Goal: Task Accomplishment & Management: Manage account settings

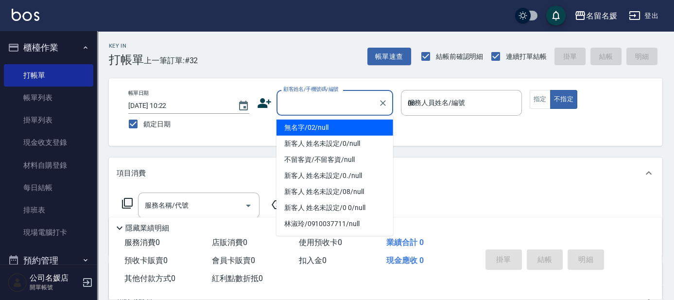
type input "08"
type button "false"
type input "無名字/02/null"
type input "許明雅-08"
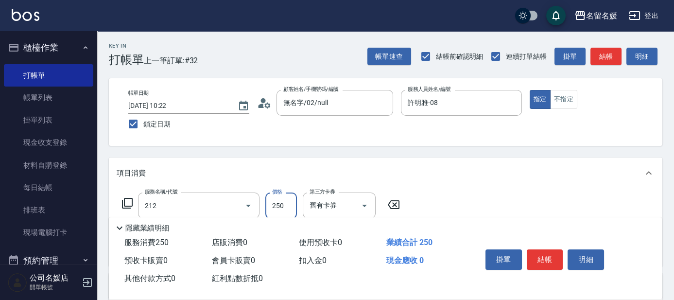
type input "洗髮券-(卡)250(212)"
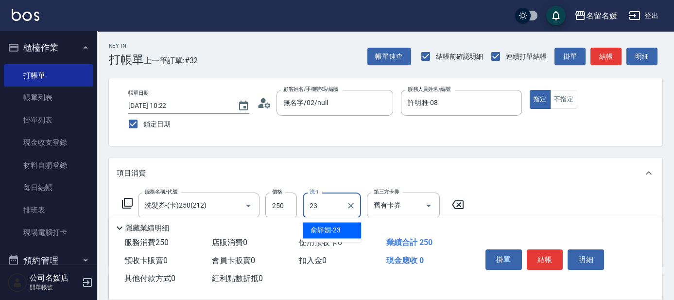
type input "俞靜嫺-23"
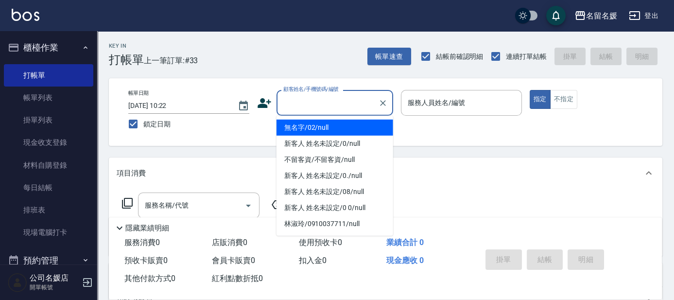
type input "0"
type input "無名字/02/null"
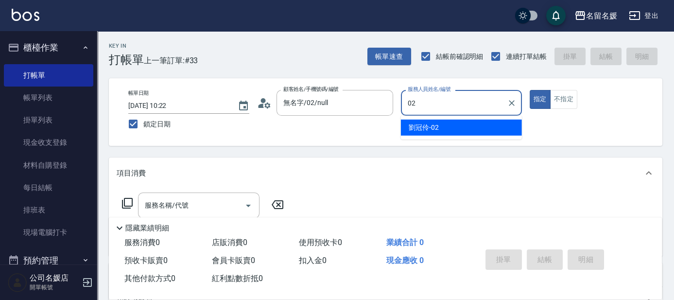
type input "02"
type button "true"
type input "[PERSON_NAME]-02"
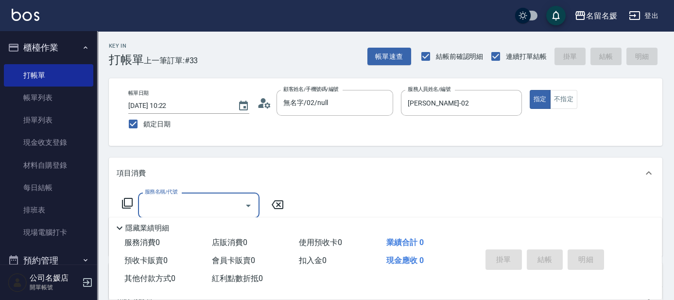
scroll to position [44, 0]
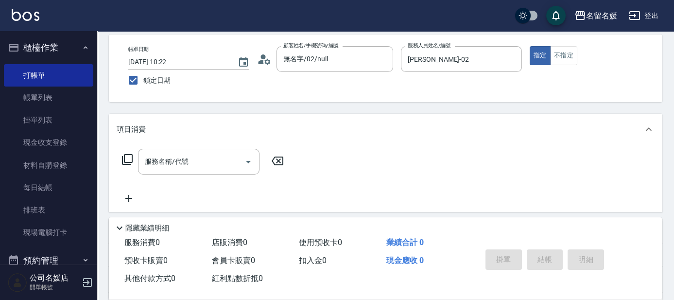
click at [123, 162] on icon at bounding box center [127, 160] width 12 height 12
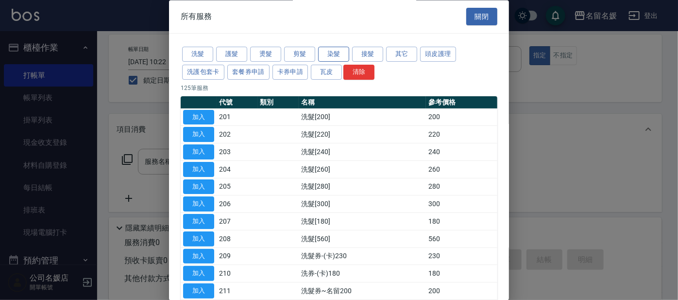
click at [338, 53] on button "染髮" at bounding box center [333, 54] width 31 height 15
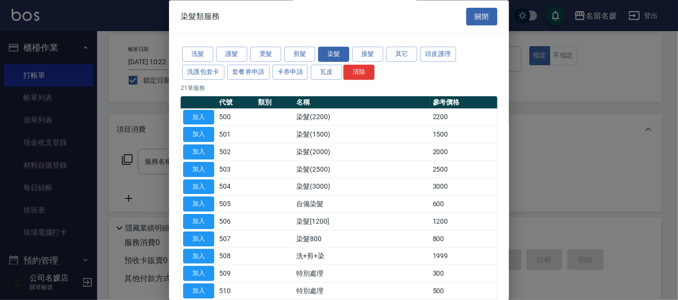
drag, startPoint x: 200, startPoint y: 237, endPoint x: 272, endPoint y: 198, distance: 81.1
click at [201, 237] on button "加入" at bounding box center [198, 238] width 31 height 15
type input "染髮800(507)"
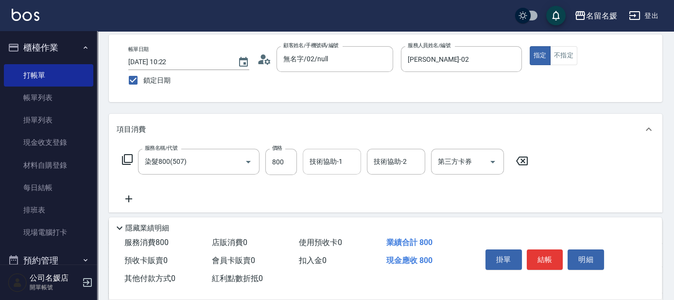
click at [323, 169] on input "技術協助-1" at bounding box center [332, 161] width 50 height 17
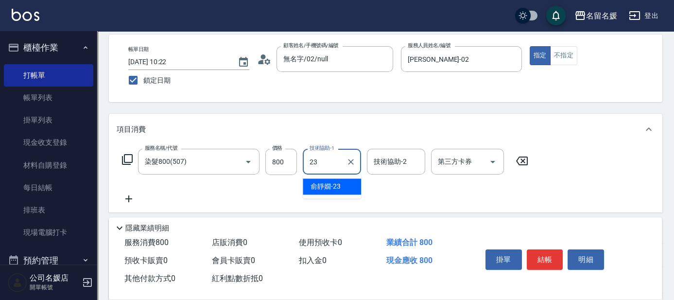
type input "俞靜嫺-23"
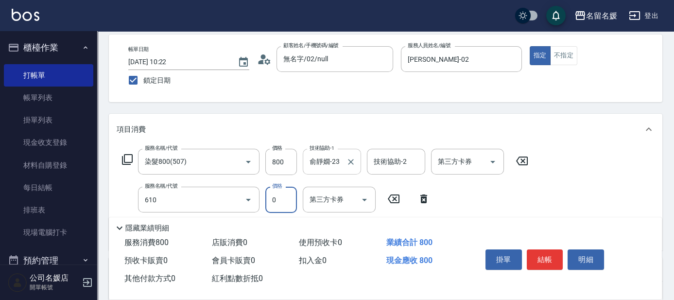
type input "免費護髮(20)(610)"
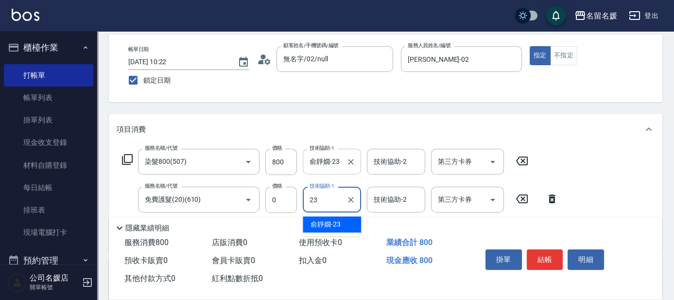
type input "俞靜嫺-23"
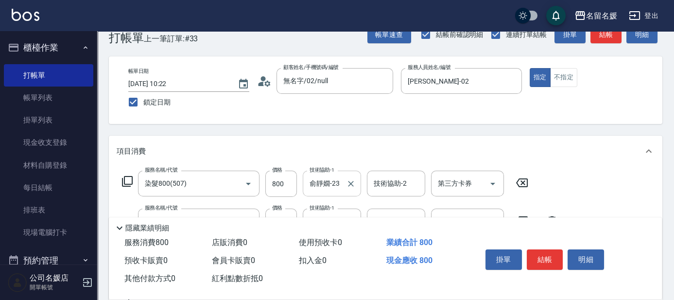
scroll to position [0, 0]
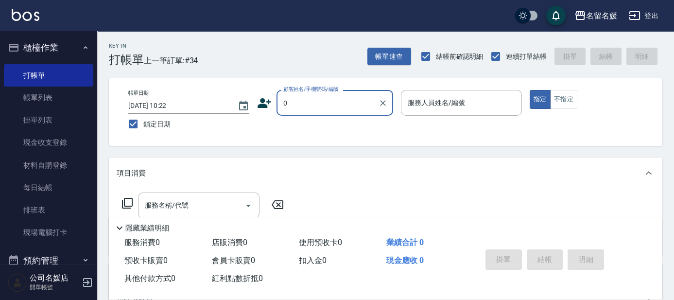
type input "0"
type input "07"
type input "無名字/02/null"
type input "[PERSON_NAME]-07"
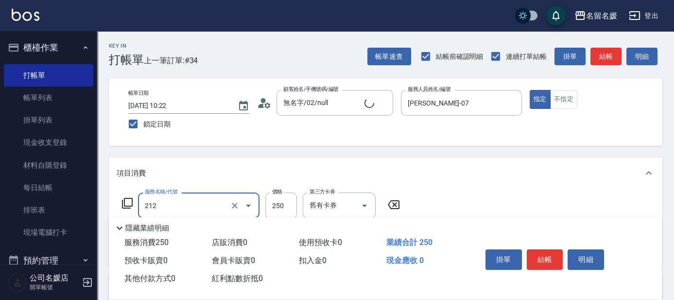
type input "212"
type input "新客人 姓名未設定/0/null"
type input "洗髮券-(卡)250(212)"
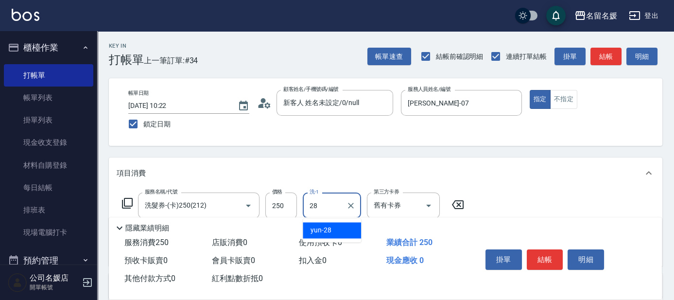
type input "yun-28"
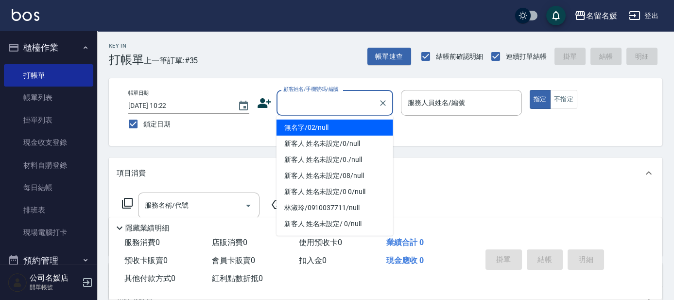
click at [329, 97] on input "顧客姓名/手機號碼/編號" at bounding box center [327, 102] width 93 height 17
click at [342, 130] on li "無名字/02/null" at bounding box center [335, 128] width 117 height 16
type input "無名字/02/null"
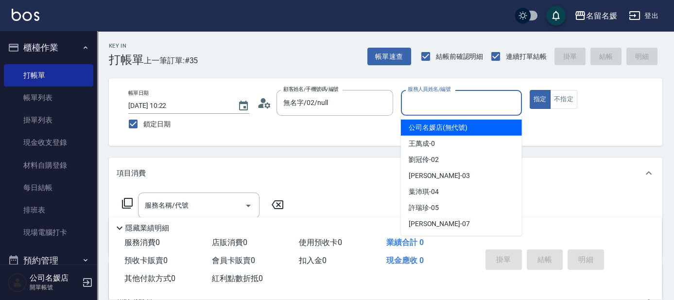
click at [447, 100] on input "服務人員姓名/編號" at bounding box center [461, 102] width 112 height 17
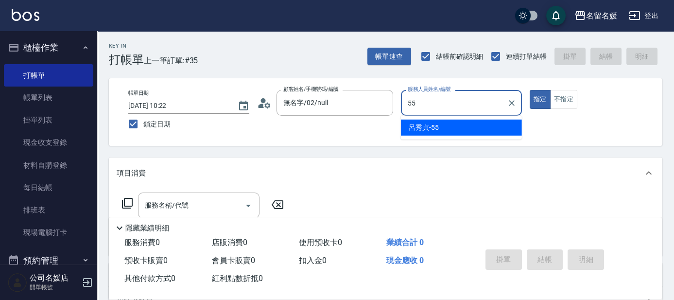
type input "呂秀貞-55"
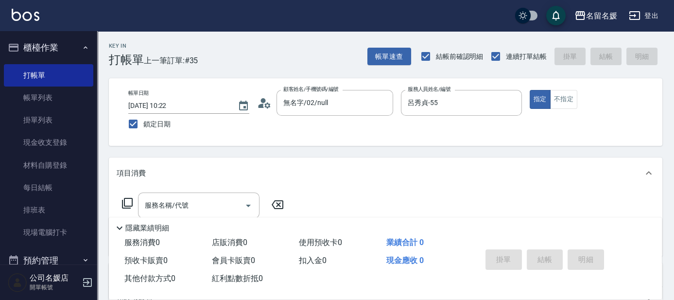
click at [130, 200] on icon at bounding box center [127, 203] width 12 height 12
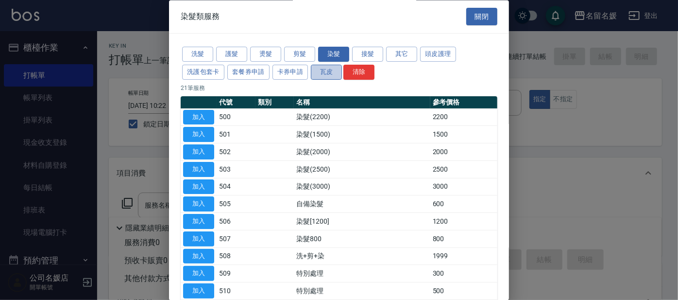
click at [329, 70] on button "瓦皮" at bounding box center [326, 72] width 31 height 15
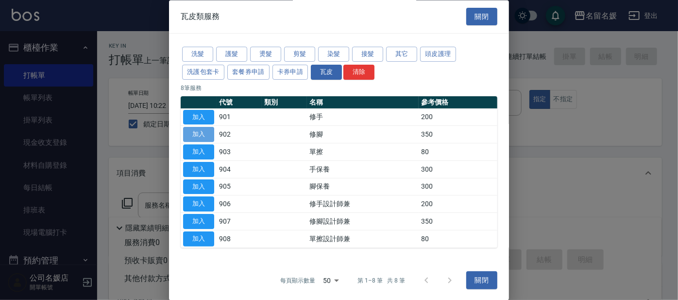
click at [203, 132] on button "加入" at bounding box center [198, 134] width 31 height 15
type input "修腳(902)"
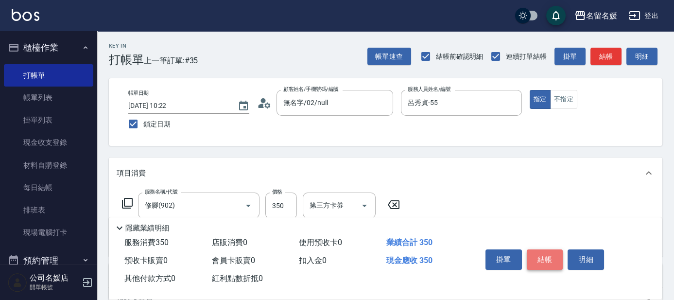
click at [545, 255] on button "結帳" at bounding box center [545, 259] width 36 height 20
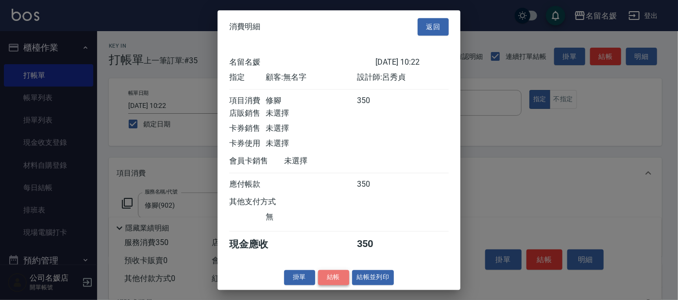
click at [329, 284] on button "結帳" at bounding box center [333, 277] width 31 height 15
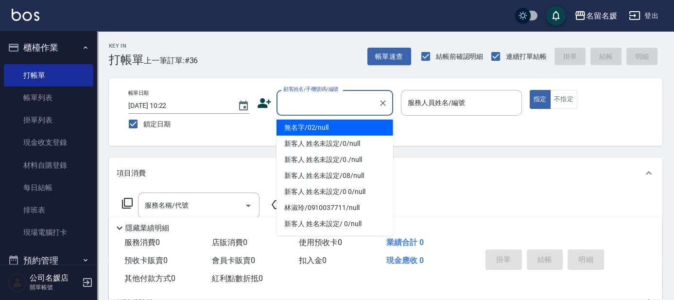
click at [331, 103] on input "顧客姓名/手機號碼/編號" at bounding box center [327, 102] width 93 height 17
click at [336, 126] on li "無名字/02/null" at bounding box center [335, 128] width 117 height 16
type input "無名字/02/null"
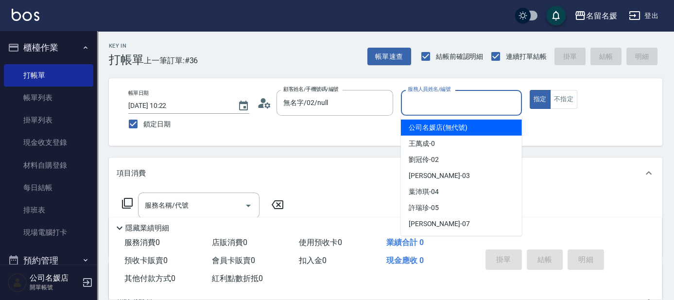
click at [442, 106] on input "服務人員姓名/編號" at bounding box center [461, 102] width 112 height 17
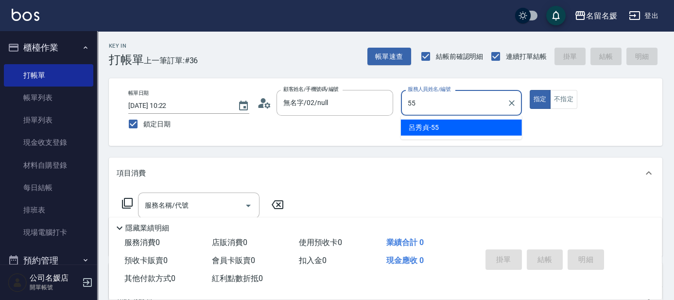
type input "呂秀貞-55"
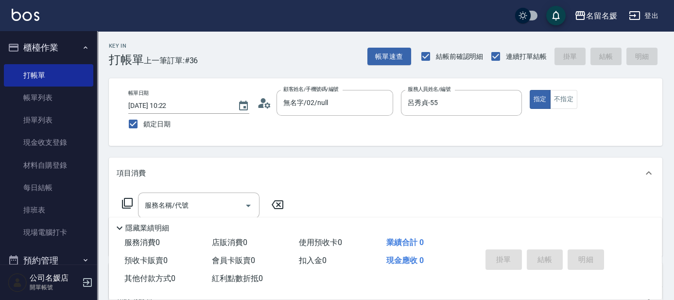
click at [127, 202] on icon at bounding box center [127, 203] width 12 height 12
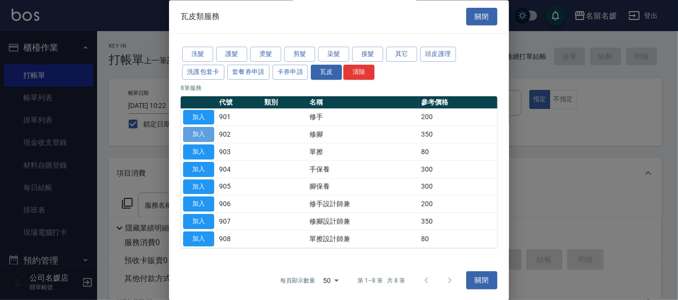
click at [198, 134] on button "加入" at bounding box center [198, 134] width 31 height 15
type input "修腳(902)"
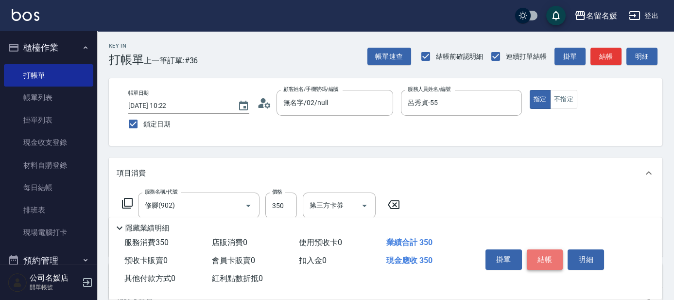
click at [540, 255] on button "結帳" at bounding box center [545, 259] width 36 height 20
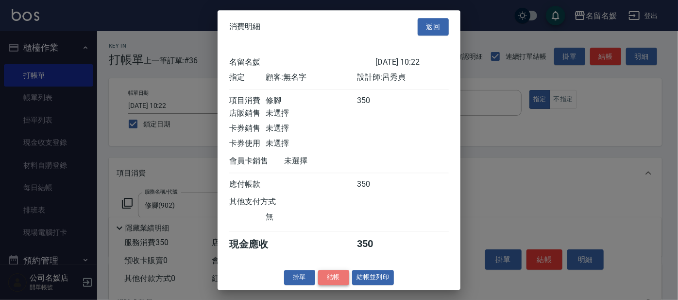
click at [333, 284] on button "結帳" at bounding box center [333, 277] width 31 height 15
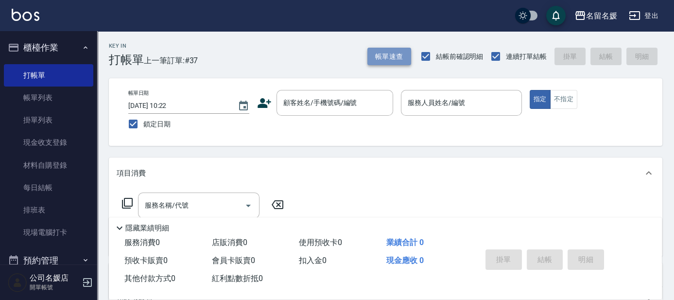
click at [387, 60] on button "帳單速查" at bounding box center [389, 57] width 44 height 18
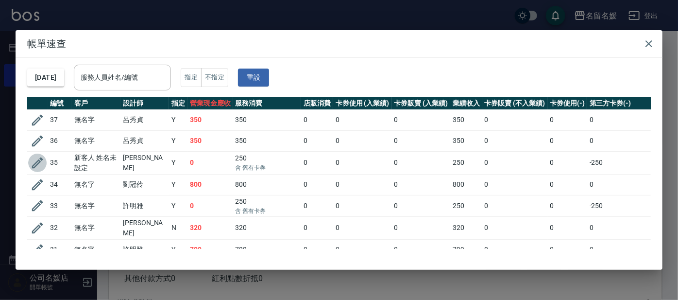
click at [38, 162] on icon "button" at bounding box center [37, 163] width 15 height 15
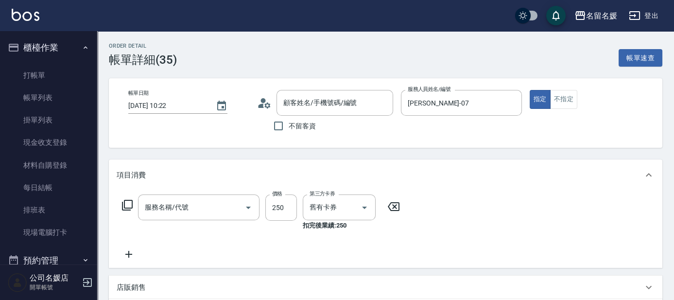
type input "[DATE] 10:22"
type input "[PERSON_NAME]-07"
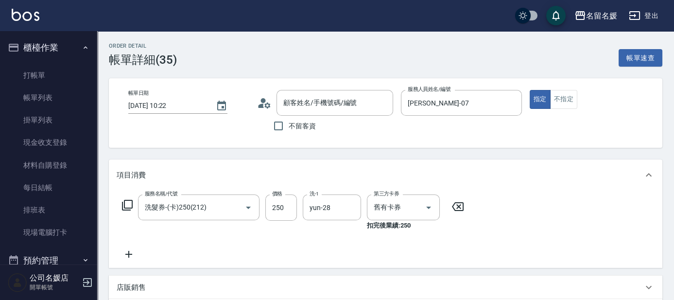
type input "洗髮券-(卡)250(212)"
type input "新客人 姓名未設定/0/null"
click at [125, 202] on icon at bounding box center [127, 205] width 12 height 12
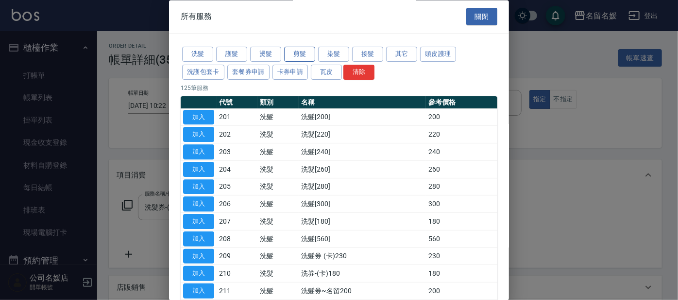
click at [295, 54] on button "剪髮" at bounding box center [299, 54] width 31 height 15
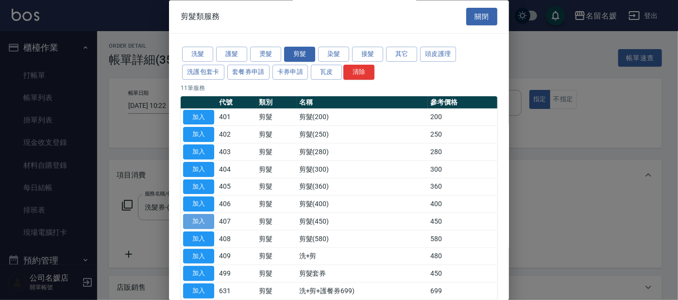
click at [207, 221] on button "加入" at bounding box center [198, 221] width 31 height 15
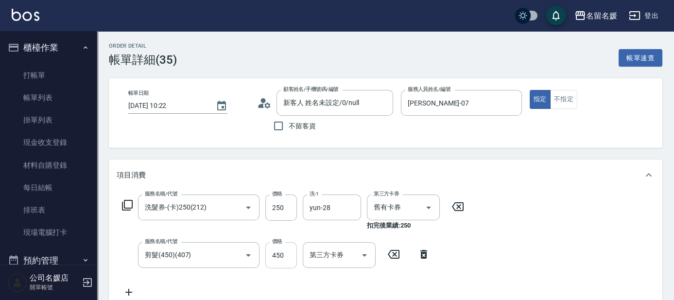
click at [289, 257] on input "450" at bounding box center [281, 255] width 32 height 26
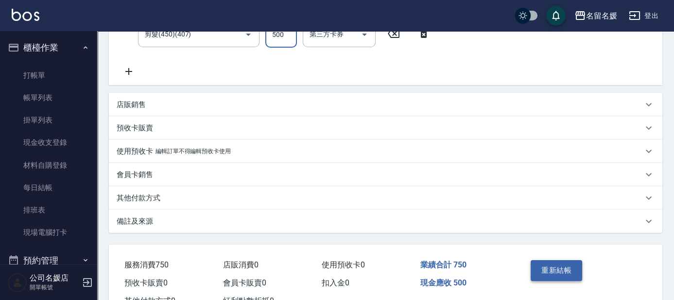
type input "500"
click at [561, 271] on button "重新結帳" at bounding box center [557, 270] width 52 height 20
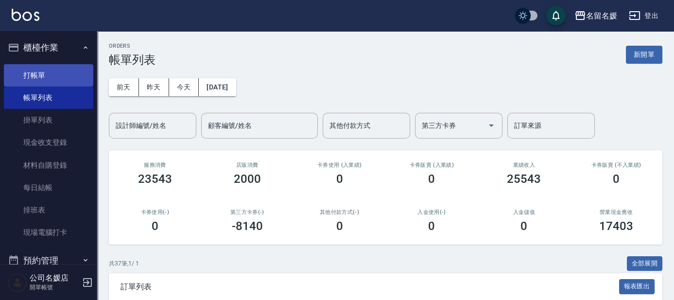
click at [52, 79] on link "打帳單" at bounding box center [48, 75] width 89 height 22
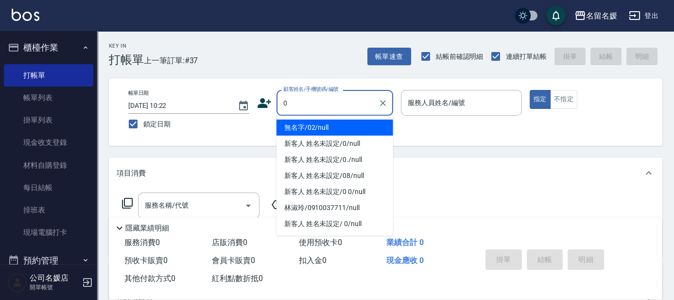
type input "無名字/02/null"
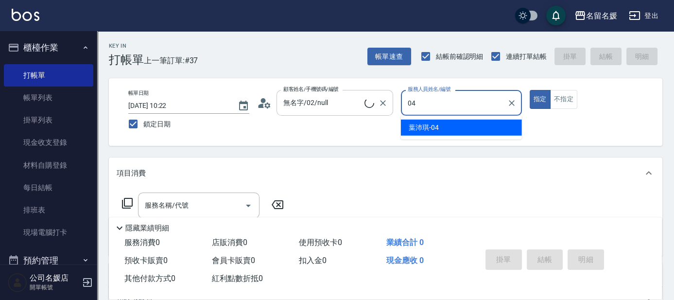
type input "04"
type button "true"
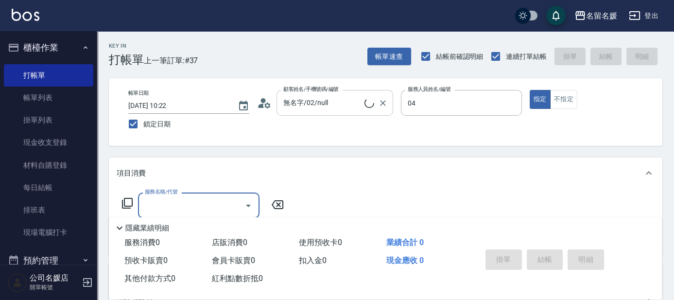
type input "[PERSON_NAME]-04"
type input "209"
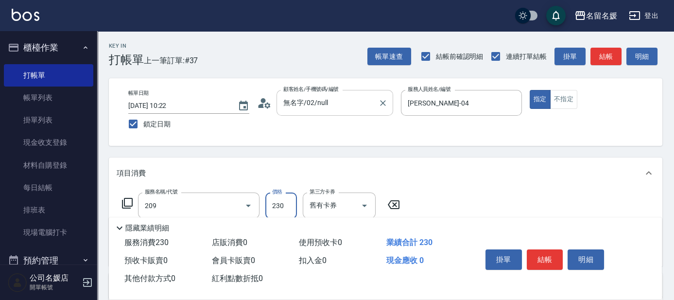
type input "新客人 姓名未設定/0/null"
type input "洗髮券-(卡)230(209)"
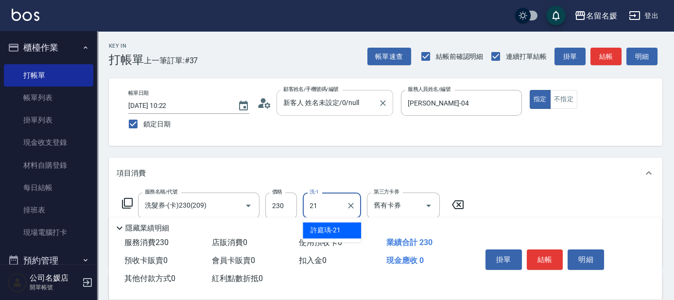
type input "許庭瑀-21"
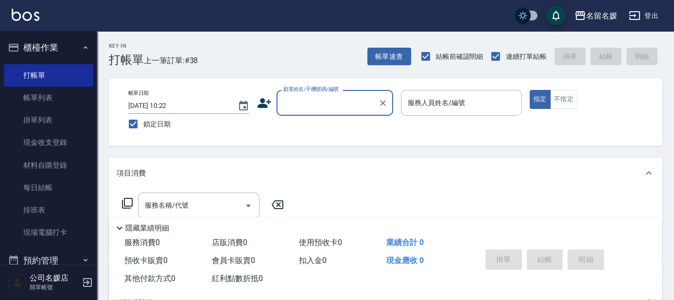
type input "m"
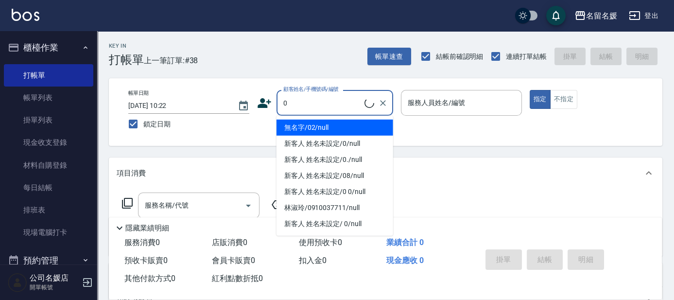
type input "無名字/02/null"
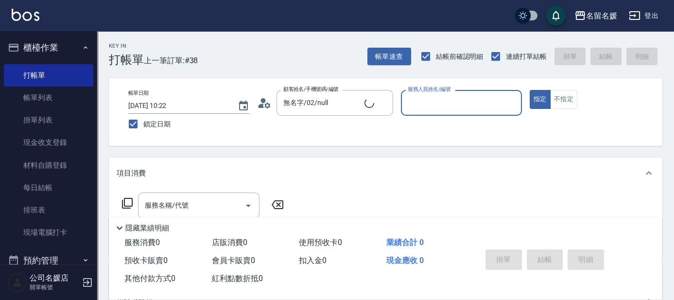
type input "0"
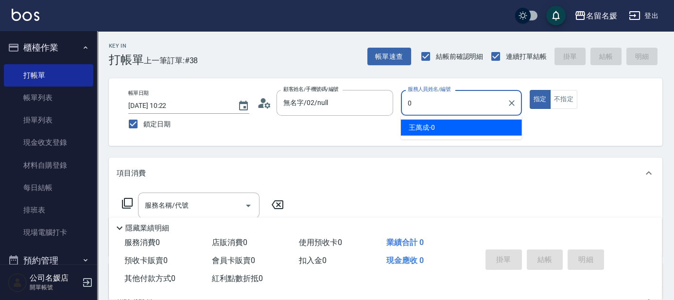
type input "新客人 姓名未設定/0/null"
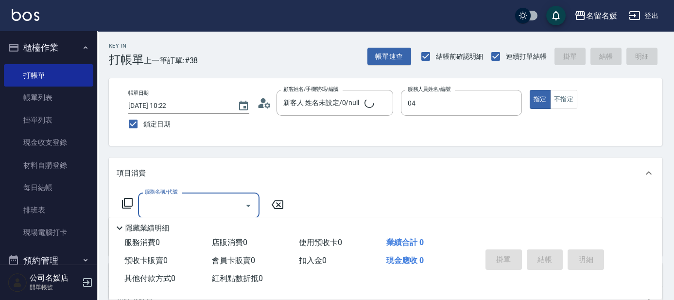
type input "[PERSON_NAME]-04"
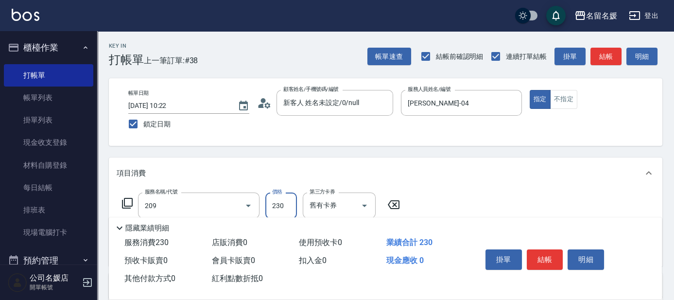
type input "洗髮券-(卡)230(209)"
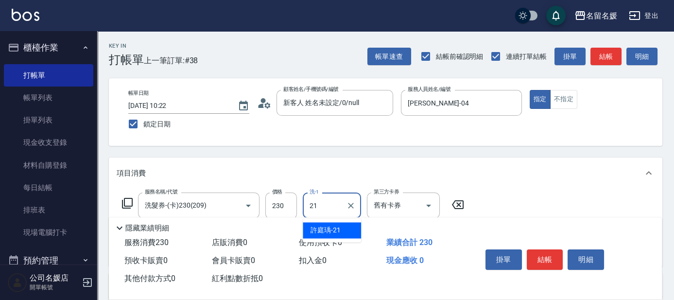
type input "許庭瑀-21"
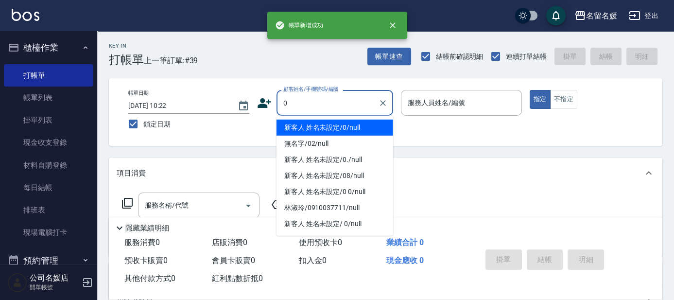
type input "0"
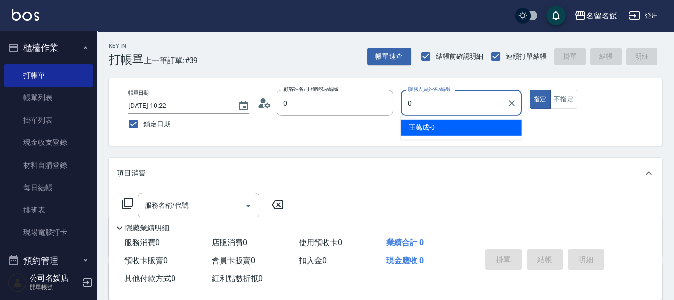
type input "新客人 姓名未設定/0/null"
type input "許明雅-08"
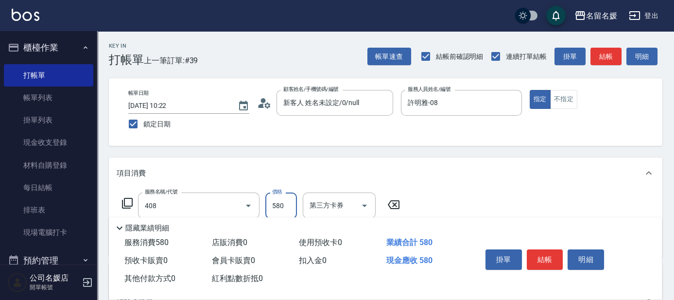
type input "剪髮(580)(408)"
click at [315, 154] on div "Key In 打帳單 上一筆訂單:#39 帳單速查 結帳前確認明細 連續打單結帳 掛單 結帳 明細 帳單日期 2025/09/19 10:22 鎖定日期 顧客…" at bounding box center [385, 253] width 577 height 445
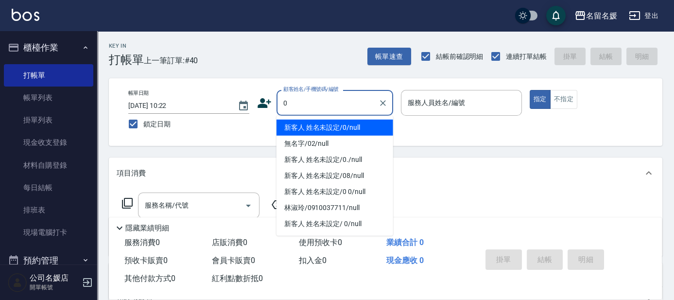
type input "0"
type input "新客人 姓名未設定/0/null"
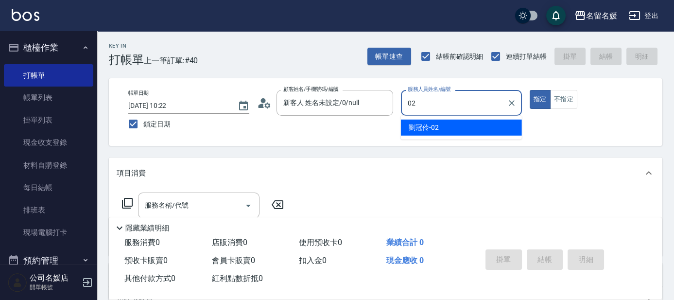
type input "[PERSON_NAME]-02"
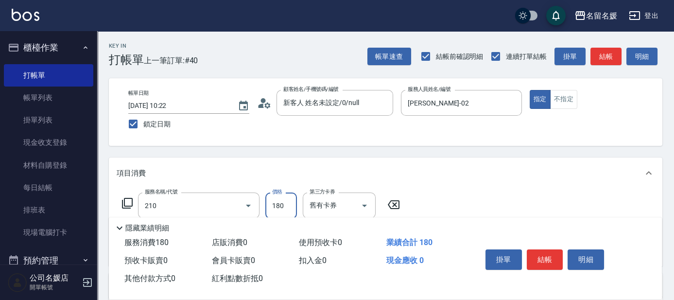
type input "洗券-(卡)180(210)"
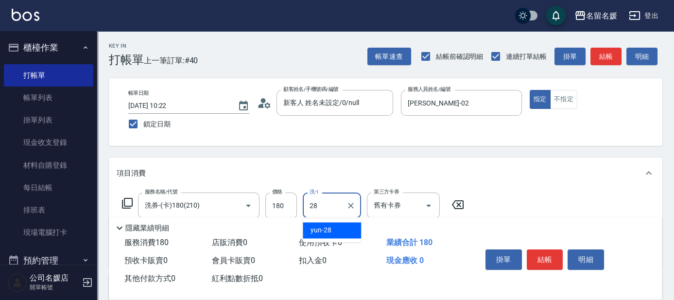
type input "yun-28"
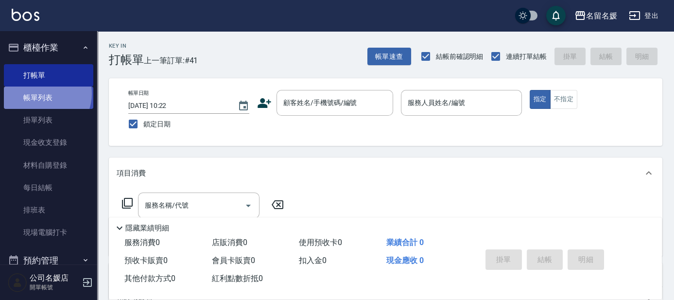
click at [44, 94] on link "帳單列表" at bounding box center [48, 98] width 89 height 22
click at [72, 95] on link "帳單列表" at bounding box center [48, 98] width 89 height 22
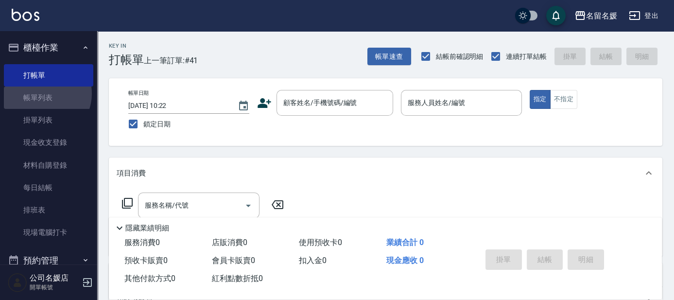
click at [72, 95] on link "帳單列表" at bounding box center [48, 98] width 89 height 22
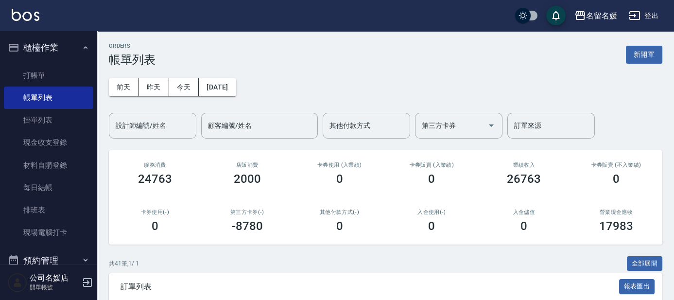
scroll to position [353, 0]
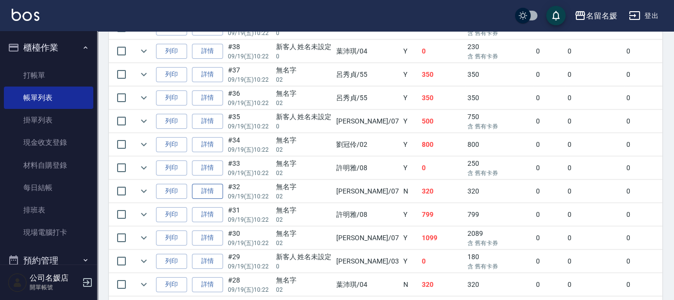
click at [208, 188] on link "詳情" at bounding box center [207, 191] width 31 height 15
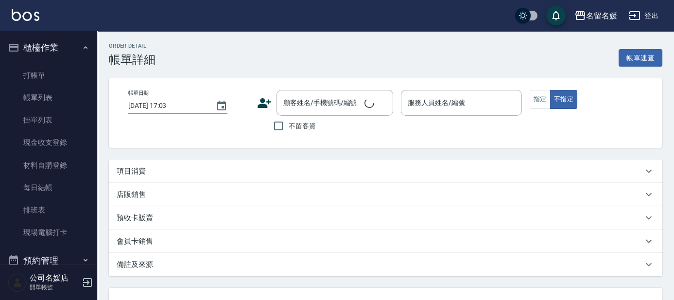
click at [45, 96] on link "帳單列表" at bounding box center [48, 98] width 89 height 22
click at [45, 97] on link "帳單列表" at bounding box center [48, 98] width 89 height 22
click at [49, 99] on link "帳單列表" at bounding box center [48, 98] width 89 height 22
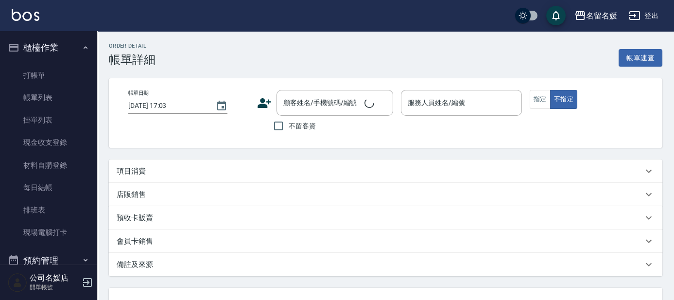
click at [49, 99] on link "帳單列表" at bounding box center [48, 98] width 89 height 22
click at [58, 90] on link "帳單列表" at bounding box center [48, 98] width 89 height 22
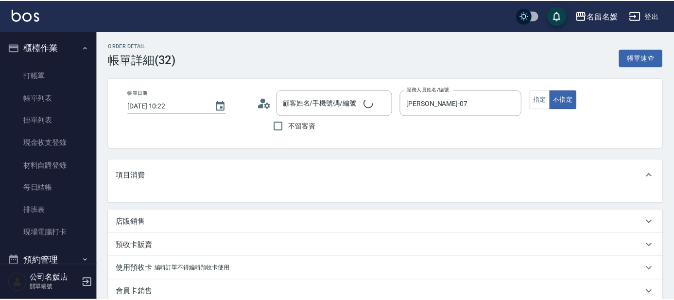
scroll to position [104, 0]
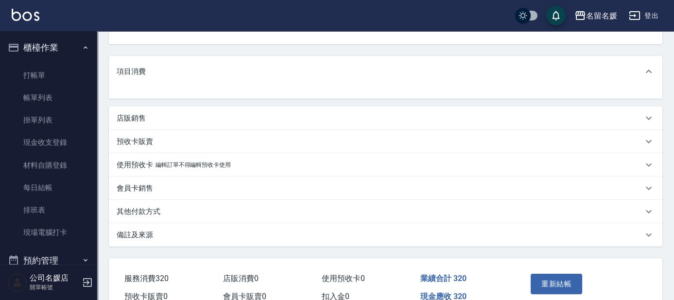
type input "無名字/02/null"
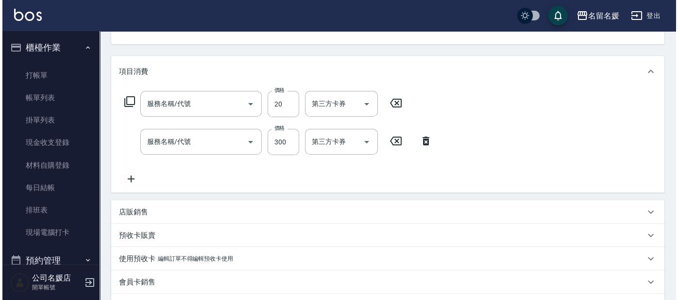
scroll to position [0, 0]
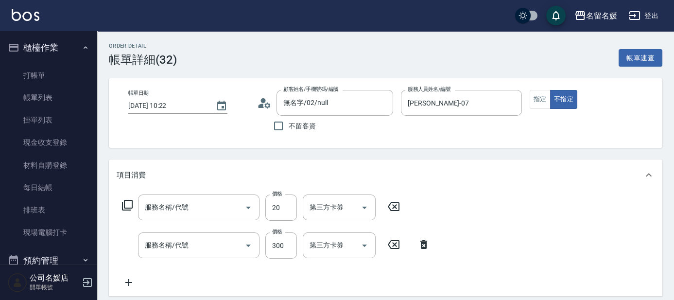
click at [42, 101] on link "帳單列表" at bounding box center [48, 98] width 89 height 22
click at [44, 99] on link "帳單列表" at bounding box center [48, 98] width 89 height 22
click at [555, 227] on div "Order detail 帳單詳細 (32) 帳單速查 帳單日期 2025/09/19 10:22 顧客姓名/手機號碼/編號 無名字/02/null 顧客姓名…" at bounding box center [337, 272] width 674 height 544
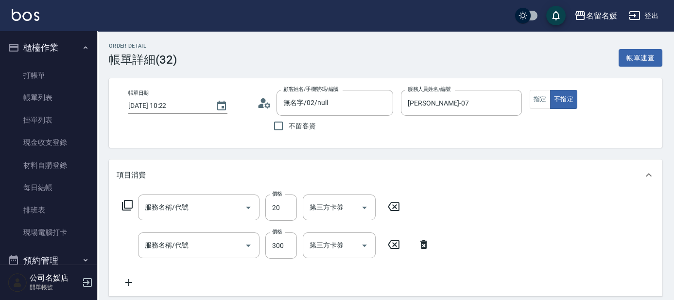
click at [556, 239] on div "Order detail 帳單詳細 (32) 帳單速查 帳單日期 2025/09/19 10:22 顧客姓名/手機號碼/編號 無名字/02/null 顧客姓名…" at bounding box center [337, 272] width 674 height 544
click at [556, 238] on div "Order detail 帳單詳細 (32) 帳單速查 帳單日期 2025/09/19 10:22 顧客姓名/手機號碼/編號 無名字/02/null 顧客姓名…" at bounding box center [337, 272] width 674 height 544
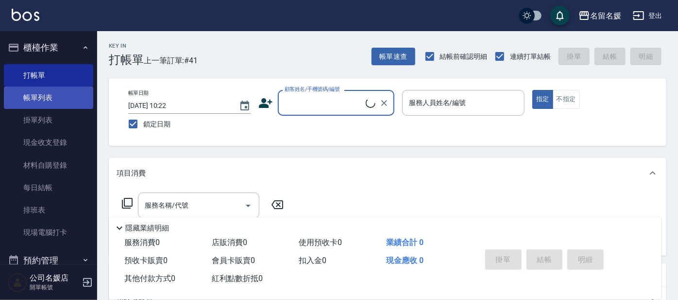
click at [58, 88] on link "帳單列表" at bounding box center [48, 98] width 89 height 22
click at [56, 104] on link "帳單列表" at bounding box center [48, 98] width 89 height 22
click at [61, 102] on link "帳單列表" at bounding box center [48, 98] width 89 height 22
click at [61, 99] on link "帳單列表" at bounding box center [48, 98] width 89 height 22
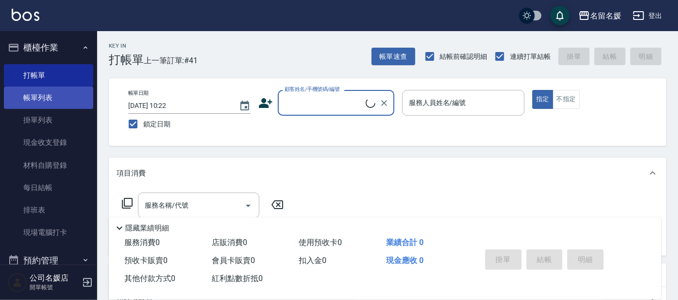
click at [61, 99] on link "帳單列表" at bounding box center [48, 98] width 89 height 22
click at [19, 91] on nav "櫃檯作業 打帳單 帳單列表 掛單列表 現金收支登錄 材料自購登錄 每日結帳 排班表 現場電腦打卡 預約管理 預約管理 單日預約紀錄 單週預約紀錄 報表及分析 …" at bounding box center [48, 147] width 97 height 233
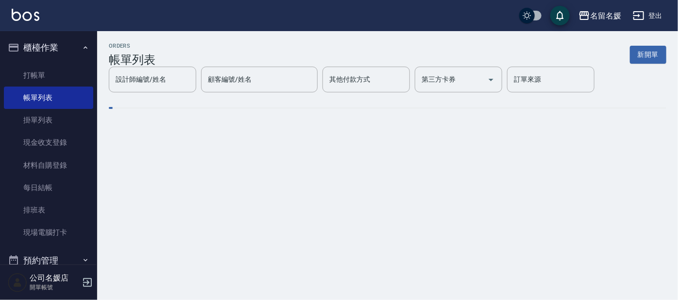
scroll to position [265, 0]
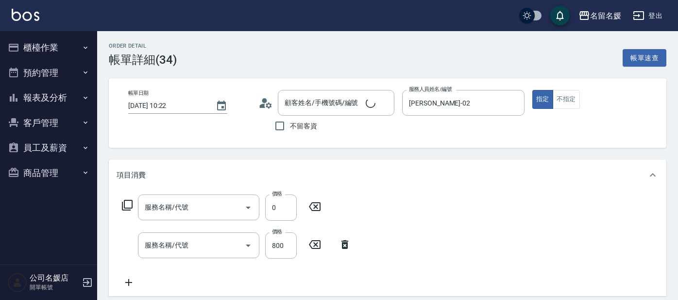
type input "[DATE] 10:22"
type input "[PERSON_NAME]-02"
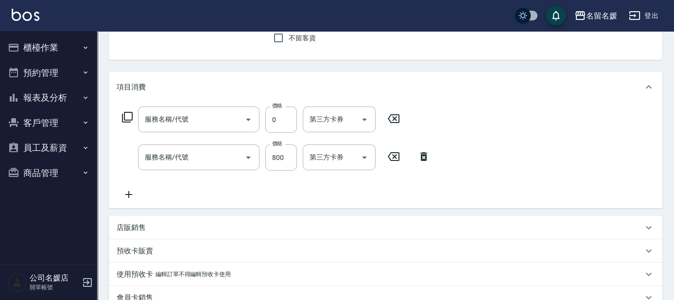
scroll to position [88, 0]
click at [125, 194] on icon at bounding box center [128, 194] width 7 height 7
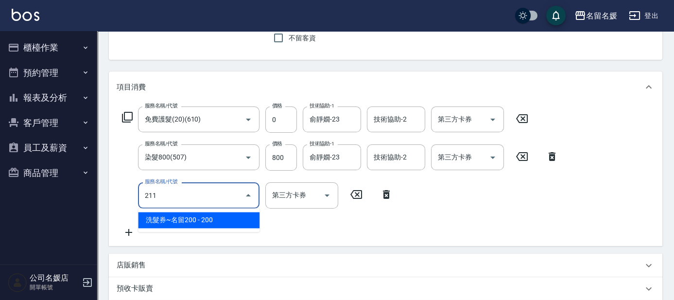
type input "無名字/02/null"
type input "免費護髮(20)(610)"
type input "染髮800(507)"
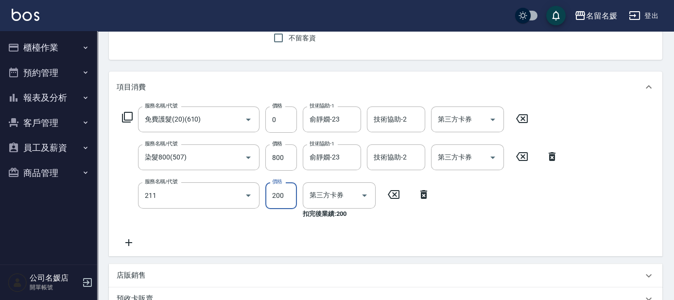
type input "洗髮券~名留200(211)"
type input "舊有卡券"
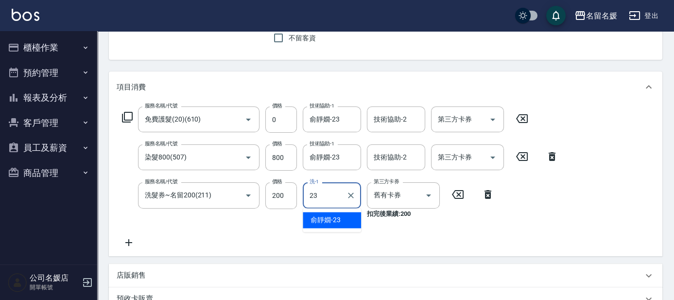
type input "俞靜嫺-23"
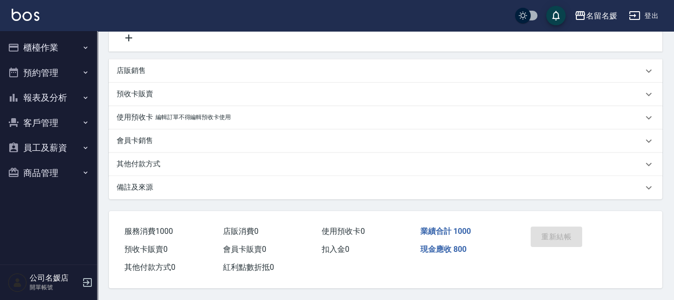
scroll to position [152, 0]
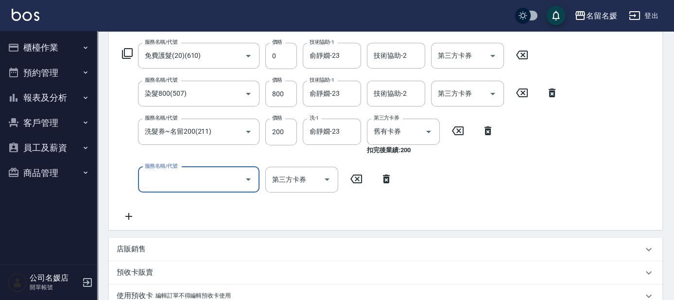
click at [39, 46] on button "櫃檯作業" at bounding box center [48, 47] width 89 height 25
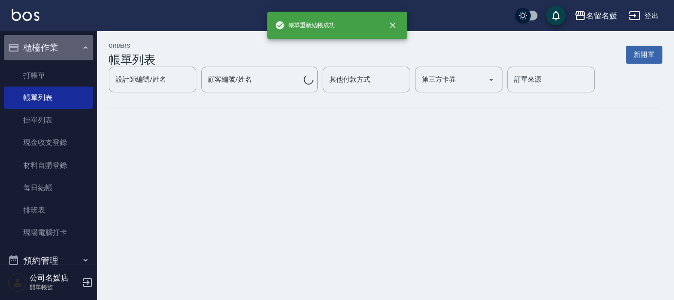
scroll to position [0, 0]
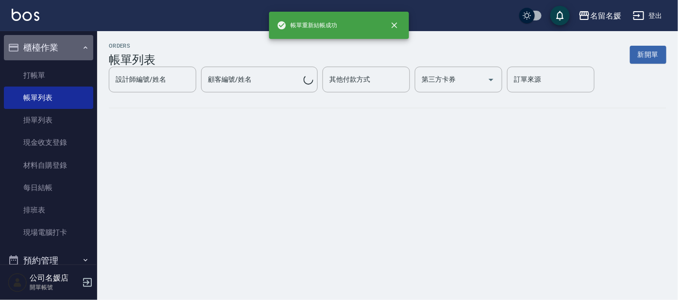
click at [30, 42] on button "櫃檯作業" at bounding box center [48, 47] width 89 height 25
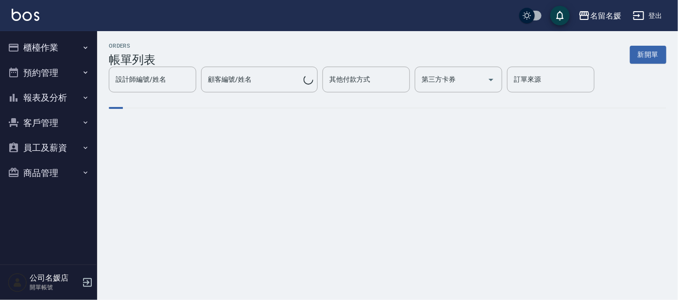
click at [30, 47] on button "櫃檯作業" at bounding box center [48, 47] width 89 height 25
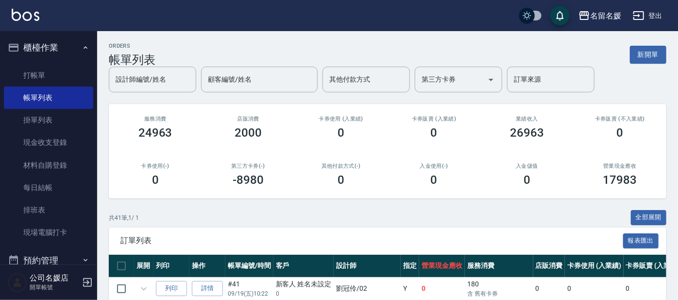
click at [50, 43] on button "櫃檯作業" at bounding box center [48, 47] width 89 height 25
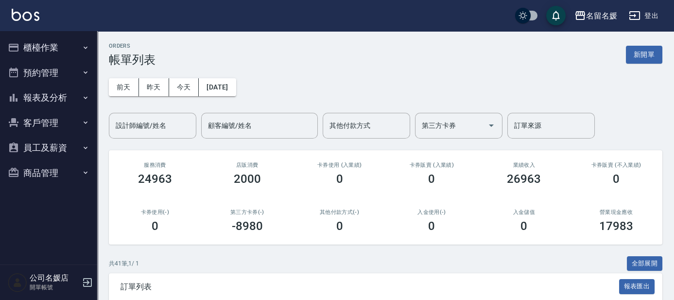
click at [57, 46] on button "櫃檯作業" at bounding box center [48, 47] width 89 height 25
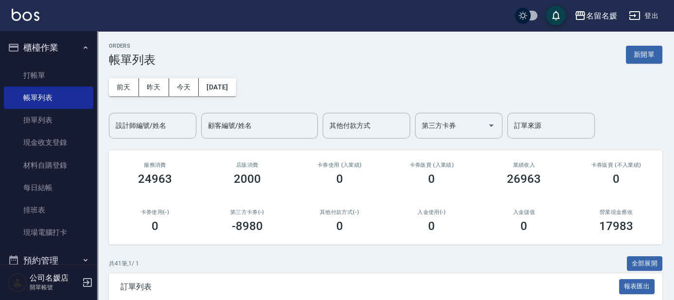
click at [67, 48] on button "櫃檯作業" at bounding box center [48, 47] width 89 height 25
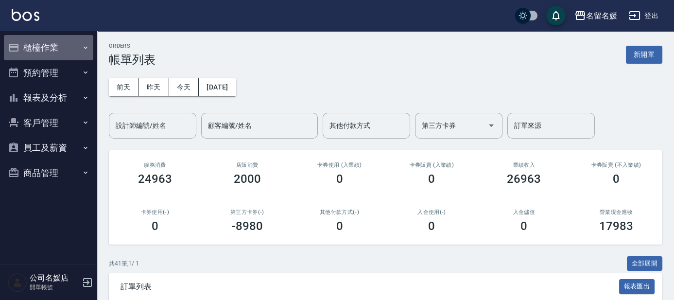
click at [84, 50] on icon "button" at bounding box center [86, 48] width 8 height 8
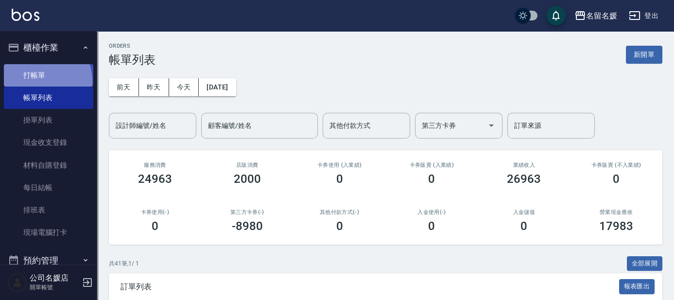
click at [40, 81] on link "打帳單" at bounding box center [48, 75] width 89 height 22
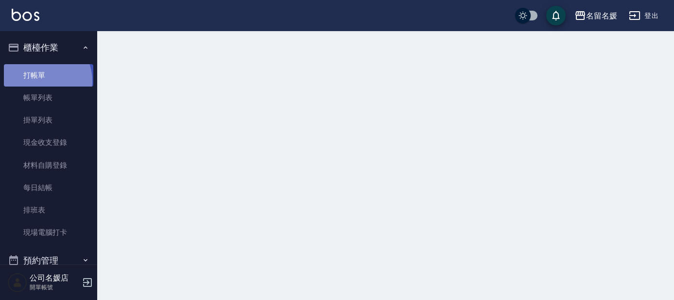
click at [40, 81] on link "打帳單" at bounding box center [48, 75] width 89 height 22
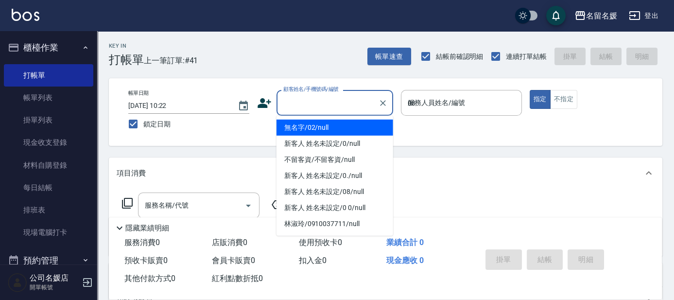
type input "08"
type button "true"
type input "無名字/02/null"
type input "許明雅-08"
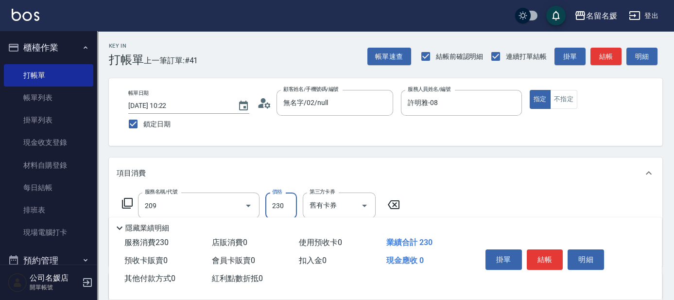
type input "洗髮券-(卡)230(209)"
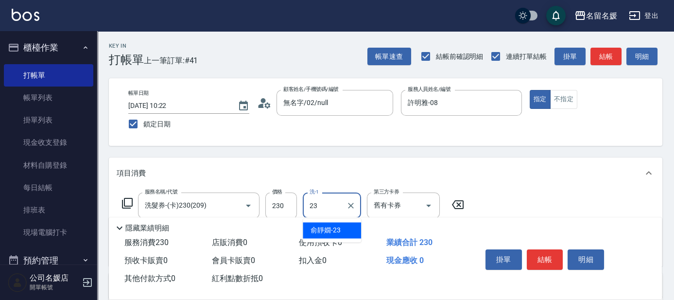
type input "俞靜嫺-23"
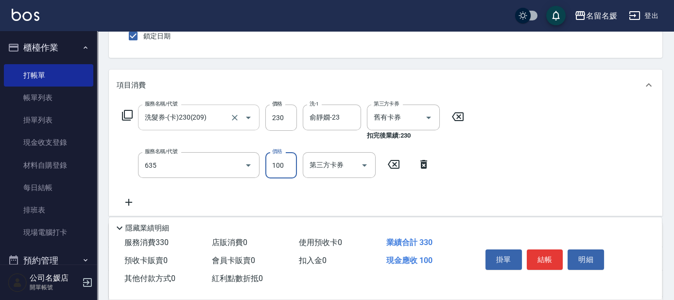
type input "煥彩.玻酸.晶膜.水療(635)"
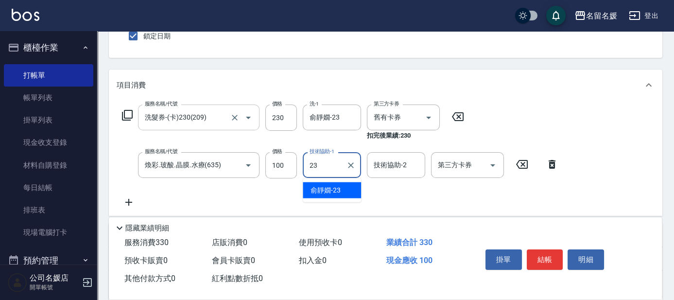
type input "俞靜嫺-23"
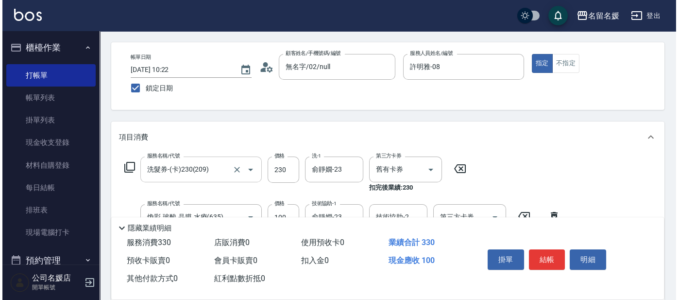
scroll to position [0, 0]
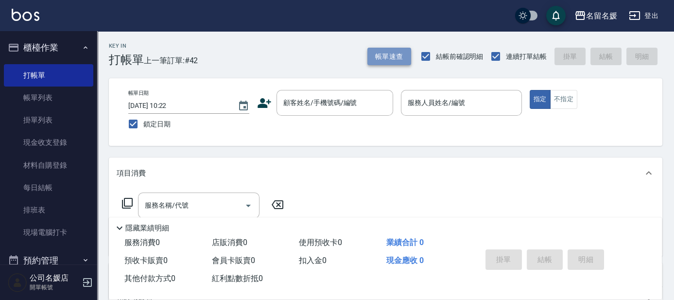
click at [390, 64] on button "帳單速查" at bounding box center [389, 57] width 44 height 18
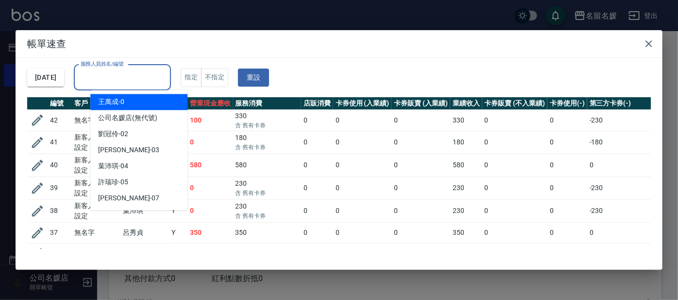
drag, startPoint x: 127, startPoint y: 71, endPoint x: 125, endPoint y: 86, distance: 14.3
click at [127, 72] on div "服務人員姓名/編號 服務人員姓名/編號" at bounding box center [122, 78] width 97 height 26
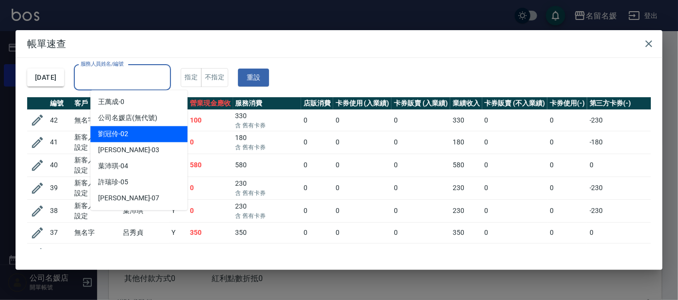
click at [115, 137] on span "[PERSON_NAME]-02" at bounding box center [113, 134] width 30 height 10
type input "[PERSON_NAME]-02"
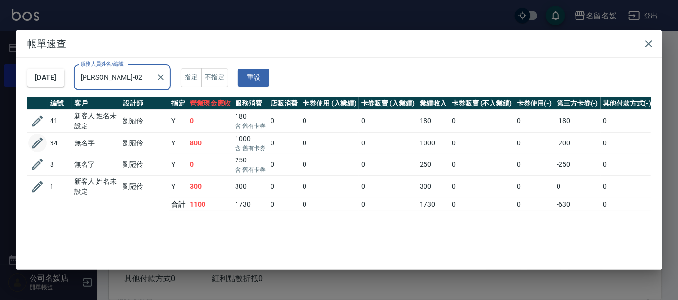
click at [39, 140] on icon "button" at bounding box center [37, 143] width 11 height 11
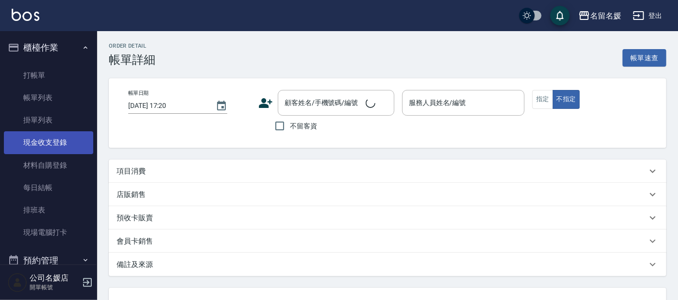
click at [40, 140] on link "現金收支登錄" at bounding box center [48, 142] width 89 height 22
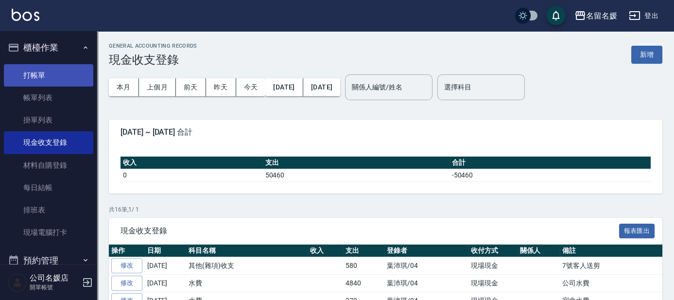
click at [42, 72] on link "打帳單" at bounding box center [48, 75] width 89 height 22
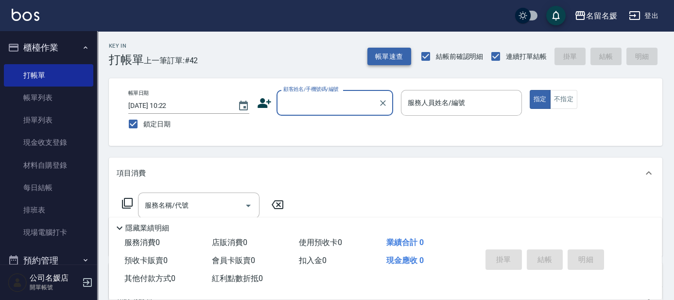
click at [386, 51] on button "帳單速查" at bounding box center [389, 57] width 44 height 18
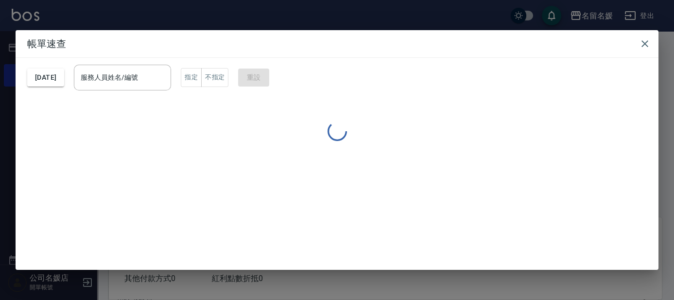
click at [140, 76] on div "服務人員姓名/編號 服務人員姓名/編號" at bounding box center [122, 78] width 97 height 26
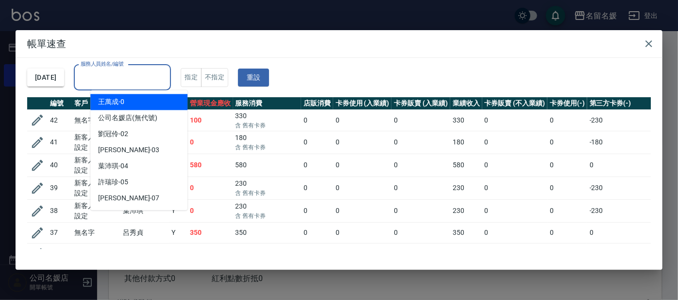
click at [123, 68] on label "服務人員姓名/編號" at bounding box center [102, 63] width 43 height 7
click at [135, 77] on input "服務人員姓名/編號" at bounding box center [122, 77] width 88 height 17
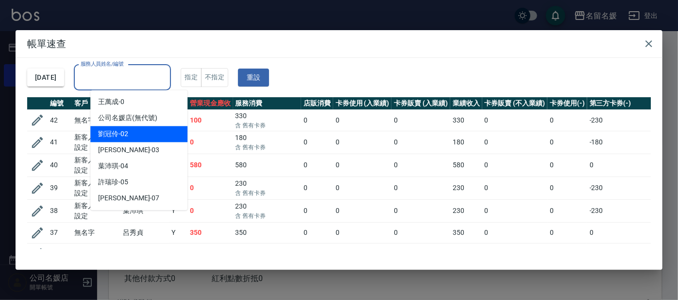
click at [144, 135] on div "[PERSON_NAME]-02" at bounding box center [138, 134] width 97 height 16
type input "[PERSON_NAME]-02"
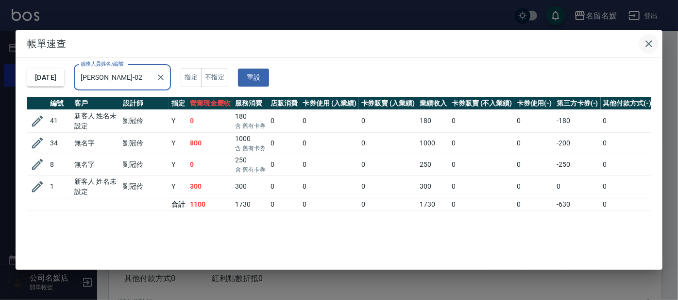
click at [648, 45] on icon "button" at bounding box center [649, 43] width 7 height 7
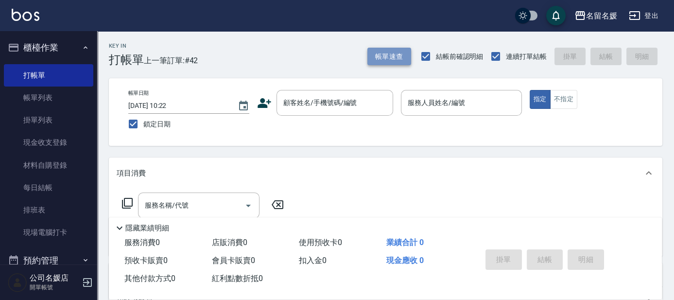
click at [392, 52] on button "帳單速查" at bounding box center [389, 57] width 44 height 18
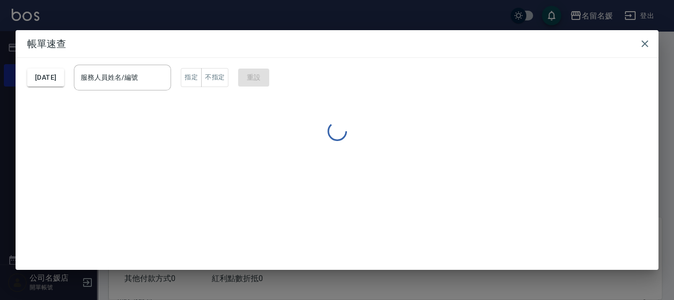
click at [139, 76] on div "服務人員姓名/編號 服務人員姓名/編號" at bounding box center [122, 78] width 97 height 26
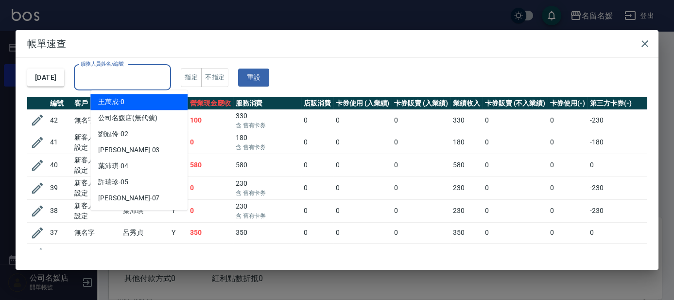
click at [123, 68] on label "服務人員姓名/編號" at bounding box center [102, 63] width 43 height 7
click at [135, 75] on input "服務人員姓名/編號" at bounding box center [122, 77] width 88 height 17
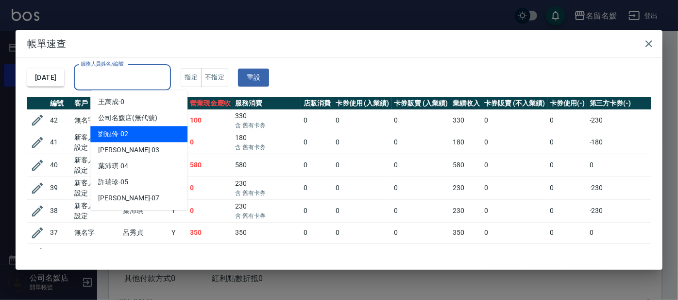
click at [142, 133] on div "[PERSON_NAME]-02" at bounding box center [138, 134] width 97 height 16
type input "[PERSON_NAME]-02"
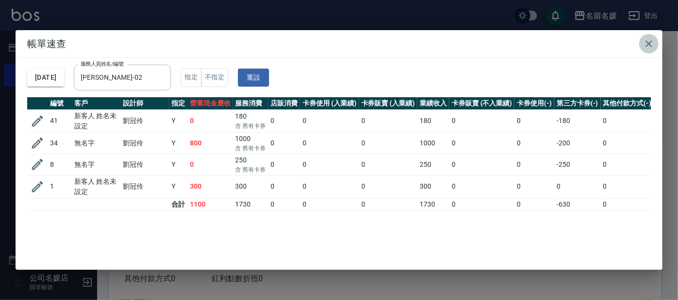
click at [646, 49] on icon "button" at bounding box center [649, 44] width 12 height 12
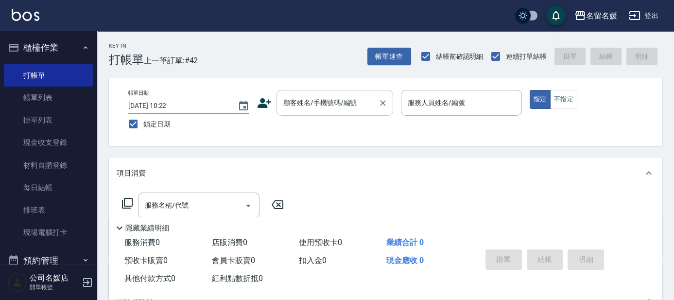
click at [327, 99] on div "顧客姓名/手機號碼/編號 顧客姓名/手機號碼/編號" at bounding box center [335, 103] width 117 height 26
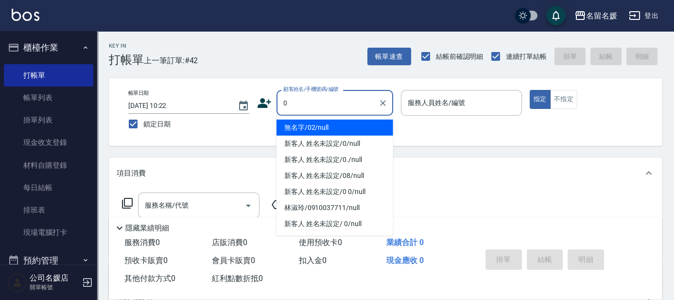
type input "0"
type input "04"
type button "true"
type input "無名字/02/null"
type input "[PERSON_NAME]-04"
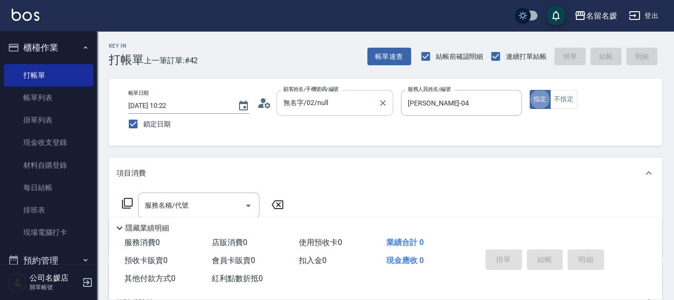
type input "新客人 姓名未設定/0/null"
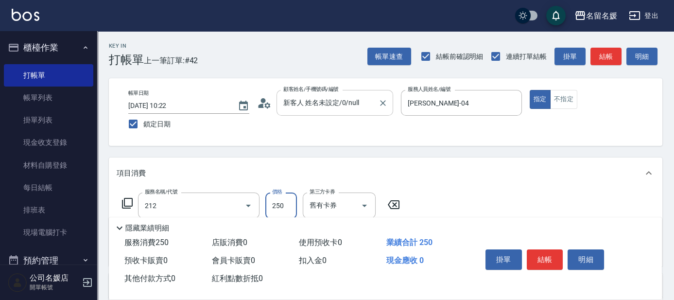
type input "洗髮券-(卡)250(212)"
type input "許庭瑀-21"
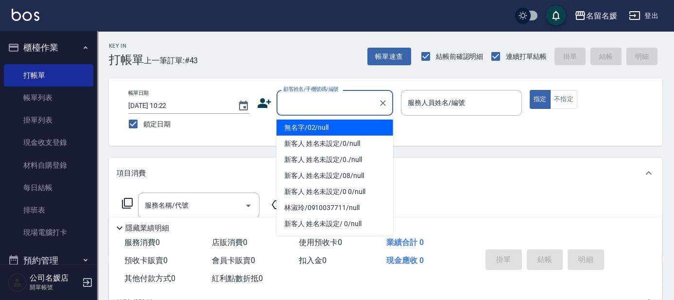
click at [316, 99] on input "顧客姓名/手機號碼/編號" at bounding box center [327, 102] width 93 height 17
click at [337, 127] on li "無名字/02/null" at bounding box center [335, 128] width 117 height 16
click at [457, 100] on label "服務人員姓名/編號" at bounding box center [436, 103] width 57 height 10
click at [457, 100] on input "服務人員姓名/編號" at bounding box center [461, 102] width 112 height 17
type input "無名字/02/null"
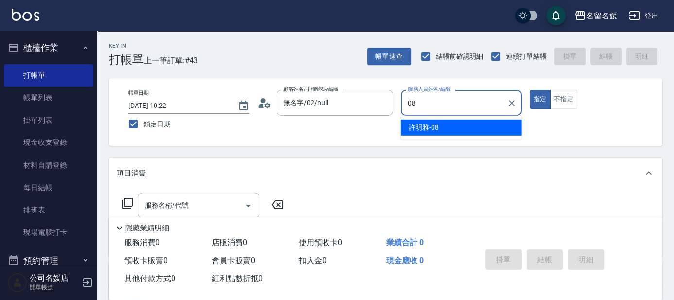
type input "許明雅-08"
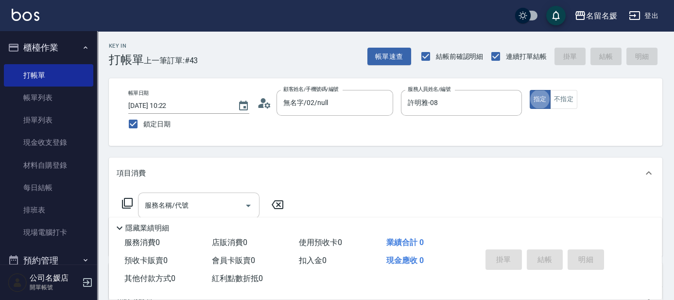
click at [226, 200] on input "服務名稱/代號" at bounding box center [191, 205] width 98 height 17
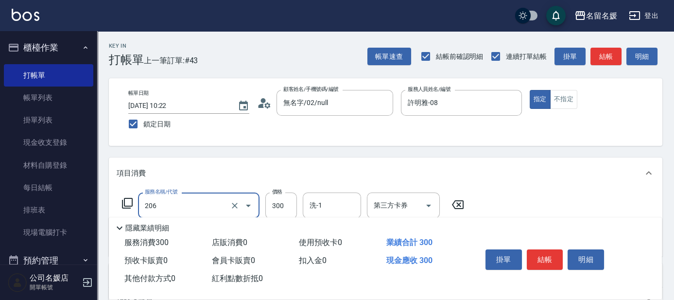
type input "洗髮[300](206)"
drag, startPoint x: 457, startPoint y: 206, endPoint x: 154, endPoint y: 194, distance: 303.5
click at [457, 205] on icon at bounding box center [458, 205] width 24 height 12
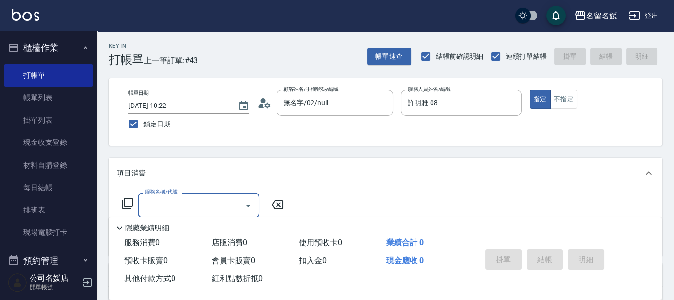
click at [126, 201] on icon at bounding box center [127, 203] width 12 height 12
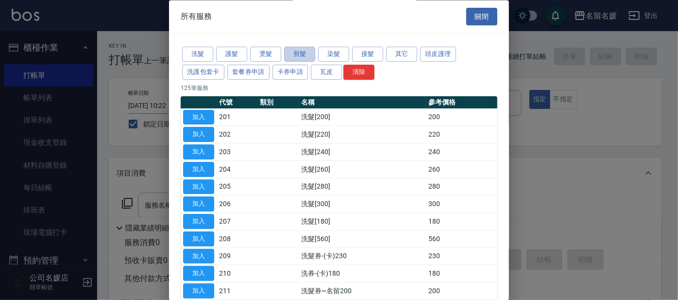
drag, startPoint x: 296, startPoint y: 51, endPoint x: 224, endPoint y: 217, distance: 181.7
click at [298, 51] on button "剪髮" at bounding box center [299, 54] width 31 height 15
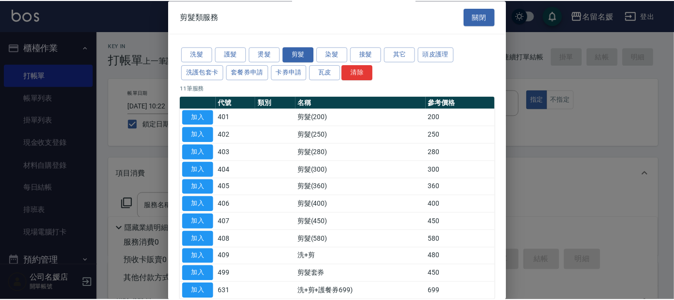
scroll to position [52, 0]
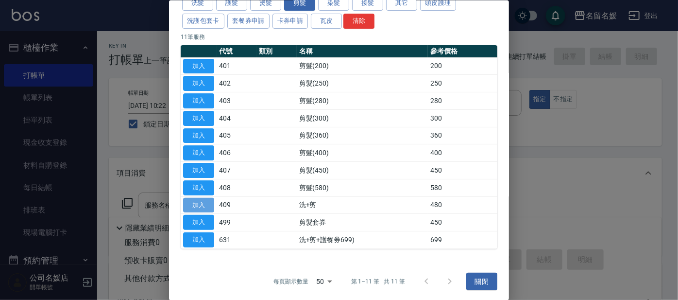
click at [192, 206] on button "加入" at bounding box center [198, 204] width 31 height 15
type input "洗+剪(409)"
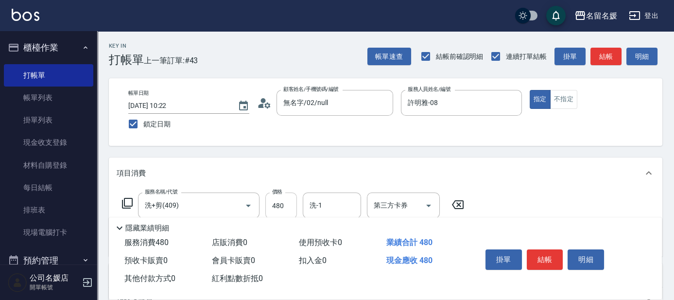
click at [290, 198] on input "480" at bounding box center [281, 205] width 32 height 26
type input "580"
click at [331, 201] on input "洗-1" at bounding box center [332, 205] width 50 height 17
type input "蔡愛陵-26"
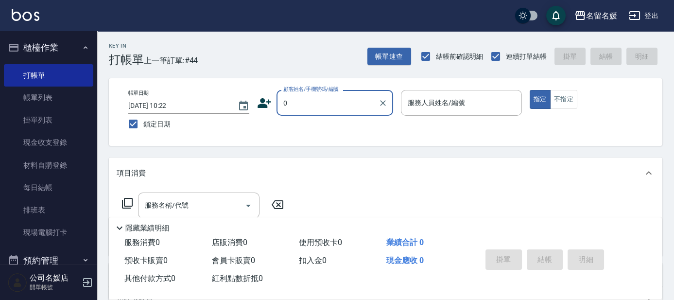
type input "0"
type input "04"
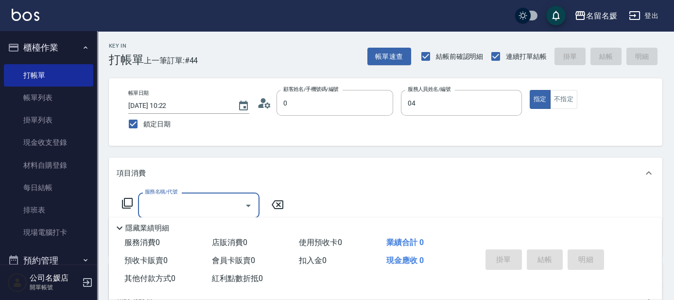
type input "無名字/02/null"
type input "[PERSON_NAME]-04"
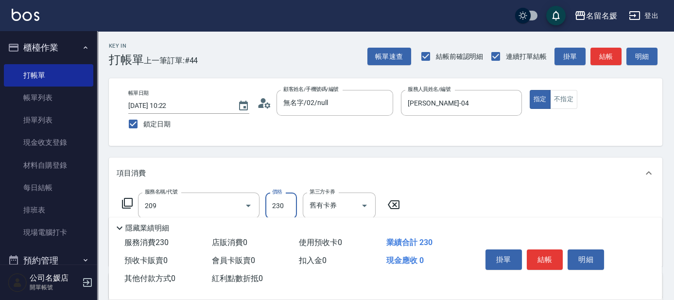
type input "洗髮券-(卡)230(209)"
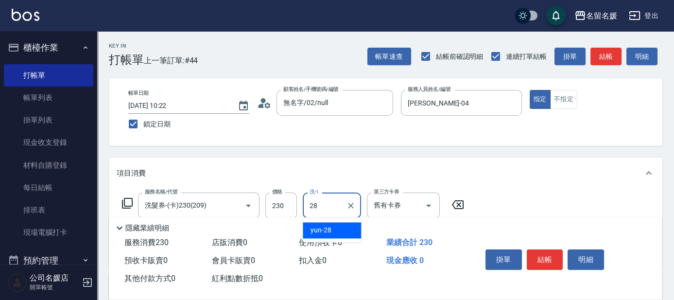
type input "yun-28"
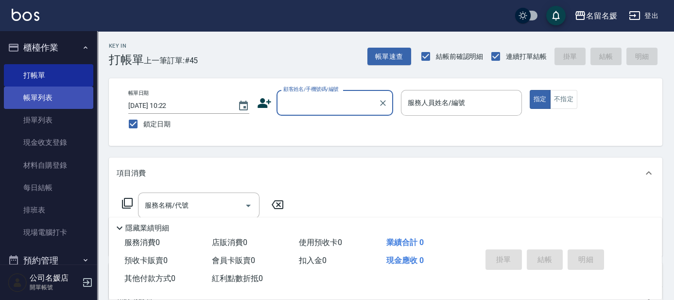
click at [75, 98] on link "帳單列表" at bounding box center [48, 98] width 89 height 22
click at [60, 96] on link "帳單列表" at bounding box center [48, 98] width 89 height 22
click at [41, 99] on link "帳單列表" at bounding box center [48, 98] width 89 height 22
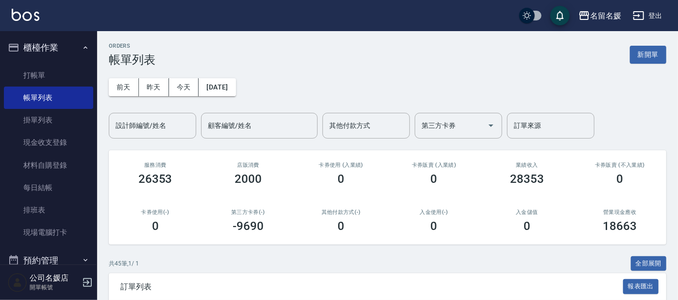
click at [206, 64] on div "ORDERS 帳單列表 新開單" at bounding box center [388, 55] width 558 height 24
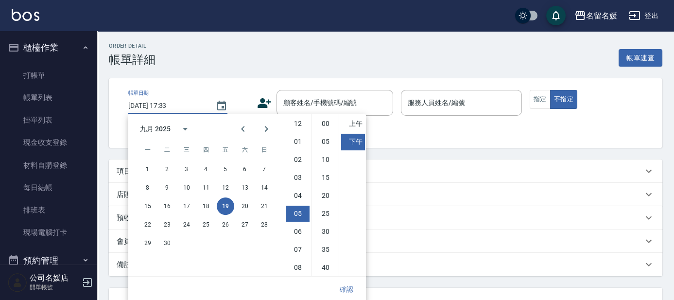
click at [488, 133] on div "服務人員姓名/編號 服務人員姓名/編號" at bounding box center [461, 113] width 121 height 46
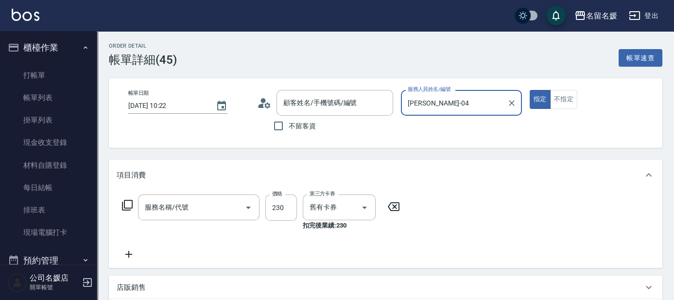
type input "[DATE] 10:22"
type input "[PERSON_NAME]-04"
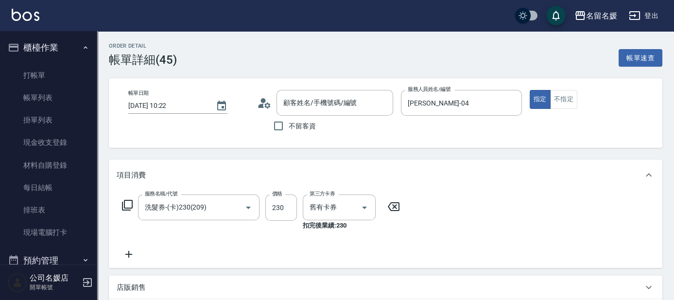
type input "洗髮券-(卡)230(209)"
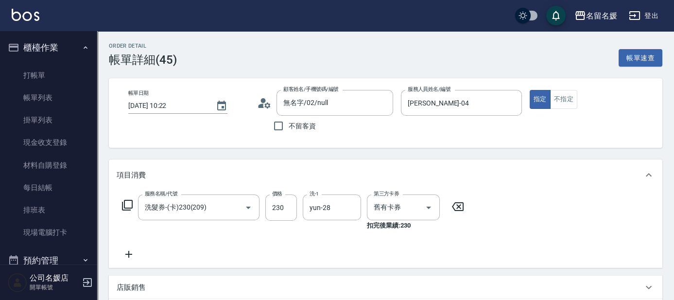
type input "無名字/02/null"
click at [129, 256] on icon at bounding box center [129, 254] width 24 height 12
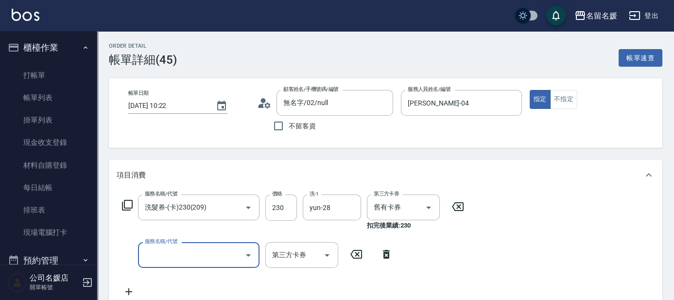
click at [193, 262] on input "服務名稱/代號" at bounding box center [191, 254] width 98 height 17
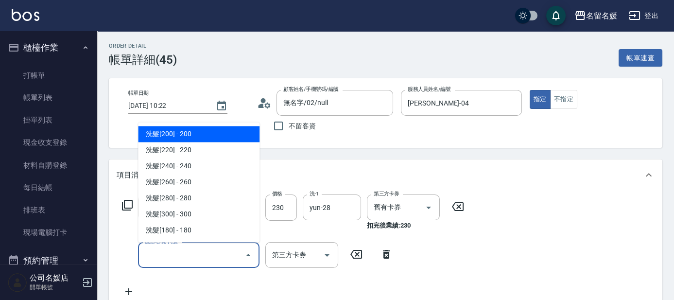
type input "2"
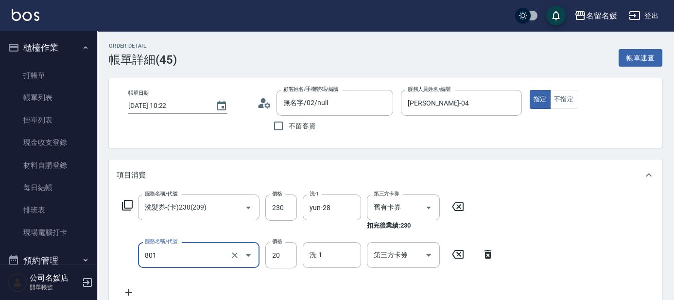
type input "潤絲(801)"
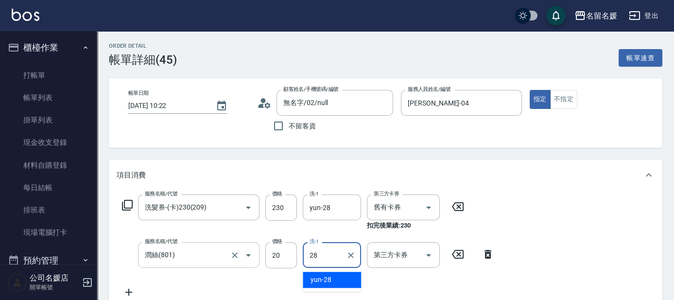
type input "yun-28"
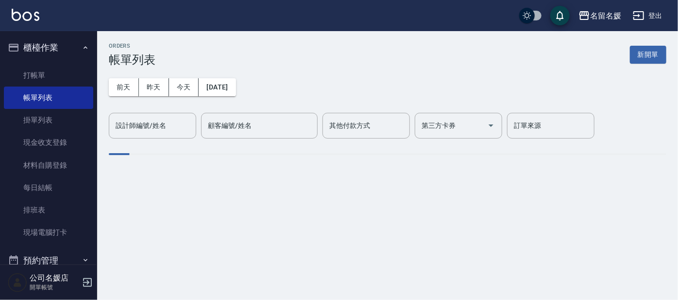
click at [58, 69] on link "打帳單" at bounding box center [48, 75] width 89 height 22
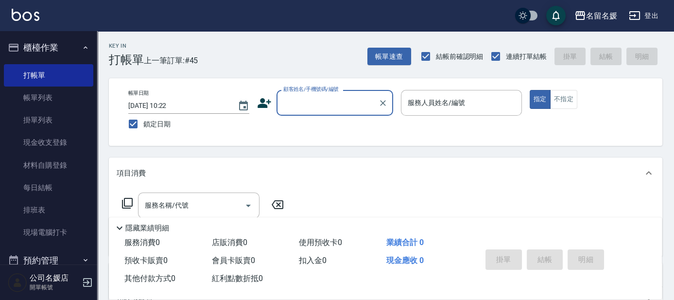
click at [329, 102] on input "顧客姓名/手機號碼/編號" at bounding box center [327, 102] width 93 height 17
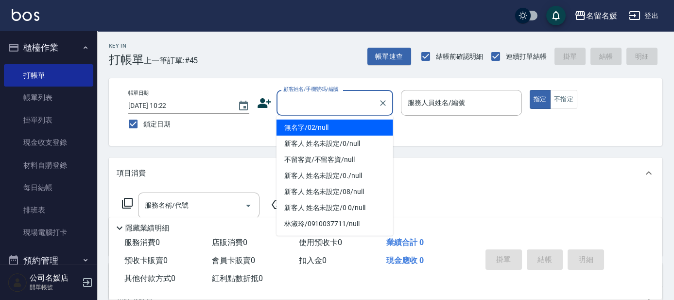
click at [336, 124] on li "無名字/02/null" at bounding box center [335, 128] width 117 height 16
type input "無名字/02/null"
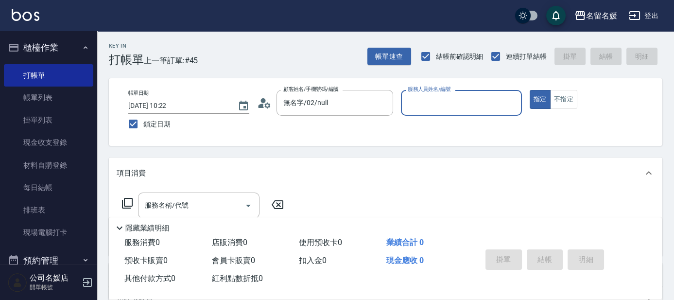
click at [444, 100] on input "服務人員姓名/編號" at bounding box center [461, 102] width 112 height 17
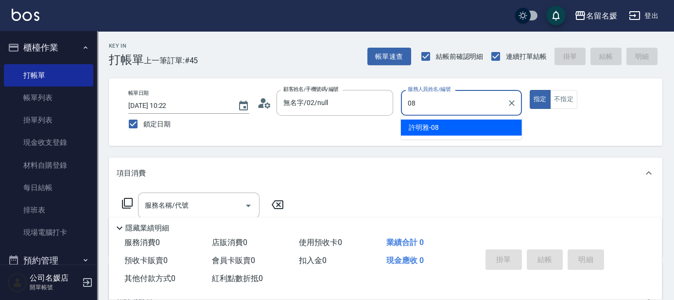
drag, startPoint x: 469, startPoint y: 127, endPoint x: 450, endPoint y: 115, distance: 22.5
click at [469, 128] on div "[PERSON_NAME]-08" at bounding box center [461, 128] width 121 height 16
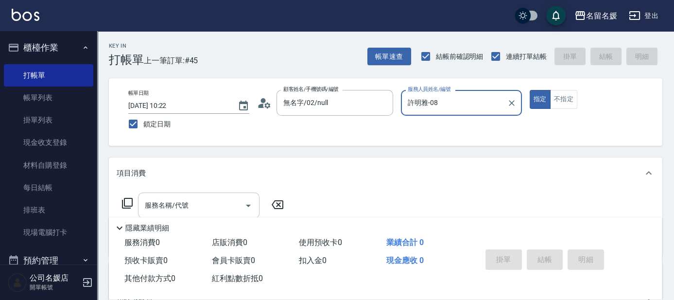
type input "許明雅-08"
click at [185, 204] on div "服務名稱/代號 服務名稱/代號" at bounding box center [198, 205] width 121 height 26
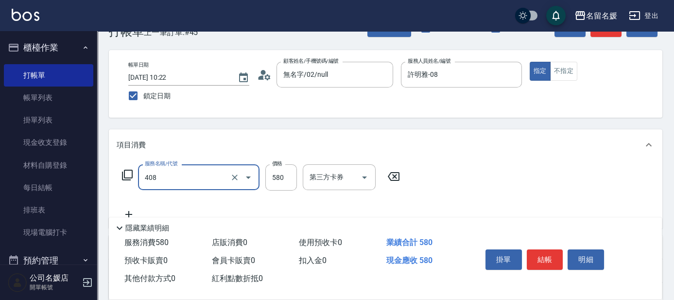
scroll to position [88, 0]
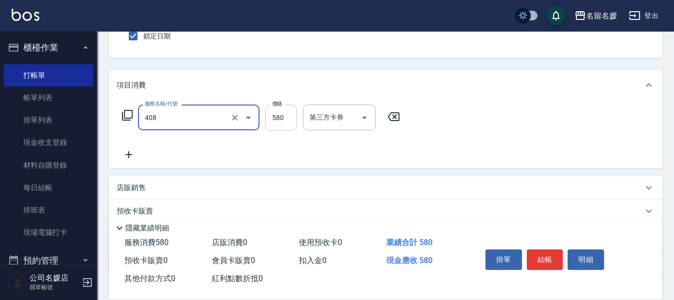
click at [289, 117] on input "580" at bounding box center [281, 117] width 32 height 26
type input "剪髮(580)(408)"
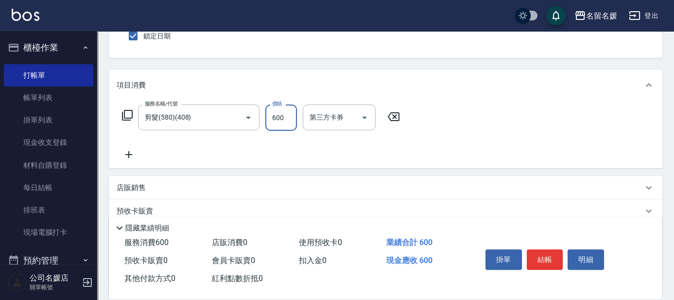
type input "600"
click at [127, 152] on icon at bounding box center [129, 155] width 24 height 12
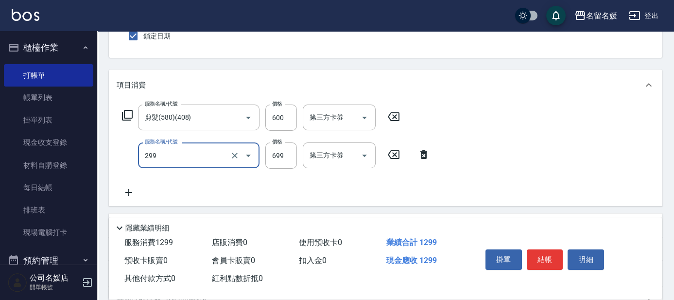
click at [175, 148] on input "299" at bounding box center [185, 155] width 86 height 17
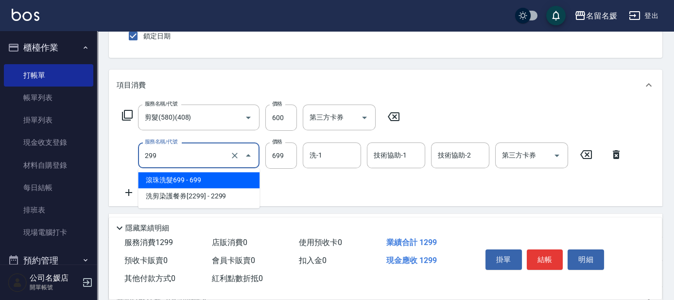
drag, startPoint x: 175, startPoint y: 180, endPoint x: 187, endPoint y: 179, distance: 11.7
click at [176, 180] on span "滾珠洗髮699 - 699" at bounding box center [198, 180] width 121 height 16
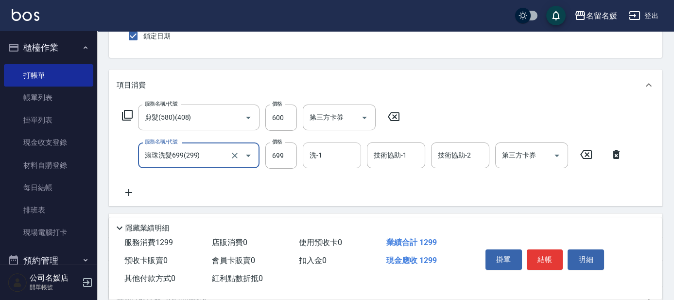
type input "滾珠洗髮699(299)"
click at [331, 151] on input "洗-1" at bounding box center [332, 155] width 50 height 17
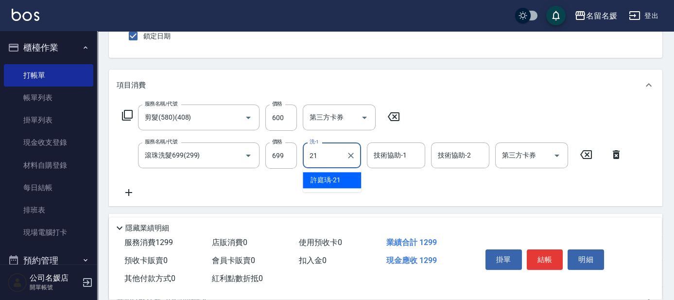
click at [329, 179] on span "[PERSON_NAME]-21" at bounding box center [326, 180] width 30 height 10
type input "許庭瑀-21"
click at [385, 152] on div "技術協助-1 技術協助-1" at bounding box center [396, 155] width 58 height 26
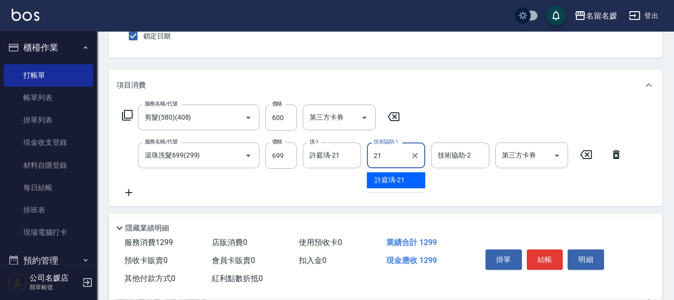
click at [407, 180] on div "[PERSON_NAME]-21" at bounding box center [396, 180] width 58 height 16
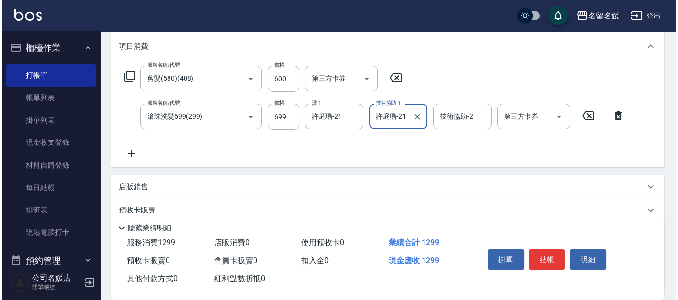
scroll to position [132, 0]
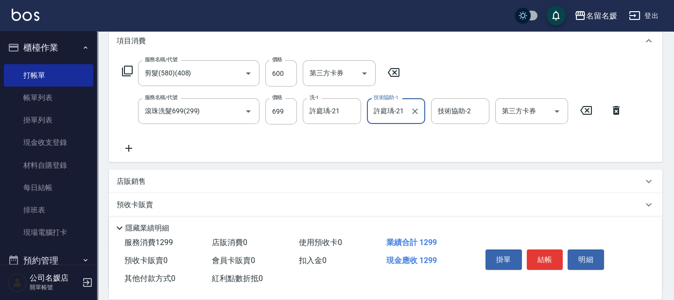
type input "許庭瑀-21"
click at [129, 147] on icon at bounding box center [129, 148] width 24 height 12
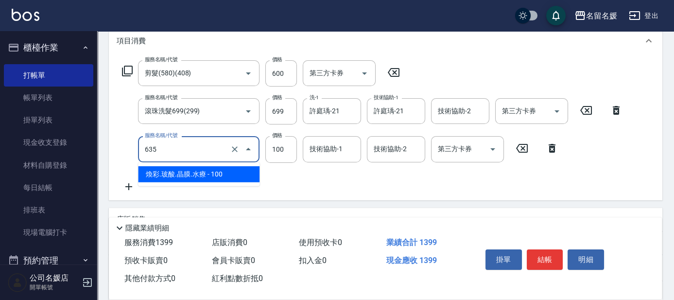
click at [212, 153] on input "635" at bounding box center [185, 148] width 86 height 17
click at [216, 172] on span "煥彩.玻酸.晶膜.水療 - 100" at bounding box center [198, 174] width 121 height 16
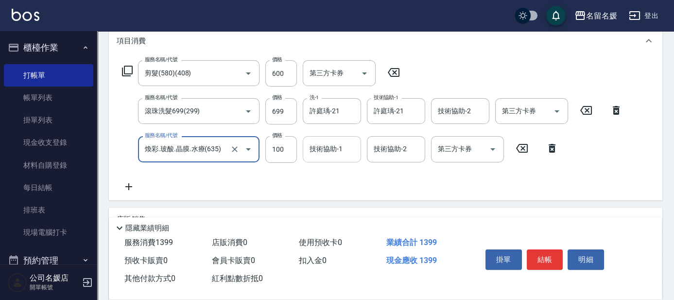
type input "煥彩.玻酸.晶膜.水療(635)"
click at [334, 147] on div "技術協助-1 技術協助-1" at bounding box center [332, 149] width 58 height 26
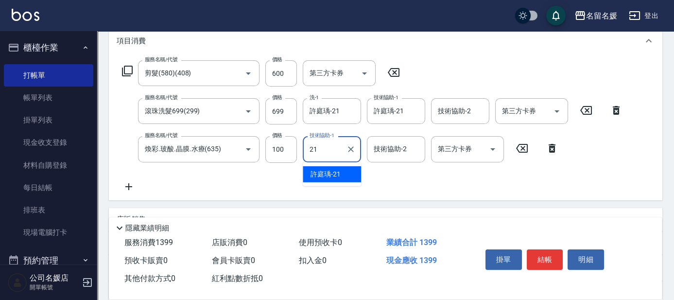
drag, startPoint x: 326, startPoint y: 172, endPoint x: 554, endPoint y: 260, distance: 244.8
click at [326, 173] on span "[PERSON_NAME]-21" at bounding box center [326, 174] width 30 height 10
type input "許庭瑀-21"
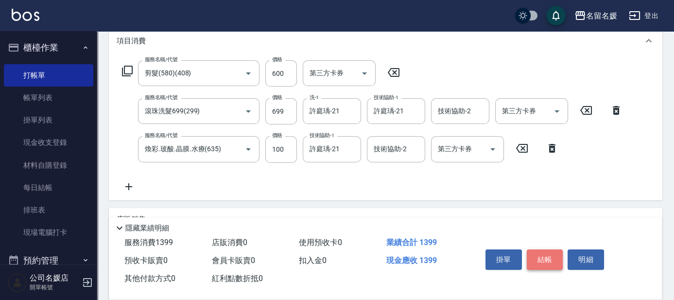
click at [550, 258] on button "結帳" at bounding box center [545, 259] width 36 height 20
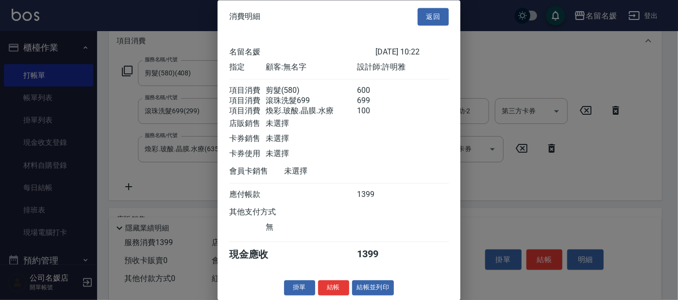
scroll to position [14, 0]
click at [330, 285] on button "結帳" at bounding box center [333, 287] width 31 height 15
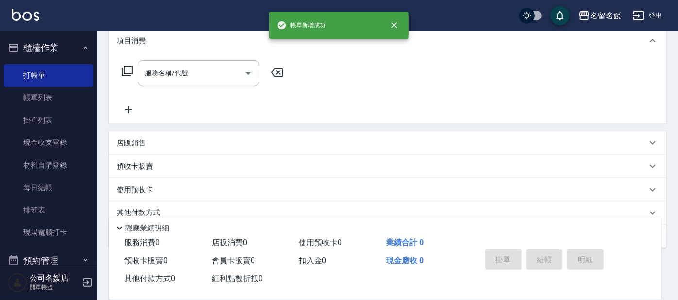
scroll to position [0, 0]
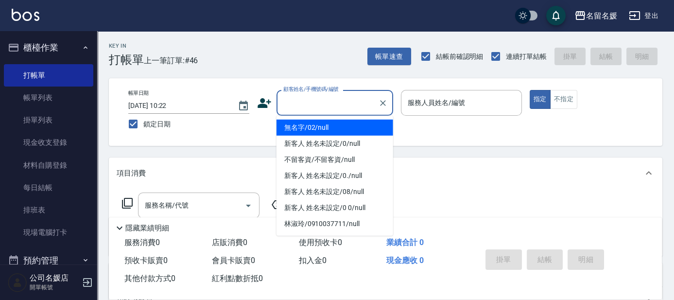
click at [321, 104] on input "顧客姓名/手機號碼/編號" at bounding box center [327, 102] width 93 height 17
drag, startPoint x: 345, startPoint y: 129, endPoint x: 444, endPoint y: 106, distance: 101.6
click at [345, 128] on li "無名字/02/null" at bounding box center [335, 128] width 117 height 16
type input "無名字/02/null"
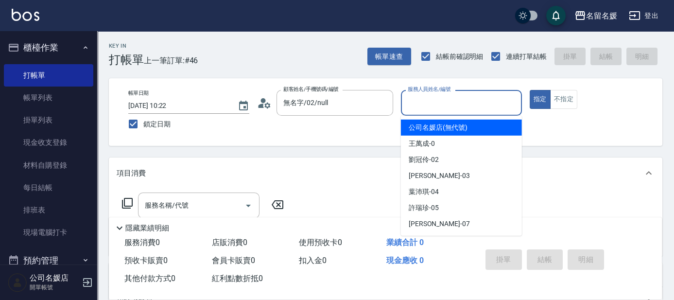
click at [445, 104] on input "服務人員姓名/編號" at bounding box center [461, 102] width 112 height 17
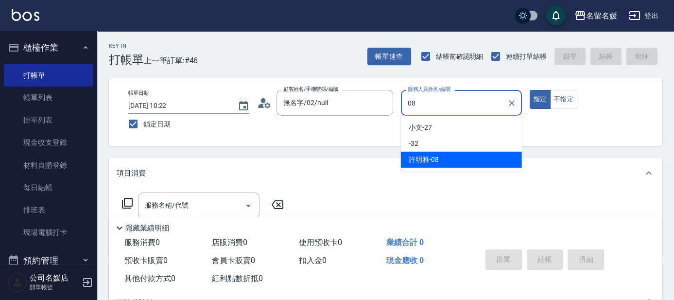
type input "08"
type button "true"
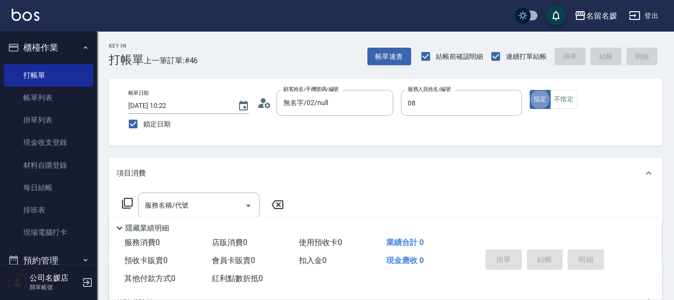
type input "許明雅-08"
click at [224, 206] on input "服務名稱/代號" at bounding box center [191, 205] width 98 height 17
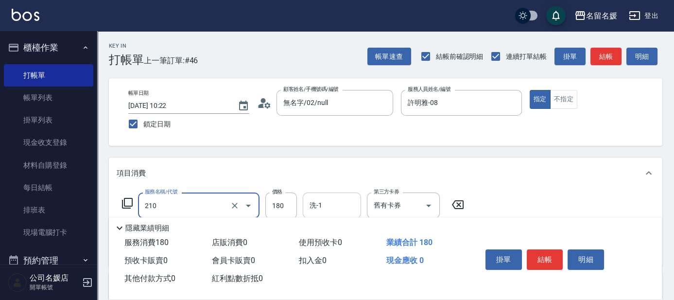
click at [335, 208] on input "洗-1" at bounding box center [332, 205] width 50 height 17
type input "洗券-(卡)180(210)"
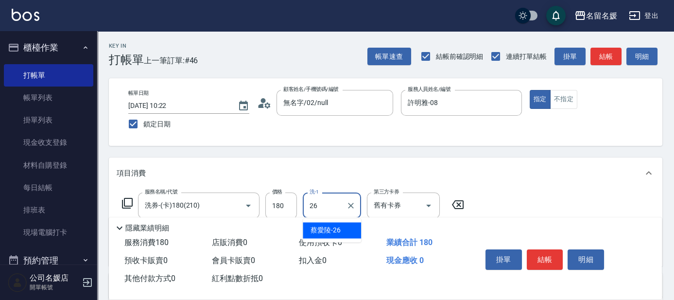
type input "蔡愛陵-26"
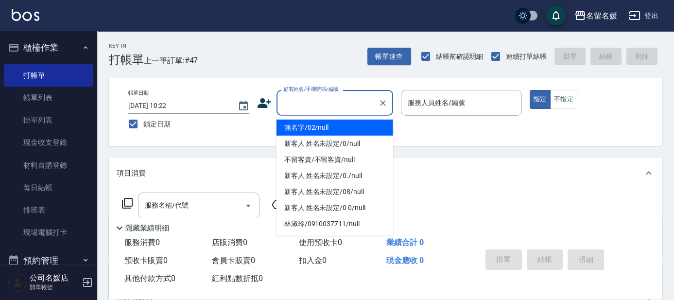
click at [340, 104] on input "顧客姓名/手機號碼/編號" at bounding box center [327, 102] width 93 height 17
click at [335, 126] on li "無名字/02/null" at bounding box center [335, 128] width 117 height 16
click at [441, 106] on label "服務人員姓名/編號" at bounding box center [436, 103] width 57 height 10
click at [441, 106] on input "服務人員姓名/編號" at bounding box center [461, 102] width 112 height 17
type input "無名字/02/null"
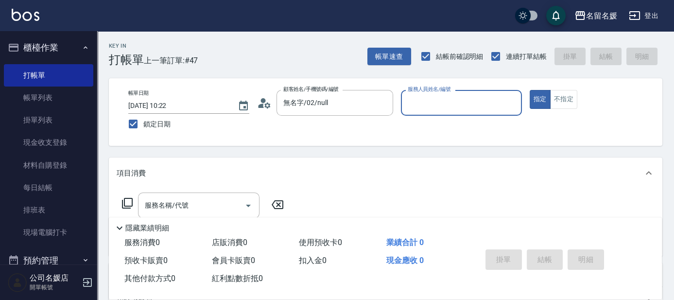
click at [444, 104] on input "服務人員姓名/編號" at bounding box center [461, 102] width 112 height 17
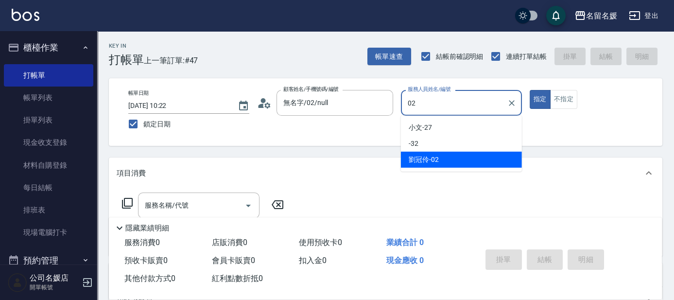
type input "[PERSON_NAME]-02"
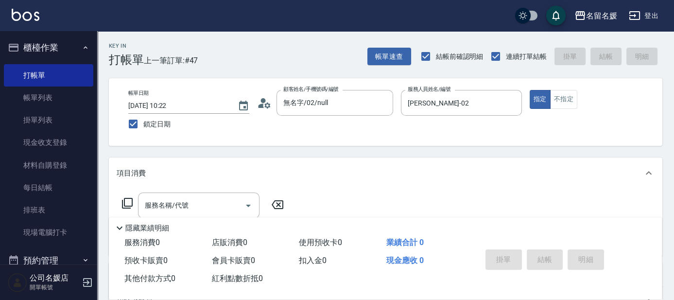
click at [125, 200] on icon at bounding box center [127, 203] width 12 height 12
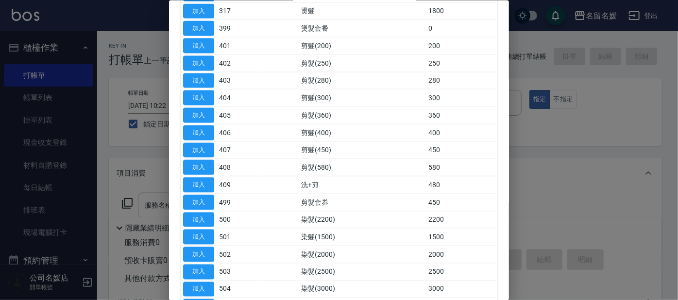
scroll to position [724, 0]
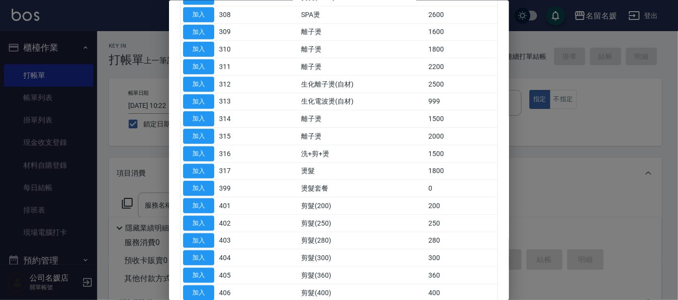
drag, startPoint x: 382, startPoint y: 116, endPoint x: 374, endPoint y: 133, distance: 18.9
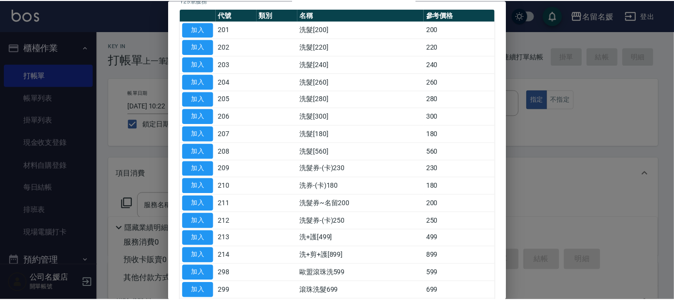
scroll to position [0, 0]
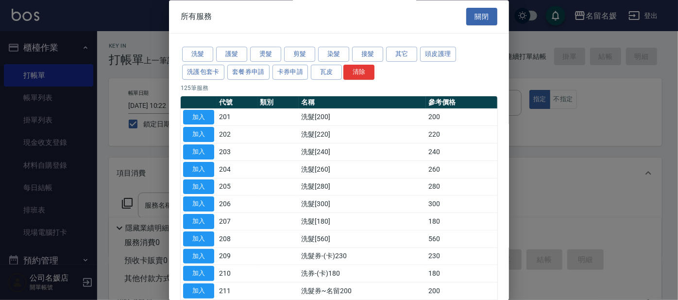
click at [503, 7] on div "所有服務 關閉" at bounding box center [339, 17] width 340 height 34
click at [484, 16] on button "關閉" at bounding box center [482, 17] width 31 height 18
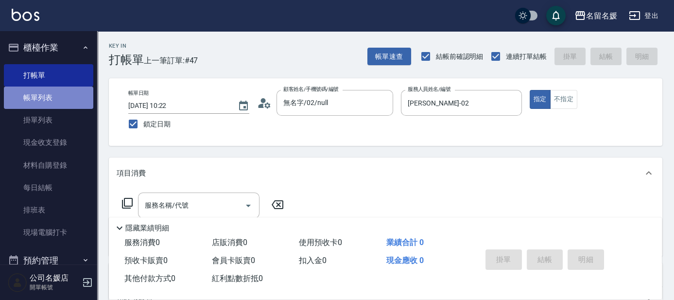
click at [63, 99] on link "帳單列表" at bounding box center [48, 98] width 89 height 22
click at [129, 155] on div "Key In 打帳單 上一筆訂單:#47 帳單速查 結帳前確認明細 連續打單結帳 掛單 結帳 明細 帳單日期 [DATE] 10:22 鎖定日期 顧客姓名/手…" at bounding box center [337, 237] width 674 height 475
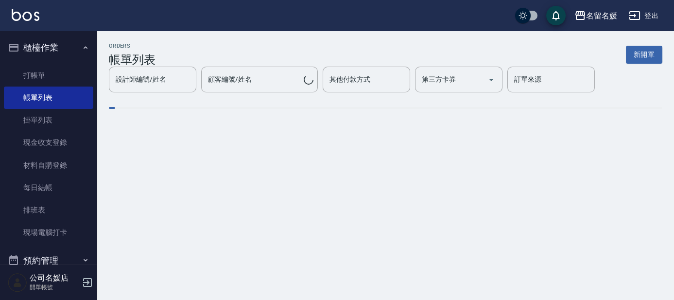
drag, startPoint x: 129, startPoint y: 160, endPoint x: 148, endPoint y: 162, distance: 19.6
click at [129, 160] on div "ORDERS 帳單列表 新開單 設計師編號/姓名 設計師編號/姓名 顧客編號/姓名 顧客編號/姓名 其他付款方式 其他付款方式 第三方卡券 第三方卡券 訂單來…" at bounding box center [337, 150] width 674 height 300
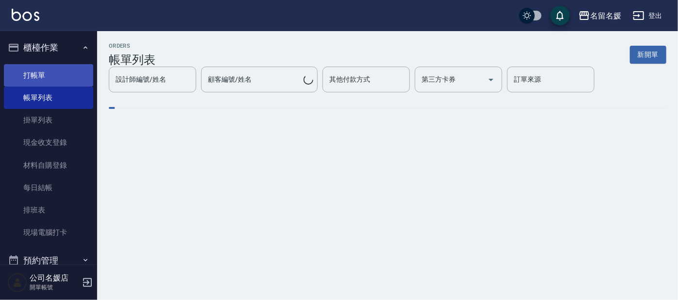
click at [66, 73] on link "打帳單" at bounding box center [48, 75] width 89 height 22
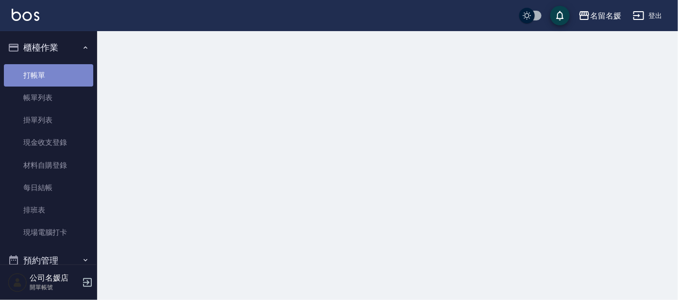
click at [66, 73] on link "打帳單" at bounding box center [48, 75] width 89 height 22
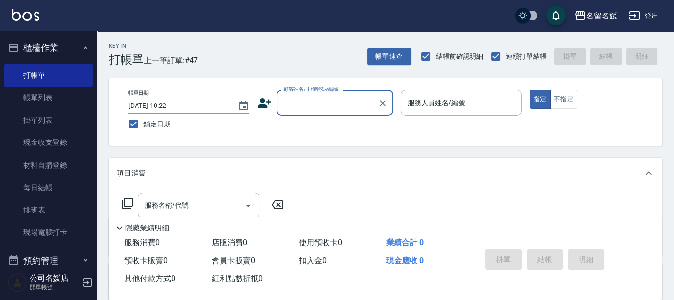
click at [333, 107] on input "顧客姓名/手機號碼/編號" at bounding box center [327, 102] width 93 height 17
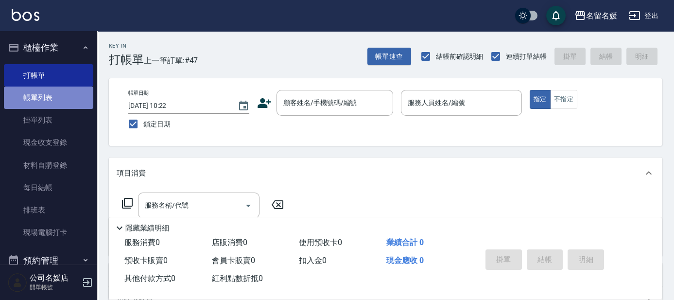
click at [63, 99] on link "帳單列表" at bounding box center [48, 98] width 89 height 22
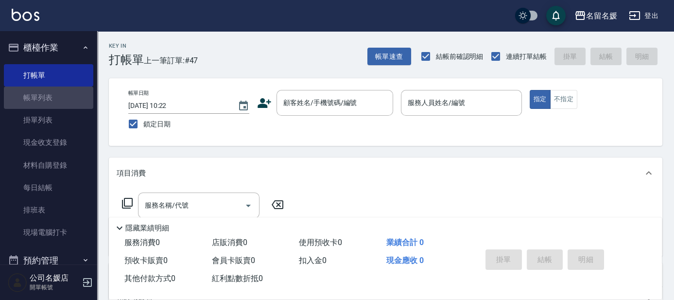
click at [70, 101] on link "帳單列表" at bounding box center [48, 98] width 89 height 22
click at [56, 75] on link "打帳單" at bounding box center [48, 75] width 89 height 22
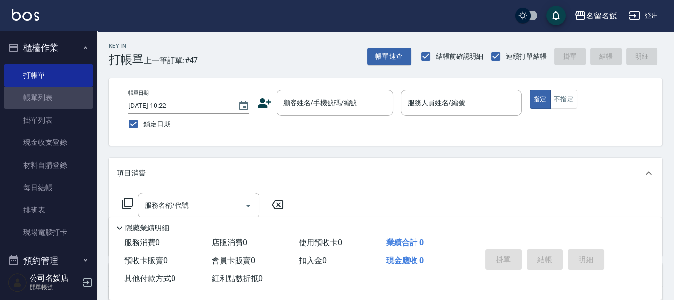
click at [56, 75] on link "打帳單" at bounding box center [48, 75] width 89 height 22
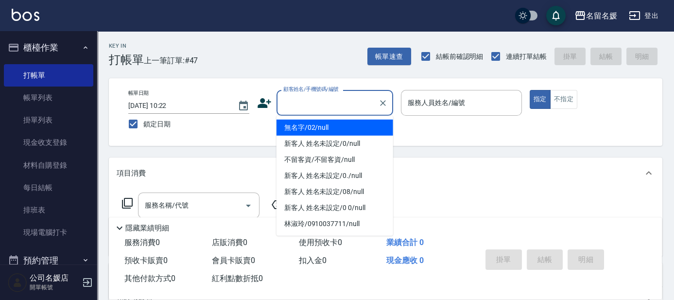
click at [312, 98] on input "顧客姓名/手機號碼/編號" at bounding box center [327, 102] width 93 height 17
drag, startPoint x: 308, startPoint y: 126, endPoint x: 427, endPoint y: 101, distance: 121.6
click at [312, 123] on li "無名字/02/null" at bounding box center [335, 128] width 117 height 16
click at [427, 103] on label "服務人員姓名/編號" at bounding box center [436, 103] width 57 height 10
click at [427, 103] on input "服務人員姓名/編號" at bounding box center [461, 102] width 112 height 17
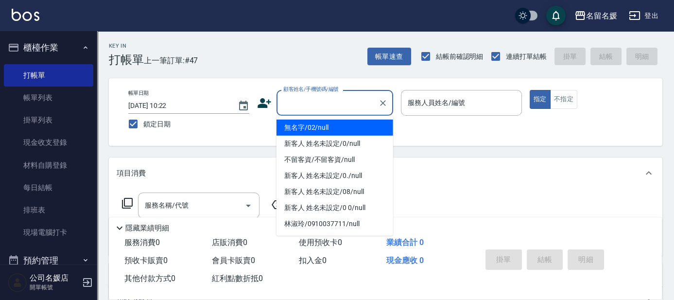
type input "無名字/02/null"
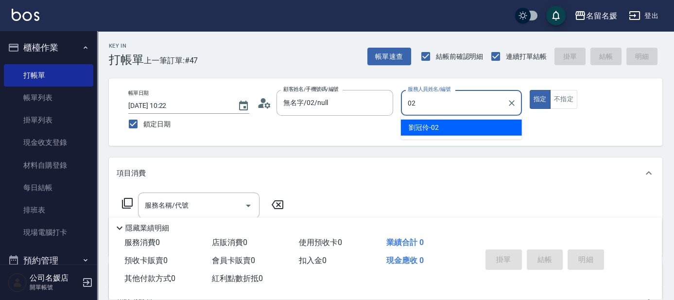
type input "02"
type button "true"
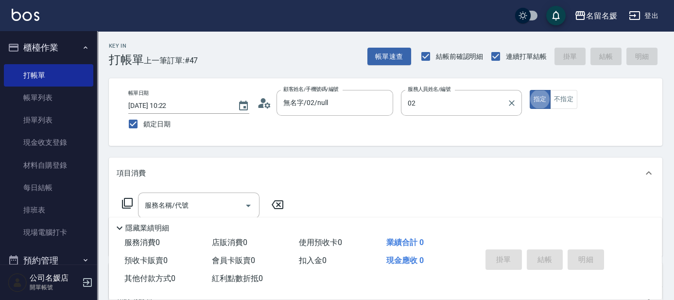
type input "[PERSON_NAME]-02"
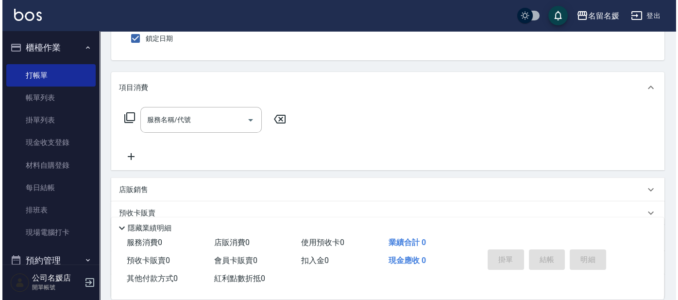
scroll to position [88, 0]
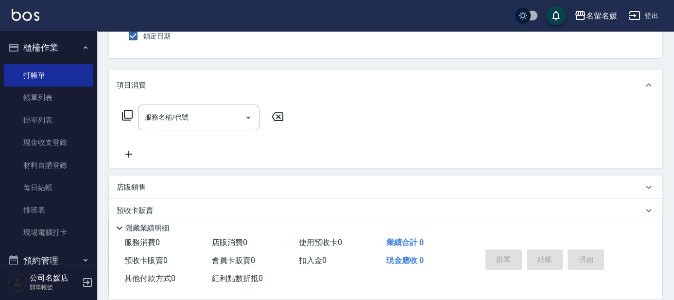
click at [132, 111] on icon at bounding box center [127, 115] width 11 height 11
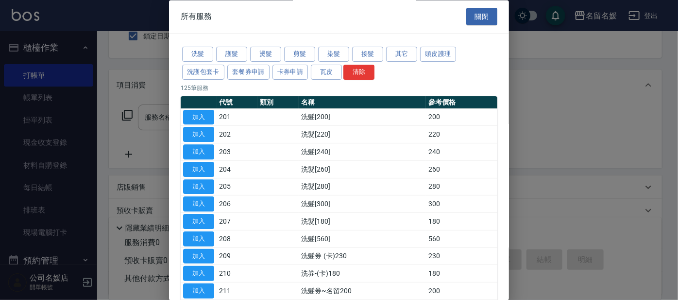
click at [129, 113] on div at bounding box center [339, 150] width 678 height 300
click at [220, 50] on button "護髮" at bounding box center [231, 54] width 31 height 15
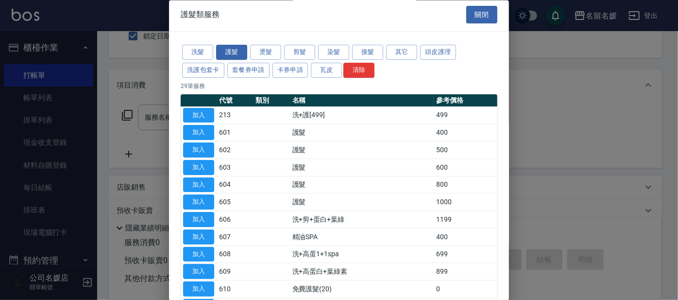
scroll to position [0, 0]
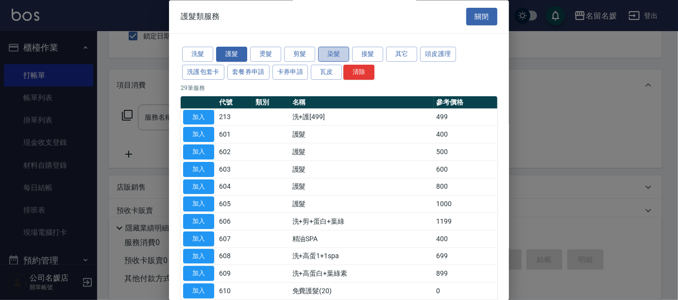
click at [337, 52] on button "染髮" at bounding box center [333, 54] width 31 height 15
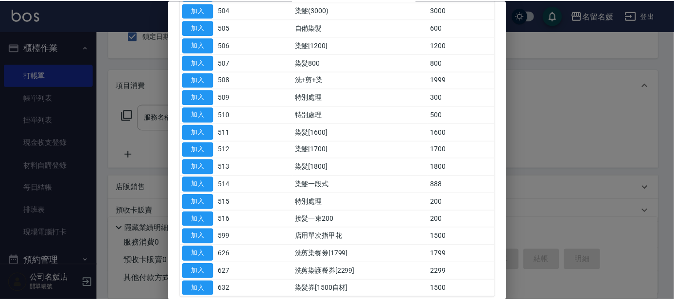
scroll to position [224, 0]
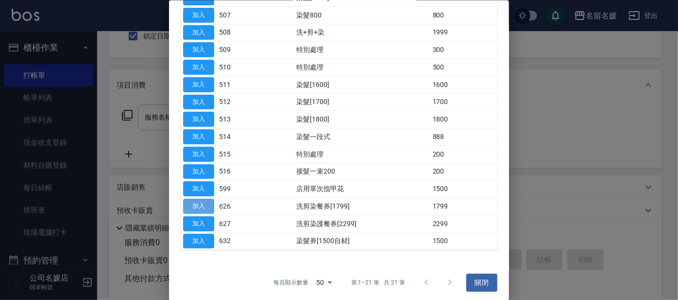
click at [199, 201] on button "加入" at bounding box center [198, 206] width 31 height 15
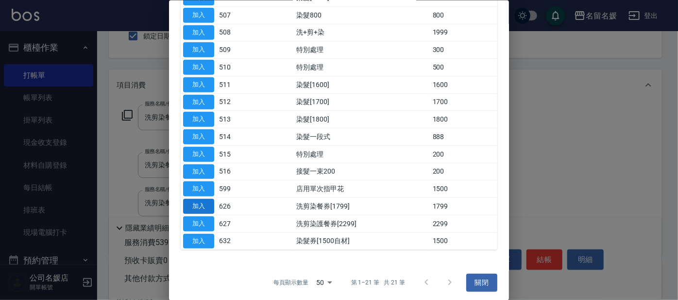
type input "洗剪染餐券[1799](626)"
click at [199, 201] on input "洗剪染餐券[1799](626)" at bounding box center [185, 202] width 86 height 17
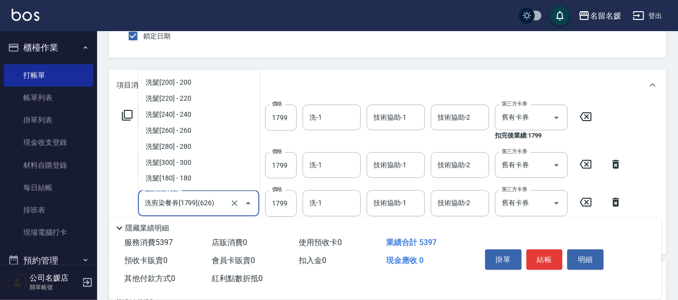
click at [199, 201] on div "洗剪染餐券[1799](626) 服務名稱/代號" at bounding box center [198, 203] width 121 height 26
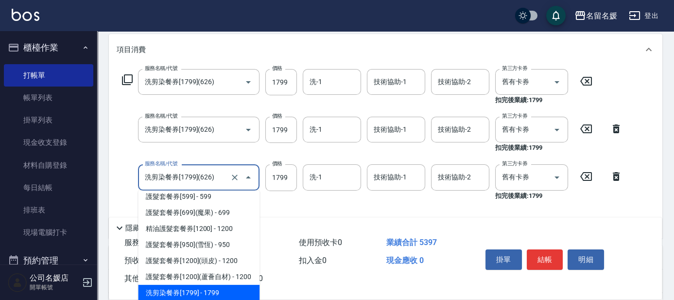
scroll to position [176, 0]
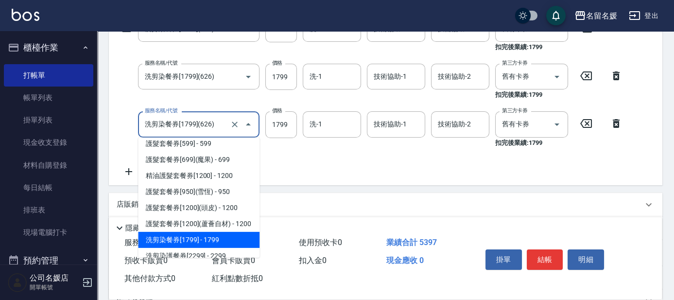
drag, startPoint x: 613, startPoint y: 124, endPoint x: 616, endPoint y: 77, distance: 47.7
click at [613, 125] on icon at bounding box center [616, 123] width 7 height 9
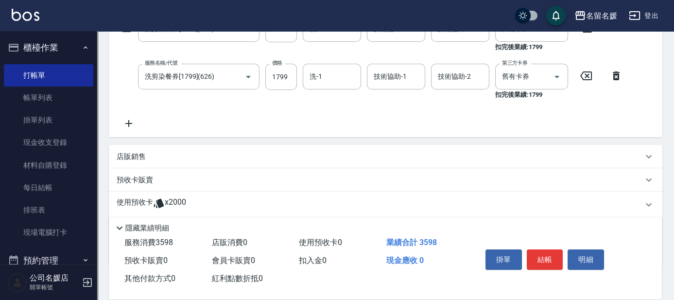
click at [616, 77] on icon at bounding box center [616, 76] width 24 height 12
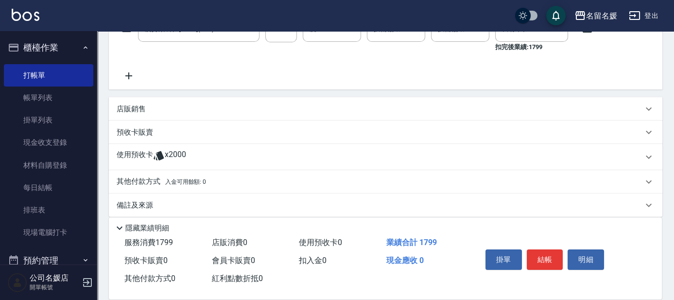
drag, startPoint x: 607, startPoint y: 85, endPoint x: 428, endPoint y: 206, distance: 216.3
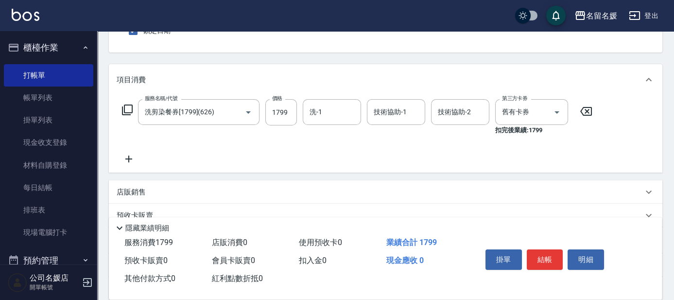
scroll to position [88, 0]
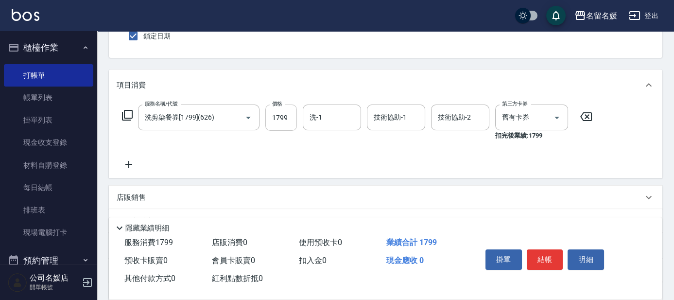
click at [293, 113] on input "1799" at bounding box center [281, 117] width 32 height 26
type input "2500"
click at [346, 117] on input "洗-1" at bounding box center [332, 117] width 50 height 17
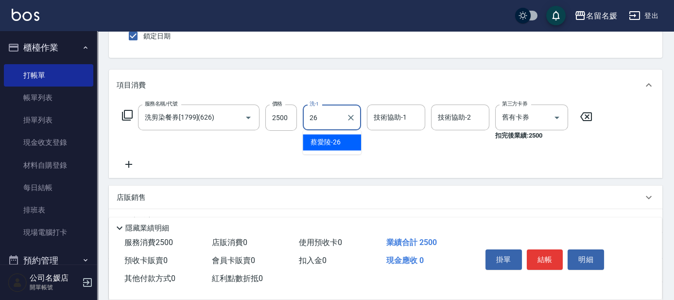
type input "蔡愛陵-26"
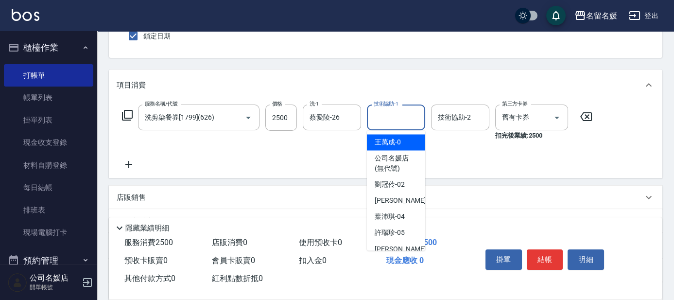
click at [399, 121] on input "技術協助-1" at bounding box center [396, 117] width 50 height 17
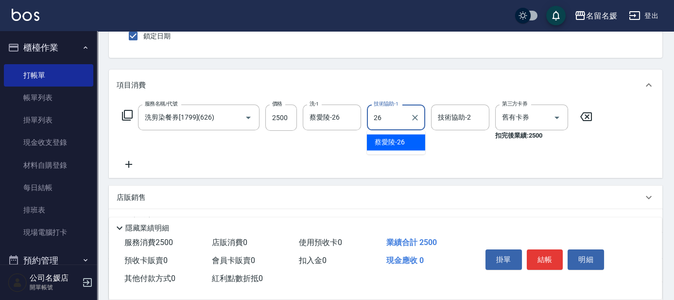
type input "蔡愛陵-26"
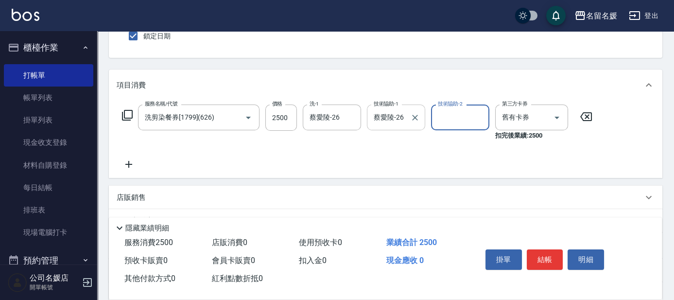
scroll to position [44, 0]
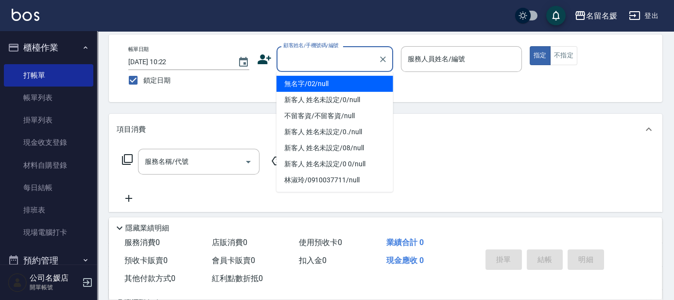
click at [347, 56] on input "顧客姓名/手機號碼/編號" at bounding box center [327, 59] width 93 height 17
click at [324, 77] on li "無名字/02/null" at bounding box center [335, 84] width 117 height 16
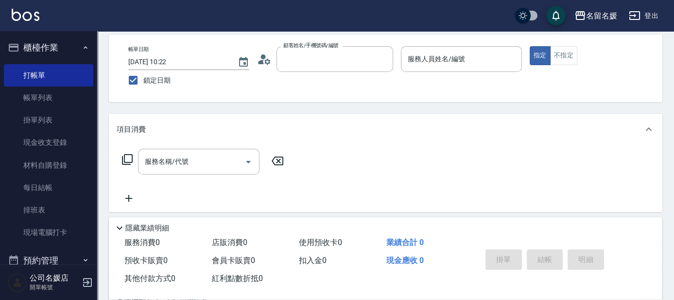
type input "無名字/02/null"
click at [319, 81] on div "帳單日期 [DATE] 10:22 鎖定日期 顧客姓名/手機號碼/編號 無名字/02/null 顧客姓名/手機號碼/編號 服務人員姓名/編號 服務人員姓名/編…" at bounding box center [386, 68] width 530 height 44
click at [446, 62] on div "服務人員姓名/編號 服務人員姓名/編號" at bounding box center [461, 59] width 121 height 26
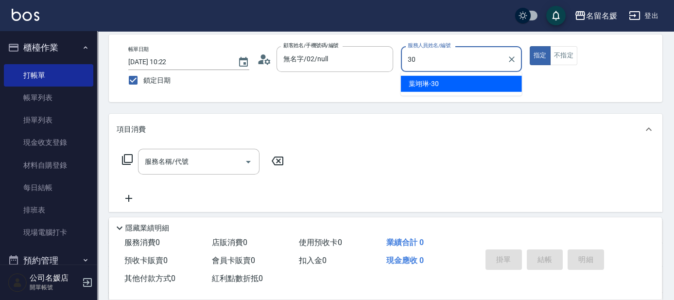
click at [436, 77] on div "[PERSON_NAME]-30" at bounding box center [461, 84] width 121 height 16
type input "葉"
type input "[PERSON_NAME]-02"
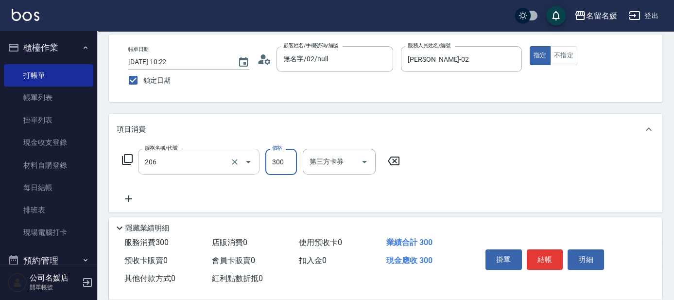
type input "洗髮[300](206)"
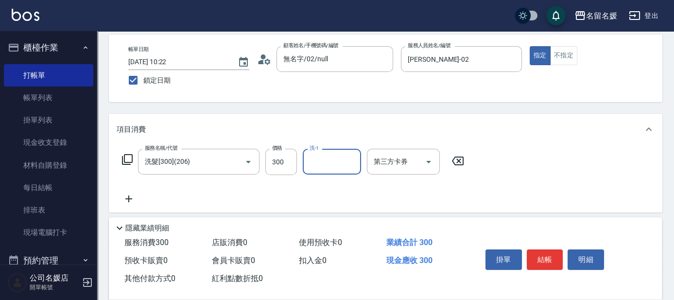
click at [323, 149] on div "洗-1" at bounding box center [332, 162] width 58 height 26
type input "[PERSON_NAME]-30"
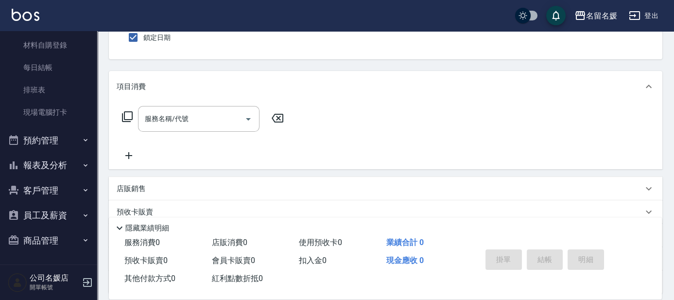
scroll to position [88, 0]
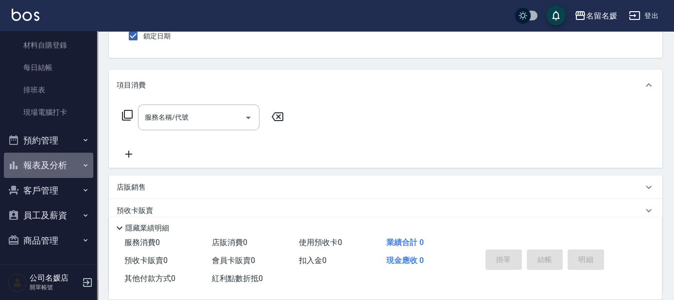
click at [73, 170] on button "報表及分析" at bounding box center [48, 165] width 89 height 25
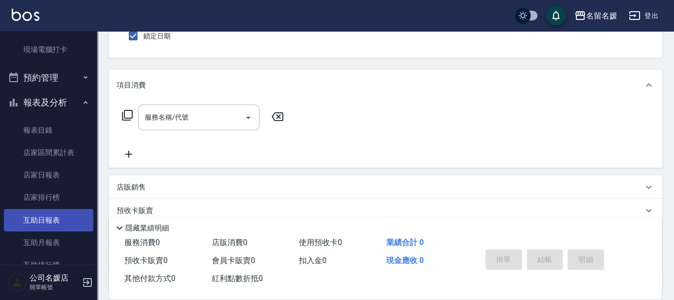
scroll to position [253, 0]
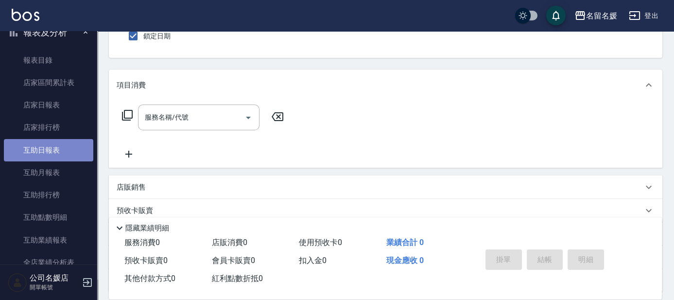
click at [70, 151] on link "互助日報表" at bounding box center [48, 150] width 89 height 22
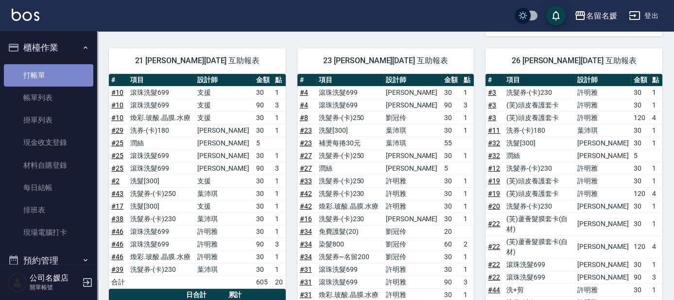
click at [62, 69] on link "打帳單" at bounding box center [48, 75] width 89 height 22
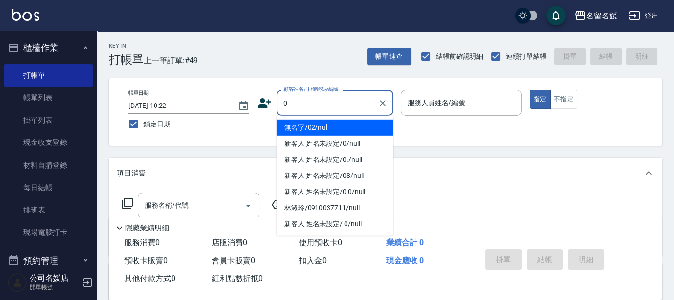
type input "0"
type input "04"
type button "true"
type input "無名字/02/null"
type input "[PERSON_NAME]-04"
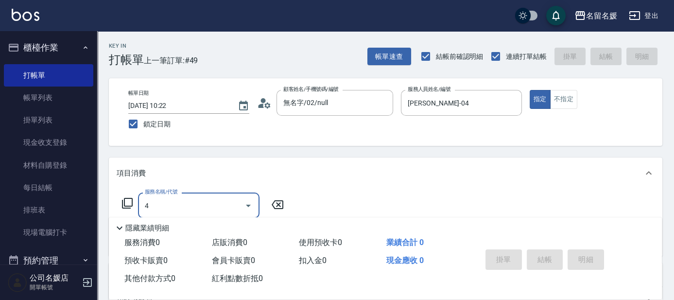
type input "40"
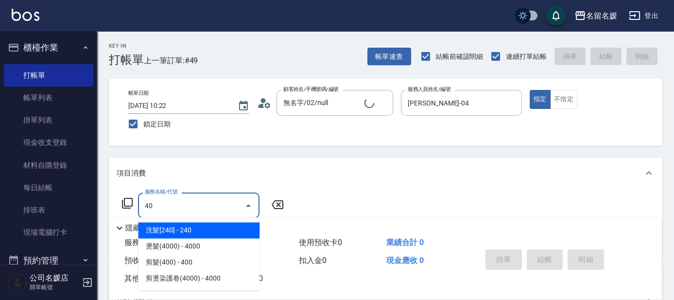
type input "新客人 姓名未設定/0/null"
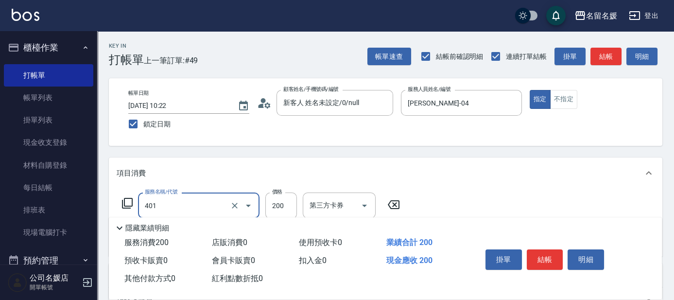
type input "剪髮(200)(401)"
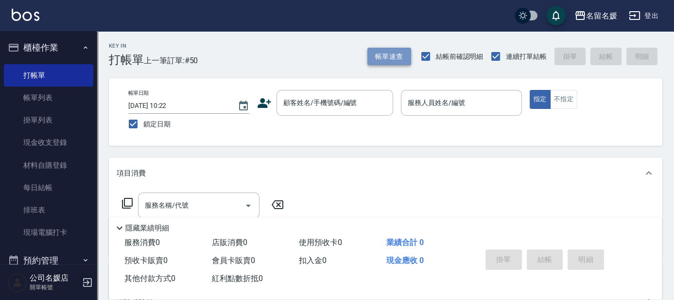
click at [385, 55] on button "帳單速查" at bounding box center [389, 57] width 44 height 18
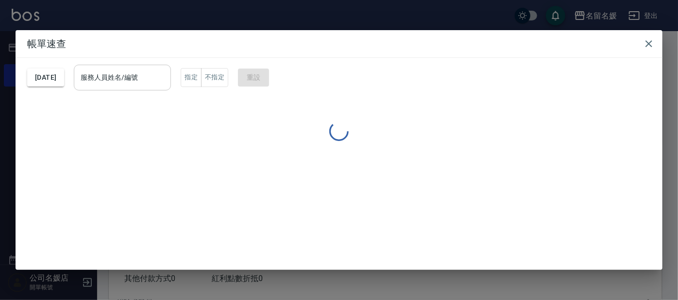
click at [156, 78] on input "服務人員姓名/編號" at bounding box center [122, 77] width 88 height 17
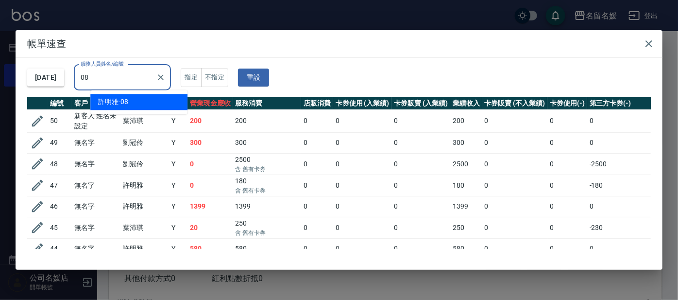
click at [166, 100] on div "[PERSON_NAME]-08" at bounding box center [138, 102] width 97 height 16
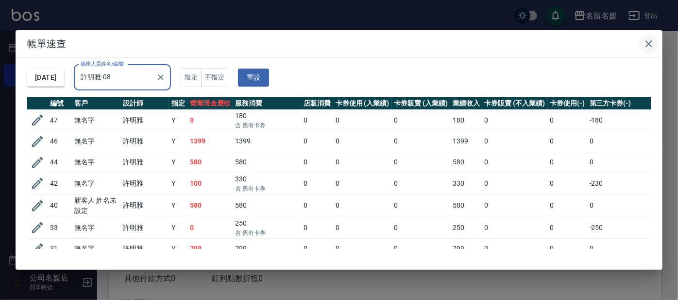
type input "許明雅-08"
click at [647, 43] on icon "button" at bounding box center [649, 44] width 12 height 12
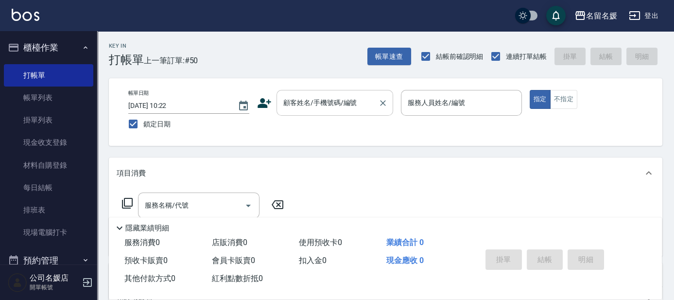
click at [352, 103] on div "顧客姓名/手機號碼/編號 顧客姓名/手機號碼/編號" at bounding box center [335, 103] width 117 height 26
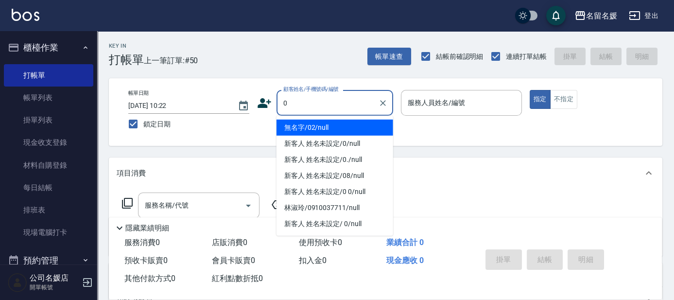
type input "0"
type input "13"
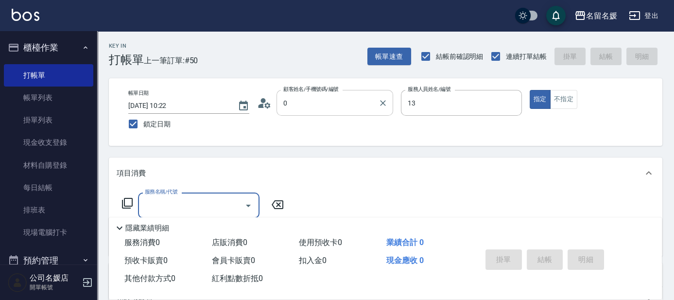
type input "無名字/02/null"
type input "支援-13"
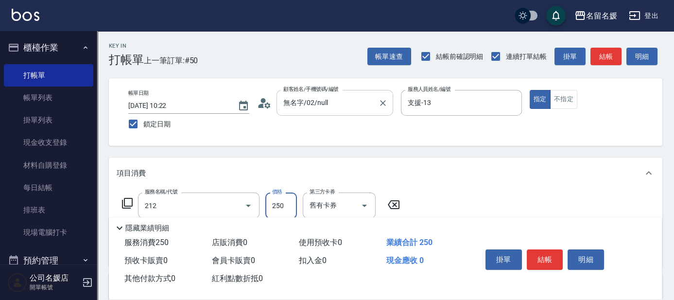
type input "洗髮券-(卡)250(212)"
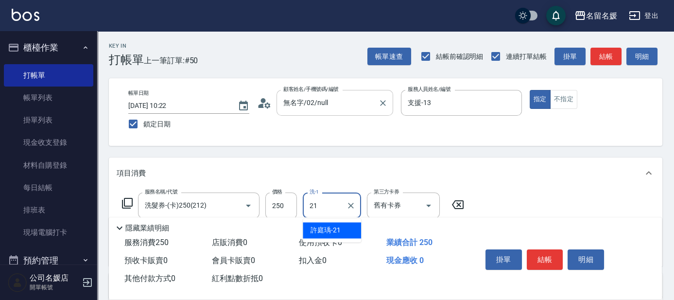
type input "許庭瑀-21"
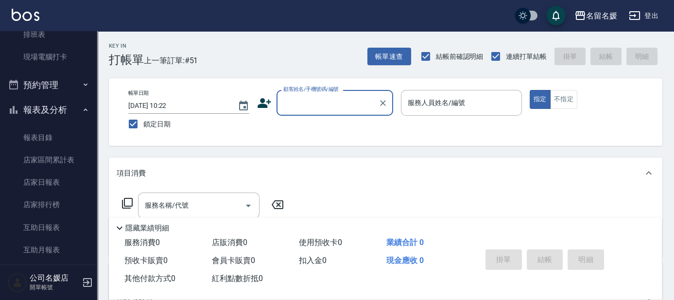
scroll to position [265, 0]
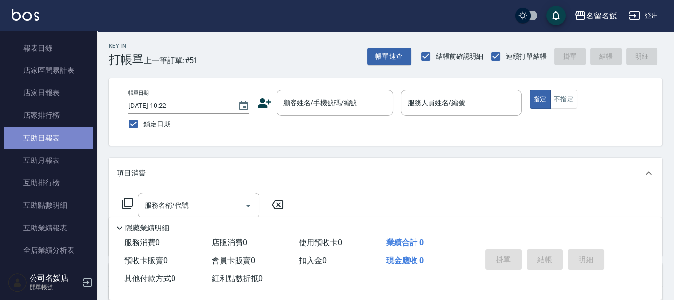
click at [51, 135] on link "互助日報表" at bounding box center [48, 138] width 89 height 22
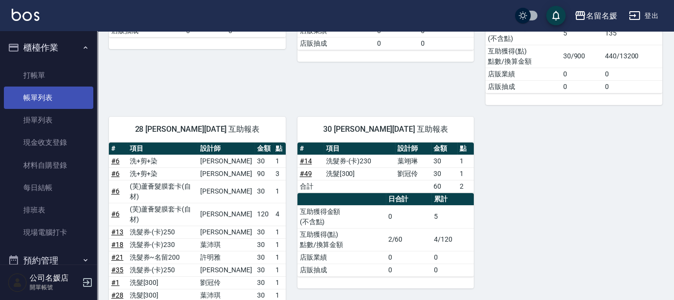
scroll to position [435, 0]
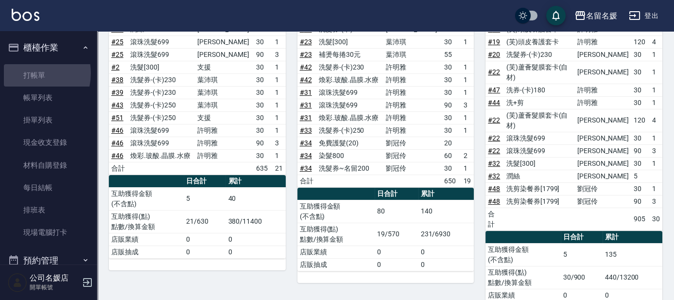
drag, startPoint x: 26, startPoint y: 73, endPoint x: 2, endPoint y: 62, distance: 25.9
click at [26, 73] on link "打帳單" at bounding box center [48, 75] width 89 height 22
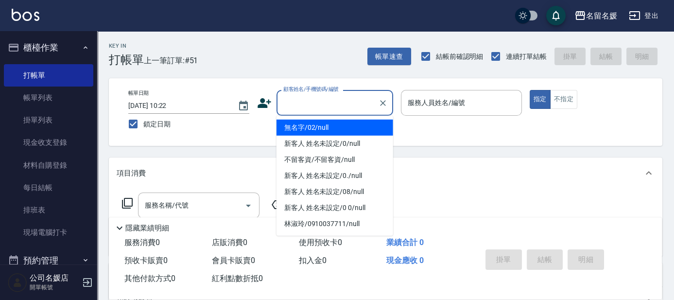
type input "0"
type input "無名字/02/null"
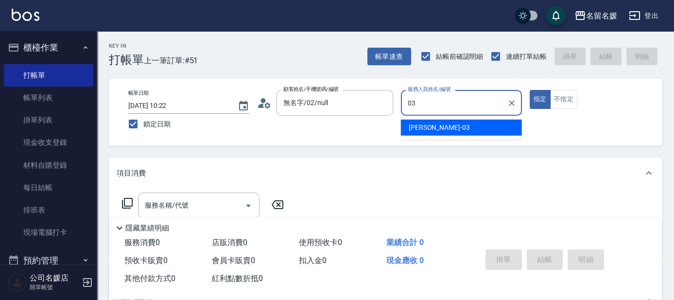
type input "03"
type button "true"
type input "[PERSON_NAME]-03"
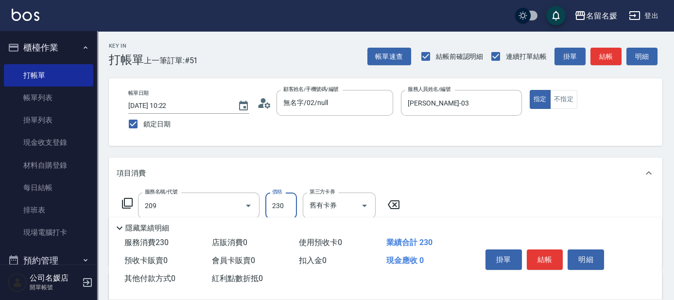
type input "洗髮券-(卡)230(209)"
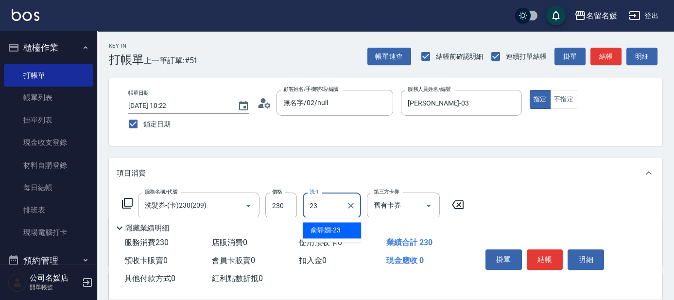
type input "俞靜嫺-23"
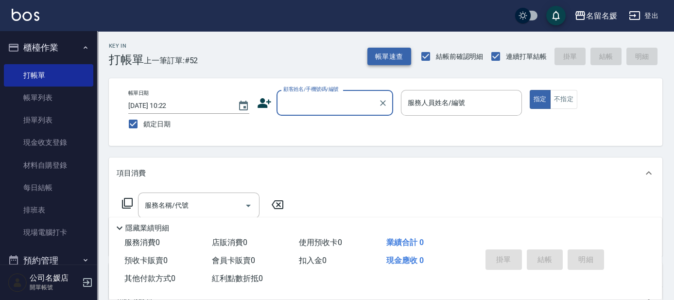
click at [396, 55] on button "帳單速查" at bounding box center [389, 57] width 44 height 18
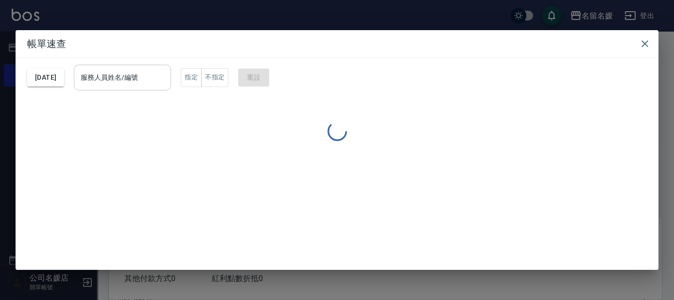
click at [117, 77] on div "服務人員姓名/編號 服務人員姓名/編號" at bounding box center [122, 78] width 97 height 26
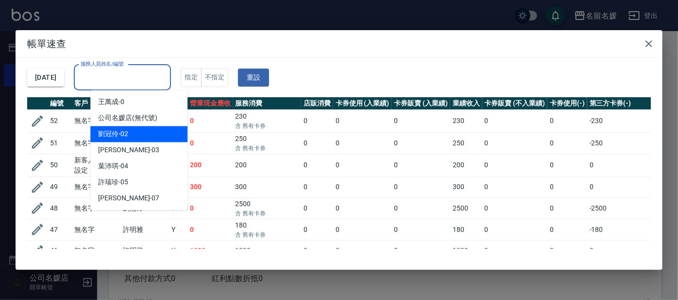
click at [156, 136] on div "[PERSON_NAME]-02" at bounding box center [138, 134] width 97 height 16
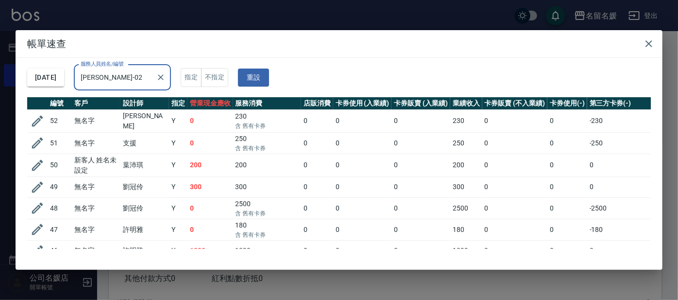
type input "[PERSON_NAME]-02"
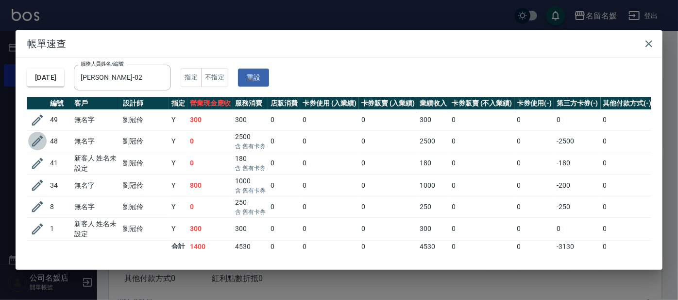
click at [41, 137] on icon "button" at bounding box center [37, 141] width 11 height 11
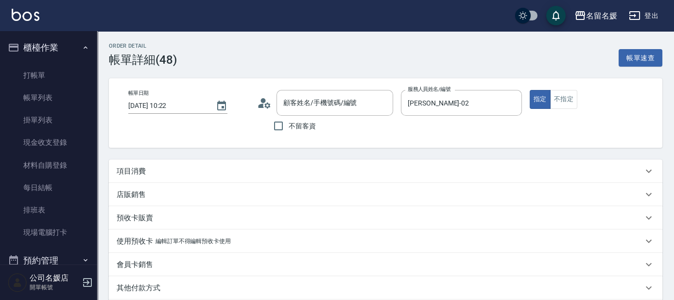
type input "[DATE] 10:22"
type input "[PERSON_NAME]-02"
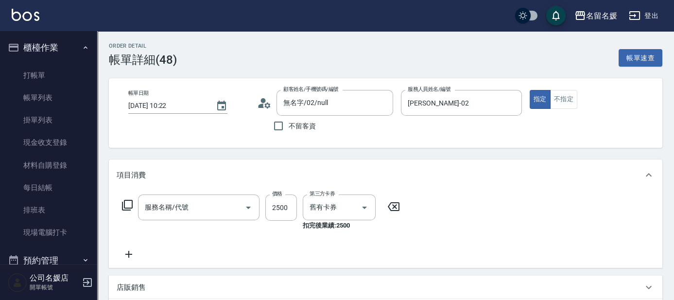
type input "無名字/02/null"
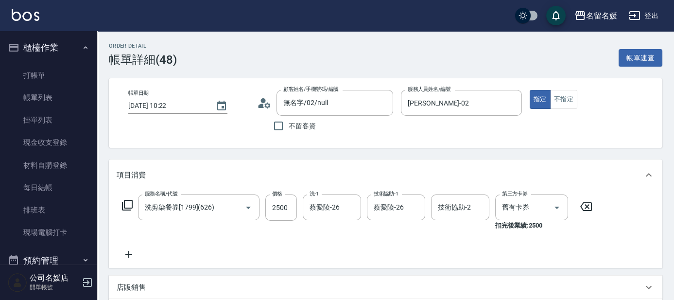
type input "洗剪染餐券[1799](626)"
click at [39, 74] on link "打帳單" at bounding box center [48, 75] width 89 height 22
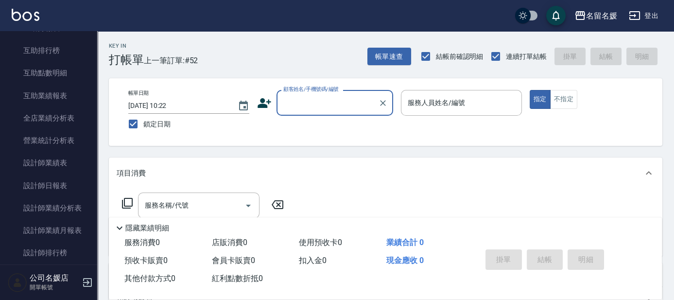
scroll to position [398, 0]
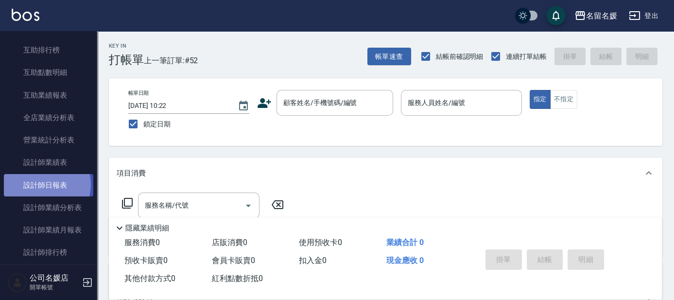
click at [46, 184] on link "設計師日報表" at bounding box center [48, 185] width 89 height 22
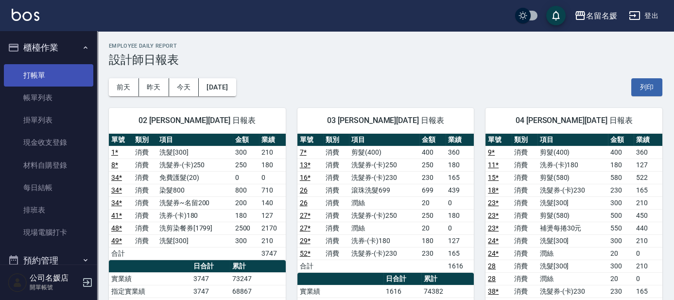
click at [32, 78] on link "打帳單" at bounding box center [48, 75] width 89 height 22
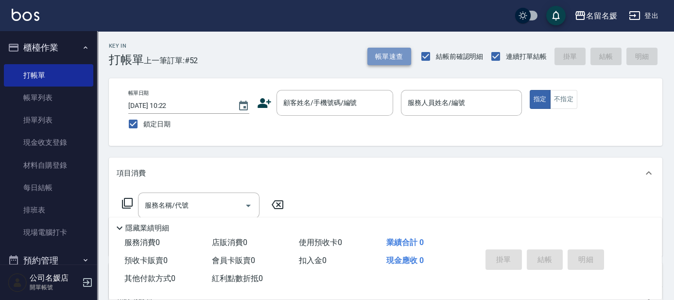
click at [377, 61] on button "帳單速查" at bounding box center [389, 57] width 44 height 18
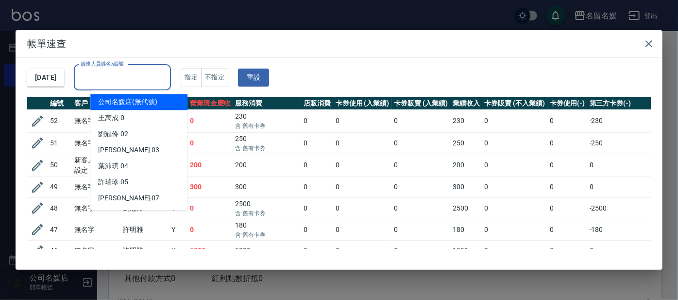
click at [126, 74] on div "服務人員姓名/編號 服務人員姓名/編號" at bounding box center [122, 78] width 97 height 26
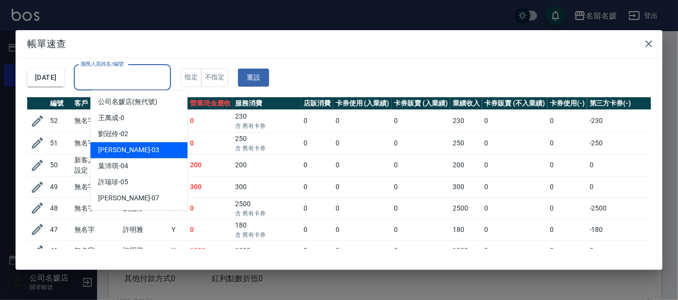
click at [142, 151] on div "[PERSON_NAME]-03" at bounding box center [138, 150] width 97 height 16
type input "[PERSON_NAME]-03"
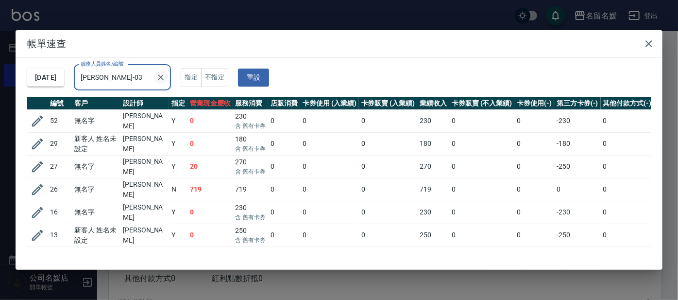
click at [166, 74] on icon "Clear" at bounding box center [161, 77] width 10 height 10
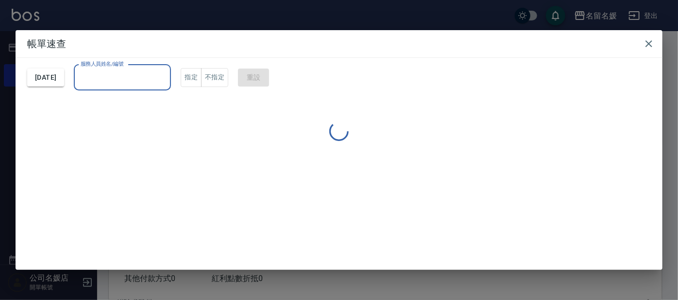
click at [133, 75] on input "服務人員姓名/編號" at bounding box center [122, 77] width 88 height 17
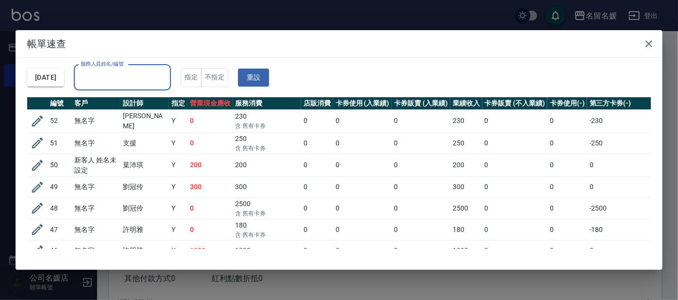
click at [131, 83] on input "服務人員姓名/編號" at bounding box center [122, 77] width 88 height 17
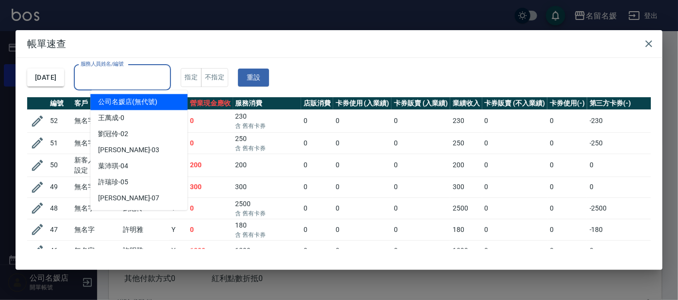
click at [107, 76] on input "服務人員姓名/編號" at bounding box center [122, 77] width 88 height 17
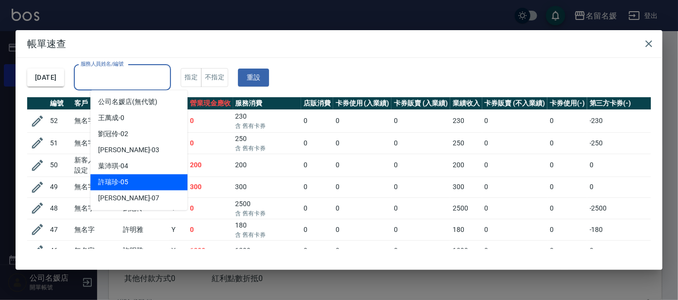
scroll to position [44, 0]
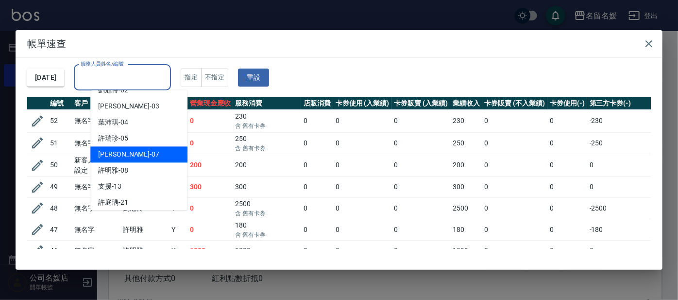
click at [125, 153] on span "[PERSON_NAME] -07" at bounding box center [128, 154] width 61 height 10
type input "[PERSON_NAME]-07"
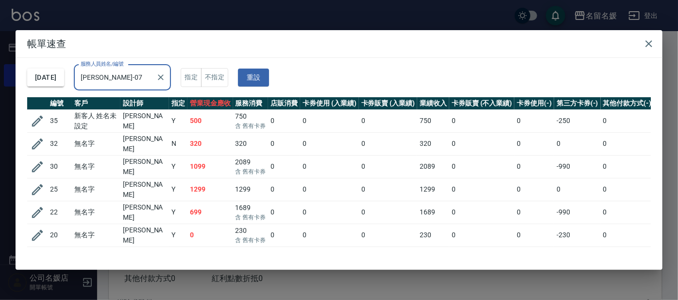
scroll to position [71, 0]
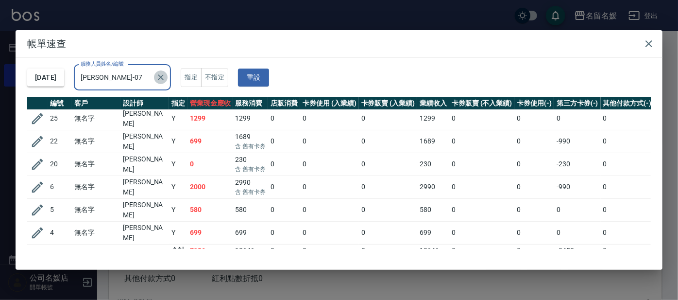
click at [164, 75] on icon "Clear" at bounding box center [161, 77] width 6 height 6
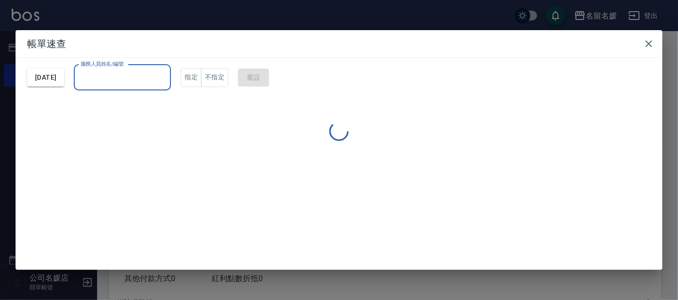
click at [106, 75] on input "服務人員姓名/編號" at bounding box center [122, 77] width 88 height 17
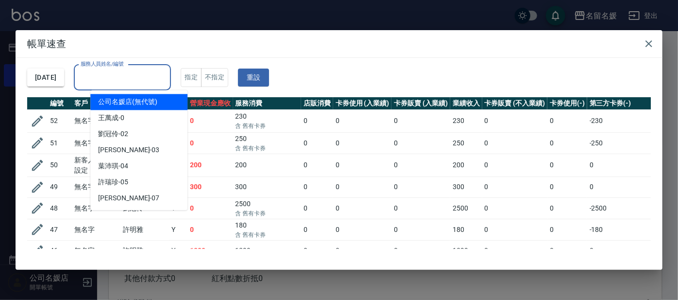
click at [108, 78] on input "服務人員姓名/編號" at bounding box center [122, 77] width 88 height 17
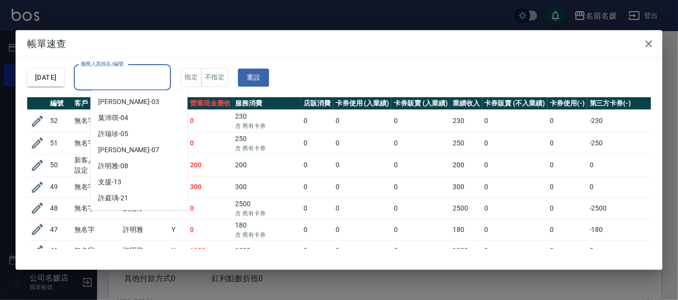
scroll to position [88, 0]
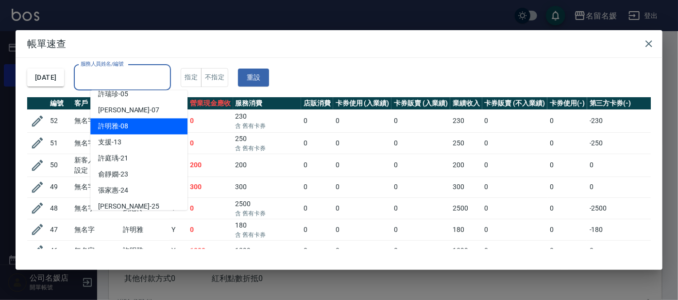
click at [125, 127] on span "[PERSON_NAME]-08" at bounding box center [113, 126] width 30 height 10
type input "許明雅-08"
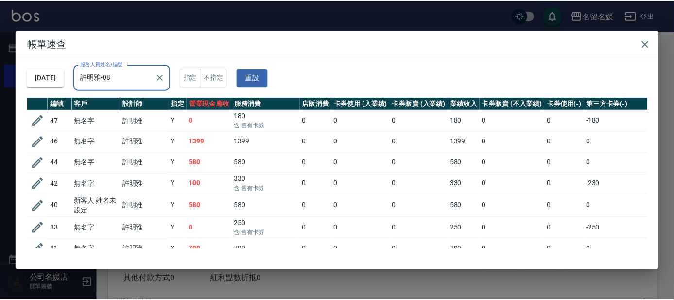
scroll to position [116, 0]
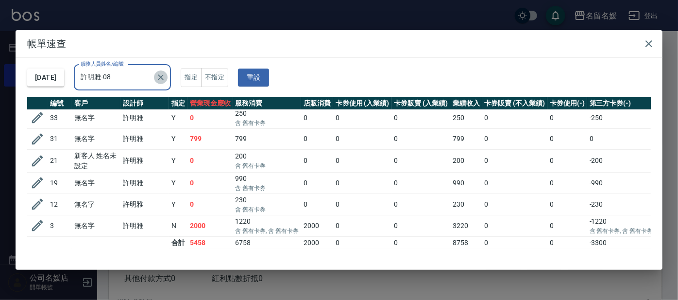
click at [166, 79] on icon "Clear" at bounding box center [161, 77] width 10 height 10
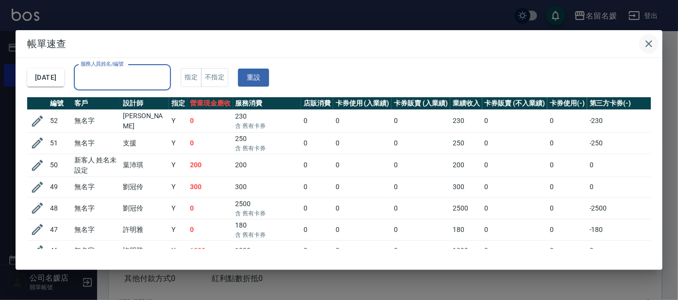
click at [647, 41] on icon "button" at bounding box center [649, 43] width 7 height 7
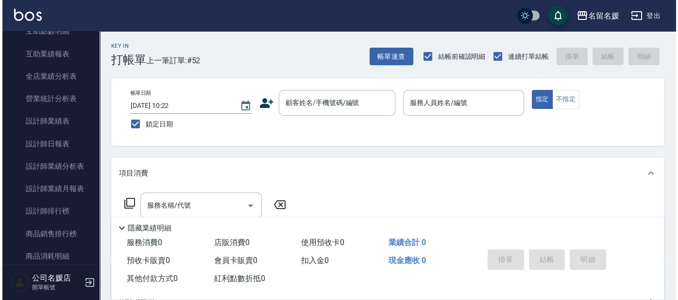
scroll to position [442, 0]
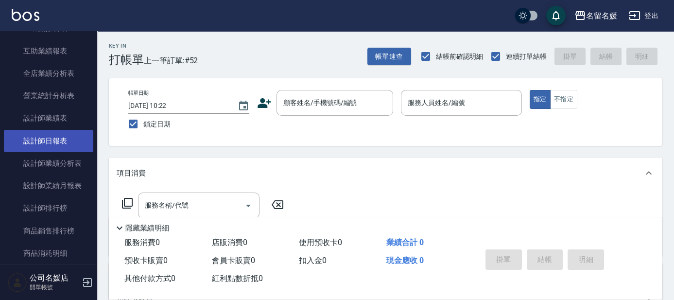
click at [54, 138] on link "設計師日報表" at bounding box center [48, 141] width 89 height 22
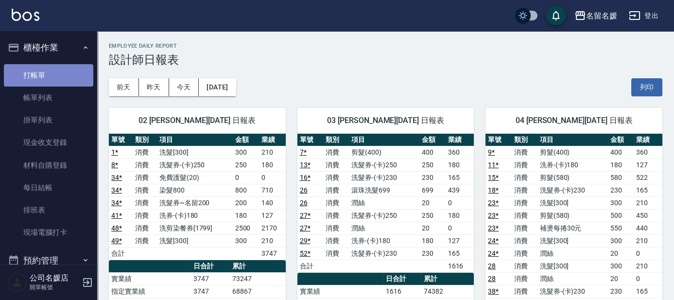
click at [58, 73] on link "打帳單" at bounding box center [48, 75] width 89 height 22
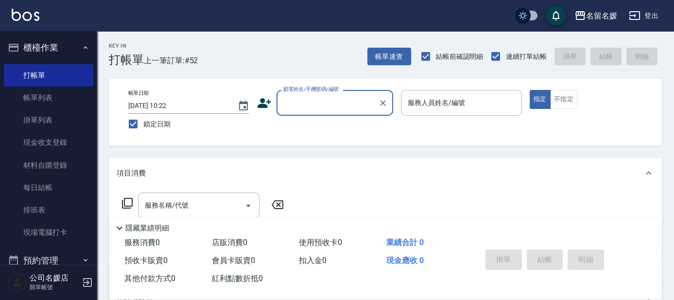
click at [391, 196] on div "服務名稱/代號 服務名稱/代號" at bounding box center [386, 222] width 554 height 67
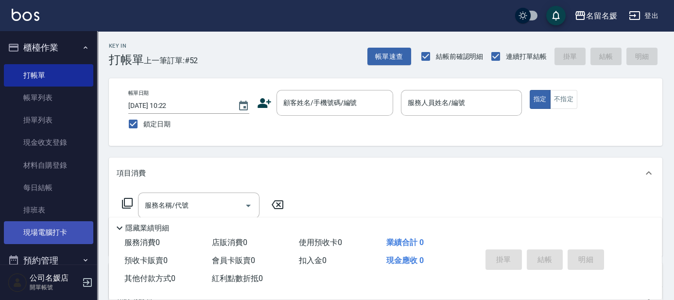
click at [66, 223] on link "現場電腦打卡" at bounding box center [48, 232] width 89 height 22
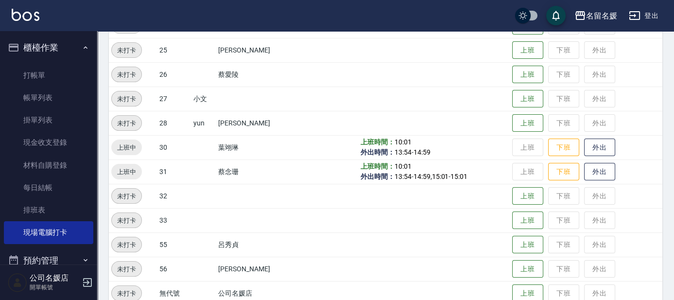
scroll to position [403, 0]
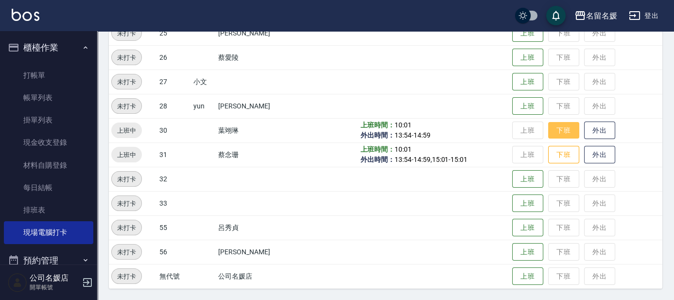
click at [560, 129] on button "下班" at bounding box center [563, 130] width 31 height 17
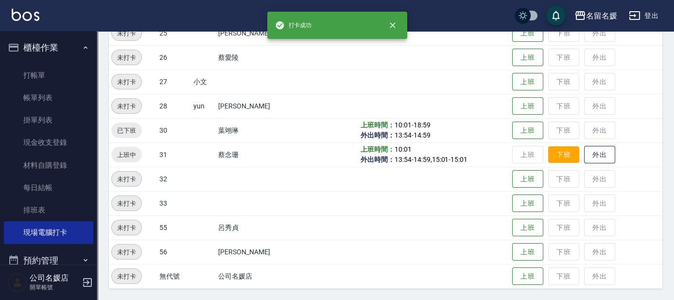
click at [568, 148] on button "下班" at bounding box center [563, 154] width 31 height 17
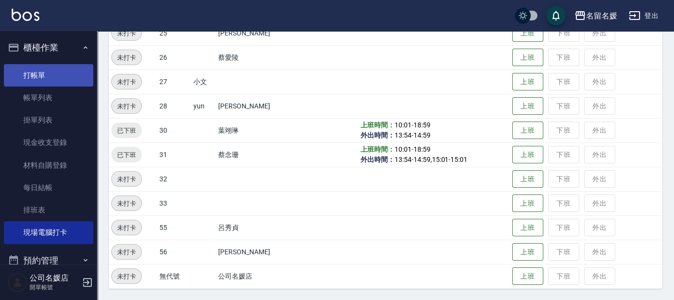
click at [63, 69] on link "打帳單" at bounding box center [48, 75] width 89 height 22
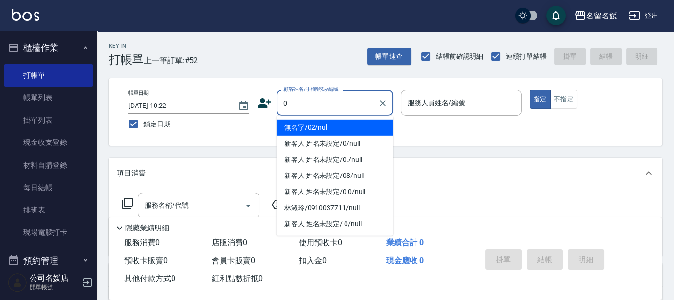
type input "0"
type input "13"
type input "無名字/02/null"
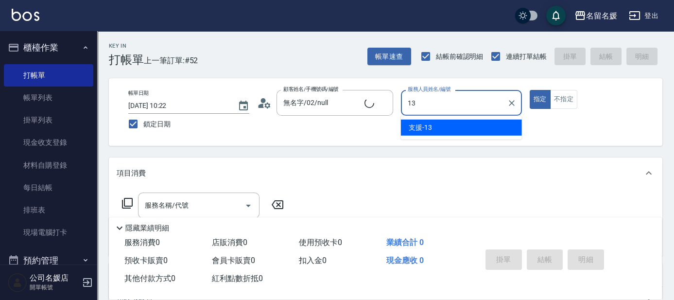
type input "13"
type button "true"
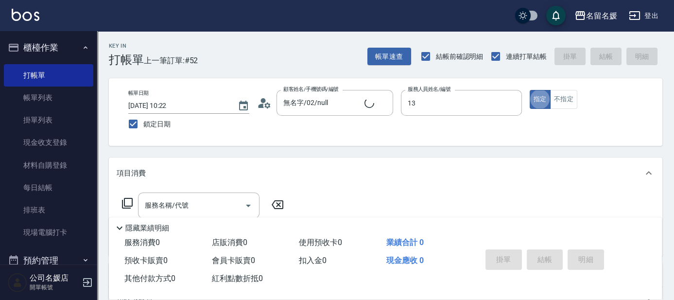
type input "支援-13"
type input "新客人 姓名未設定/0/null"
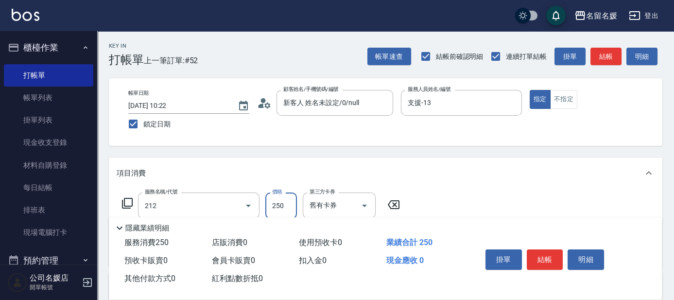
type input "洗髮券-(卡)250(212)"
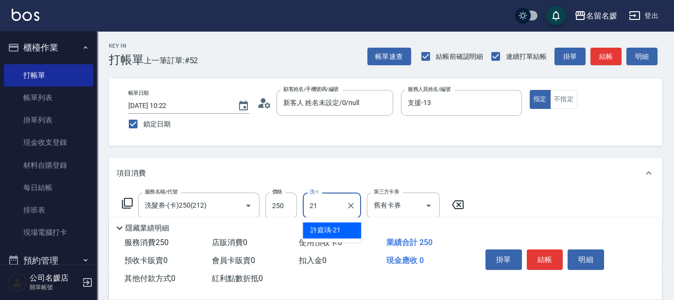
type input "許庭瑀-21"
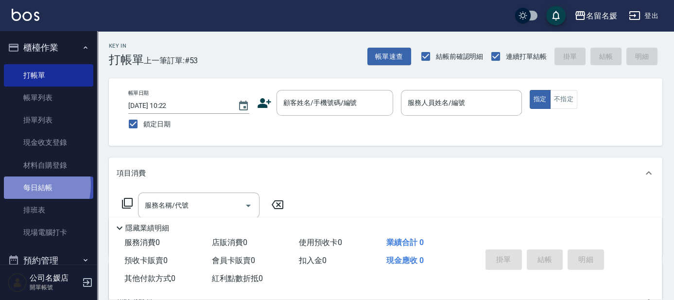
click at [28, 185] on link "每日結帳" at bounding box center [48, 187] width 89 height 22
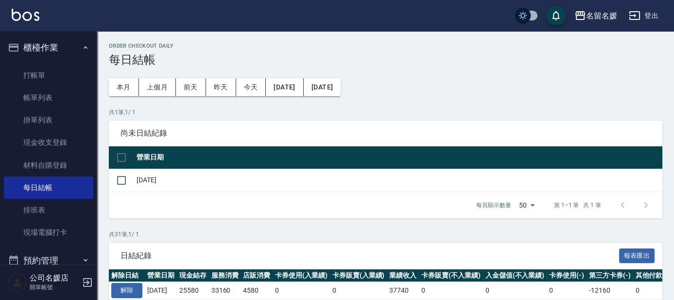
click at [118, 159] on input "checkbox" at bounding box center [121, 157] width 20 height 20
checkbox input "true"
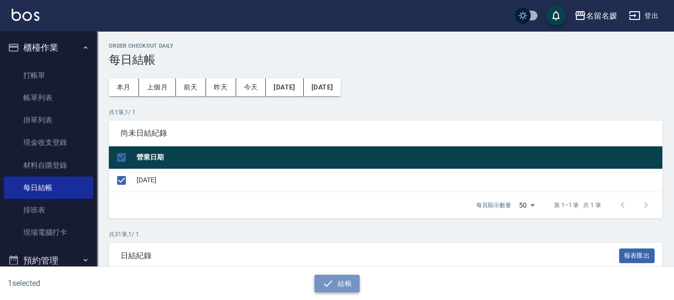
click at [348, 280] on button "結帳" at bounding box center [336, 284] width 45 height 18
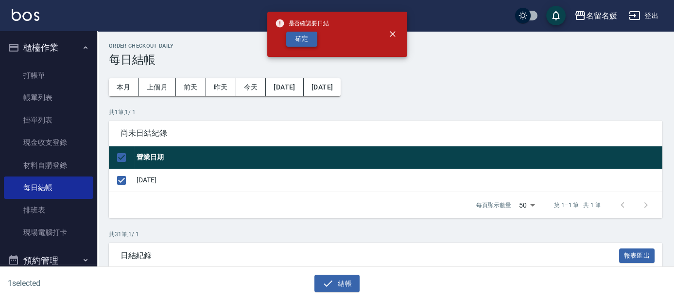
click at [293, 41] on button "確定" at bounding box center [301, 39] width 31 height 15
checkbox input "false"
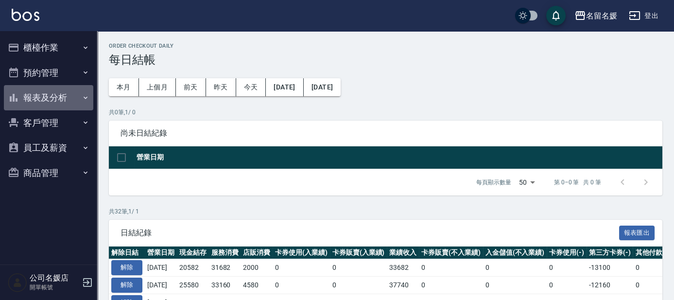
click at [40, 98] on button "報表及分析" at bounding box center [48, 97] width 89 height 25
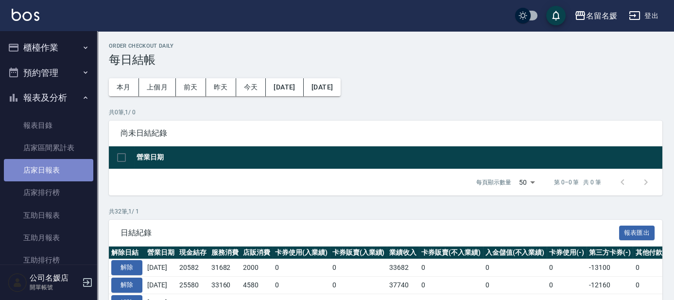
click at [59, 171] on link "店家日報表" at bounding box center [48, 170] width 89 height 22
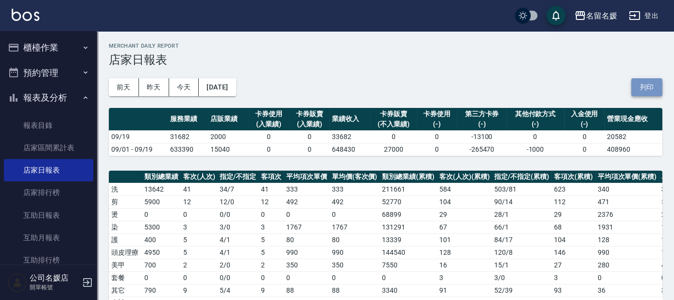
click at [639, 87] on button "列印" at bounding box center [646, 87] width 31 height 18
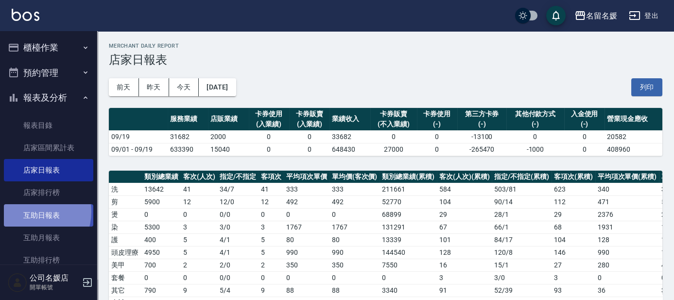
click at [31, 211] on link "互助日報表" at bounding box center [48, 215] width 89 height 22
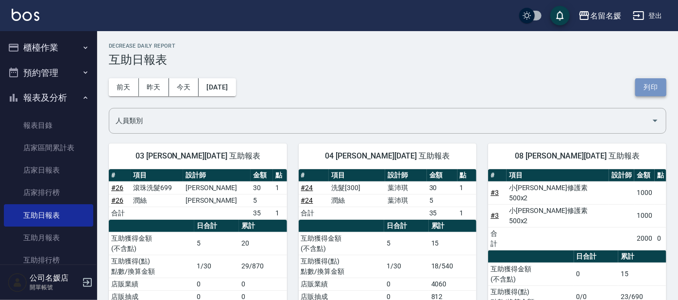
click at [649, 87] on button "列印" at bounding box center [651, 87] width 31 height 18
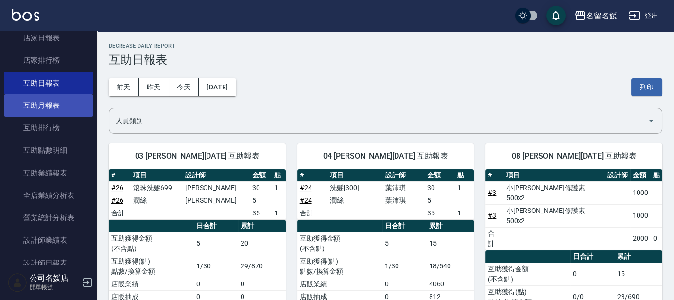
scroll to position [176, 0]
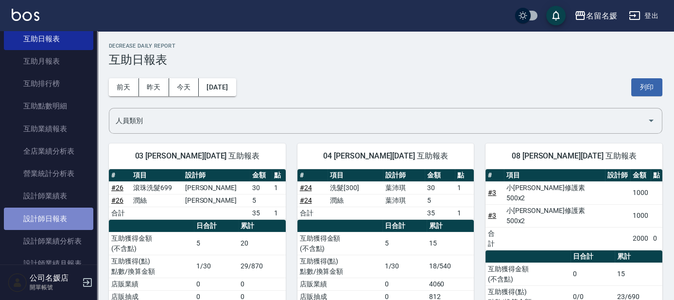
click at [60, 219] on link "設計師日報表" at bounding box center [48, 219] width 89 height 22
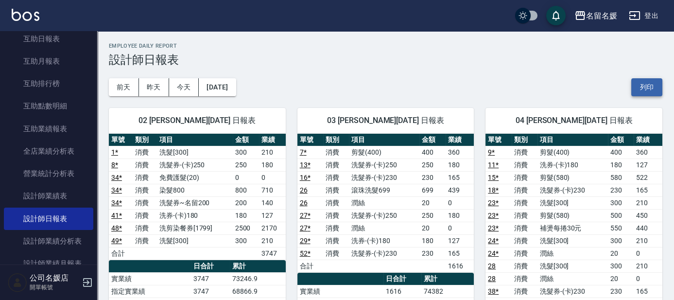
click at [645, 88] on button "列印" at bounding box center [646, 87] width 31 height 18
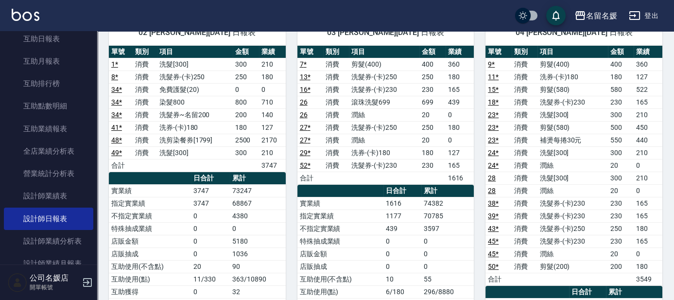
scroll to position [44, 0]
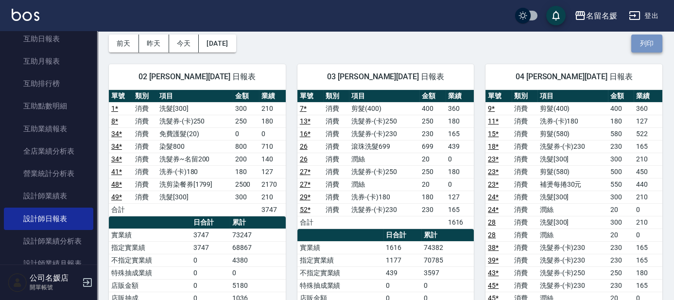
click at [650, 45] on button "列印" at bounding box center [646, 44] width 31 height 18
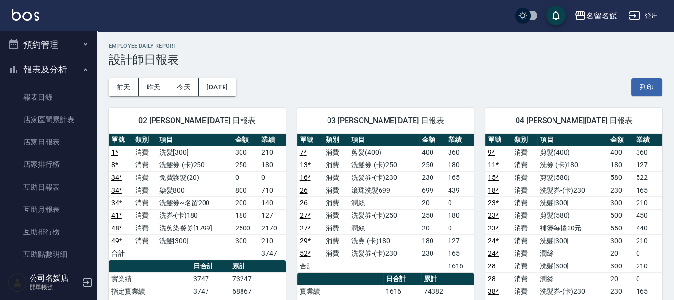
scroll to position [0, 0]
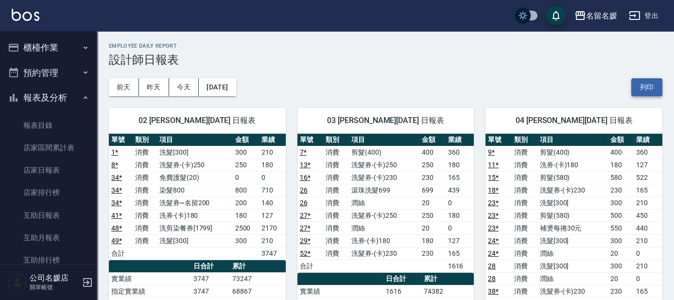
click at [644, 88] on button "列印" at bounding box center [646, 87] width 31 height 18
